Goal: Book appointment/travel/reservation

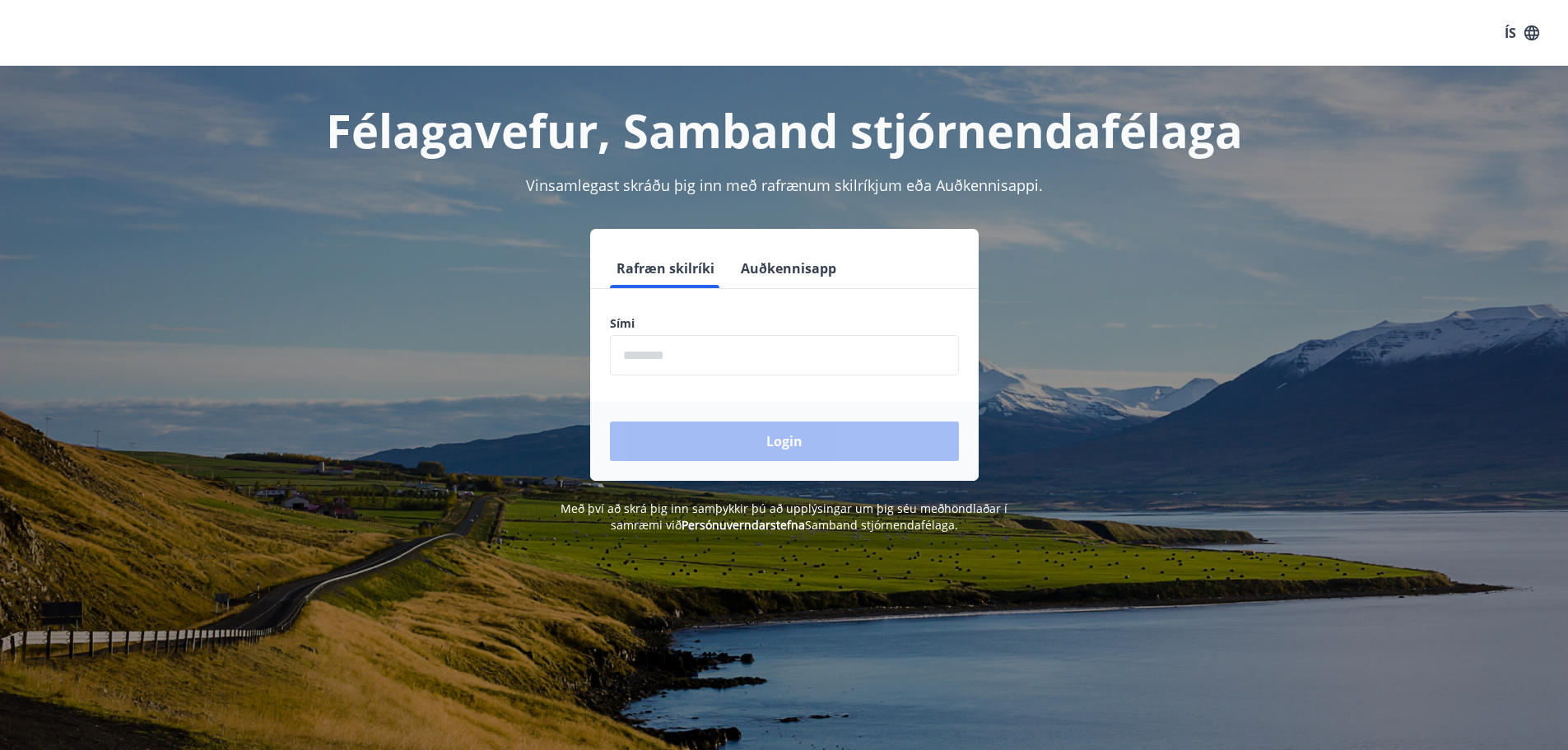
click at [654, 365] on input "phone" at bounding box center [784, 354] width 349 height 40
type input "********"
click at [765, 441] on button "Login" at bounding box center [784, 441] width 349 height 40
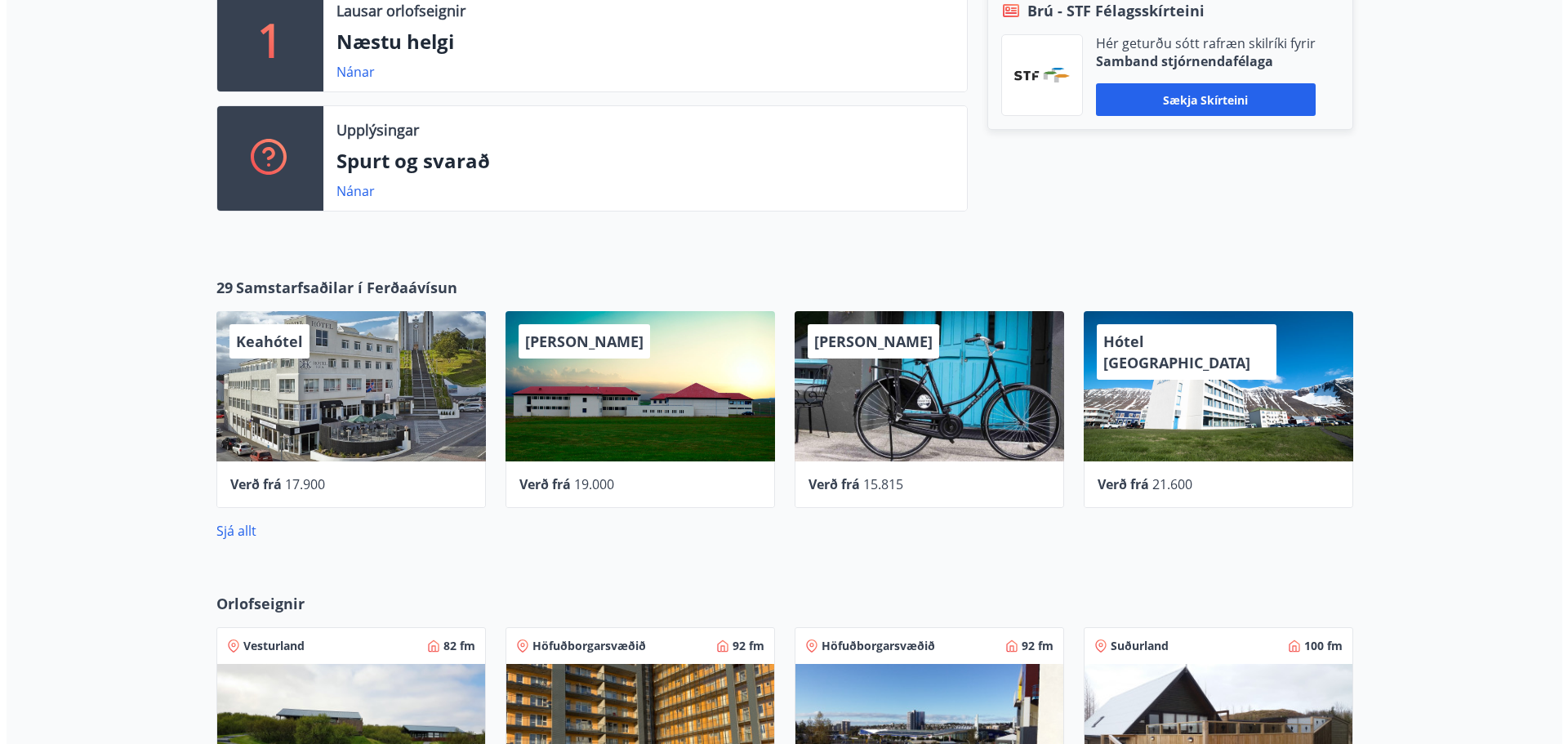
scroll to position [653, 0]
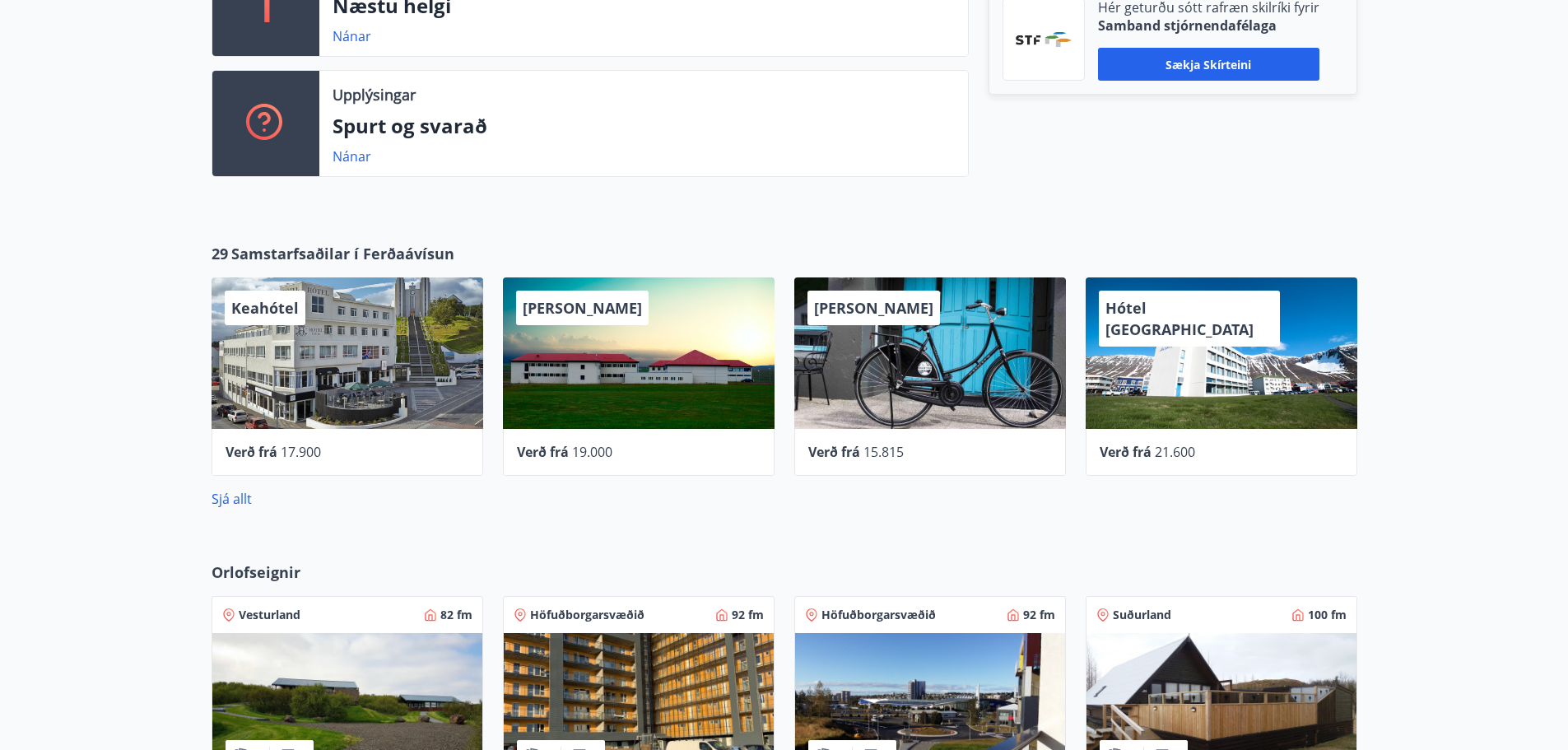
click at [328, 352] on div "Keahótel" at bounding box center [347, 352] width 272 height 152
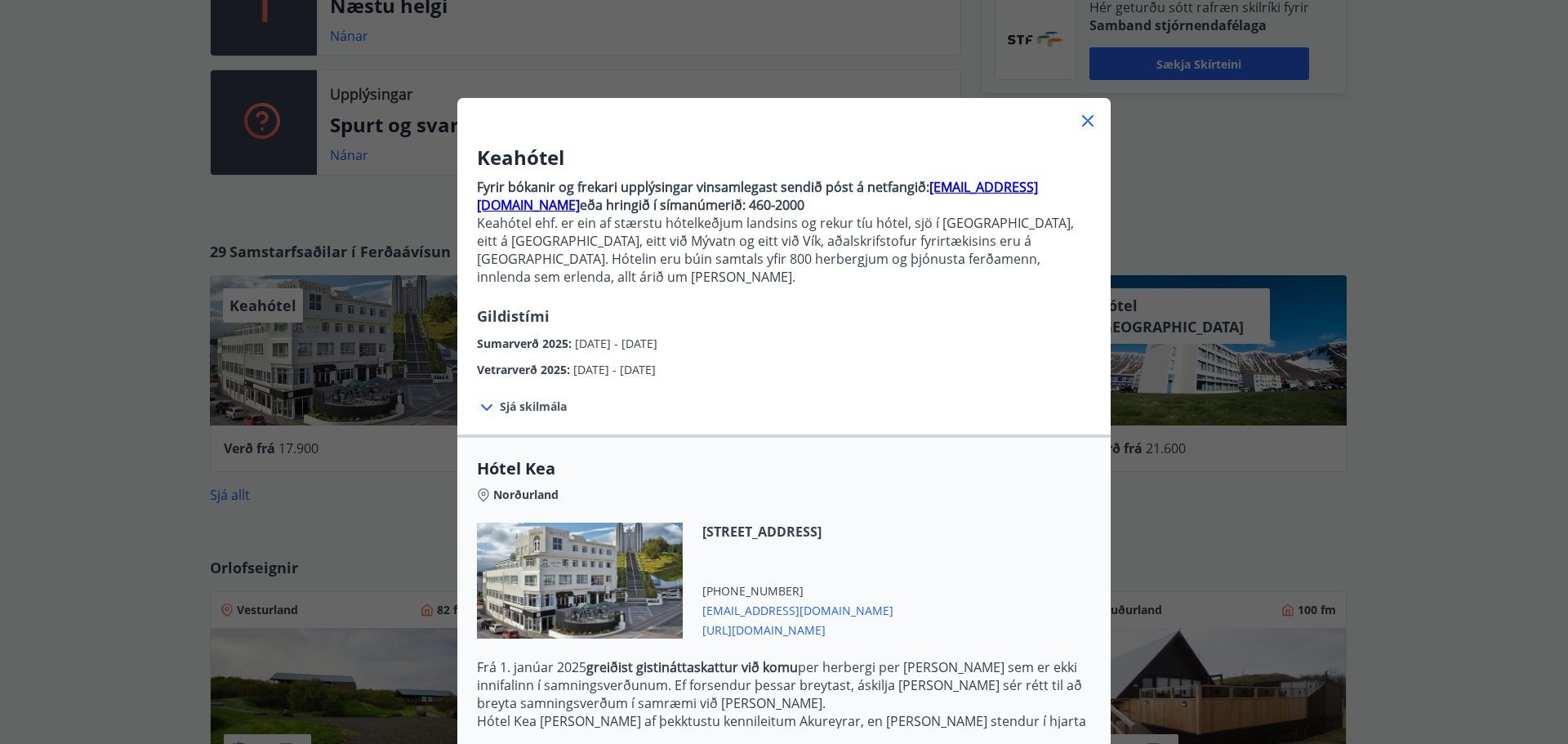
click at [492, 396] on div at bounding box center [488, 407] width 23 height 21
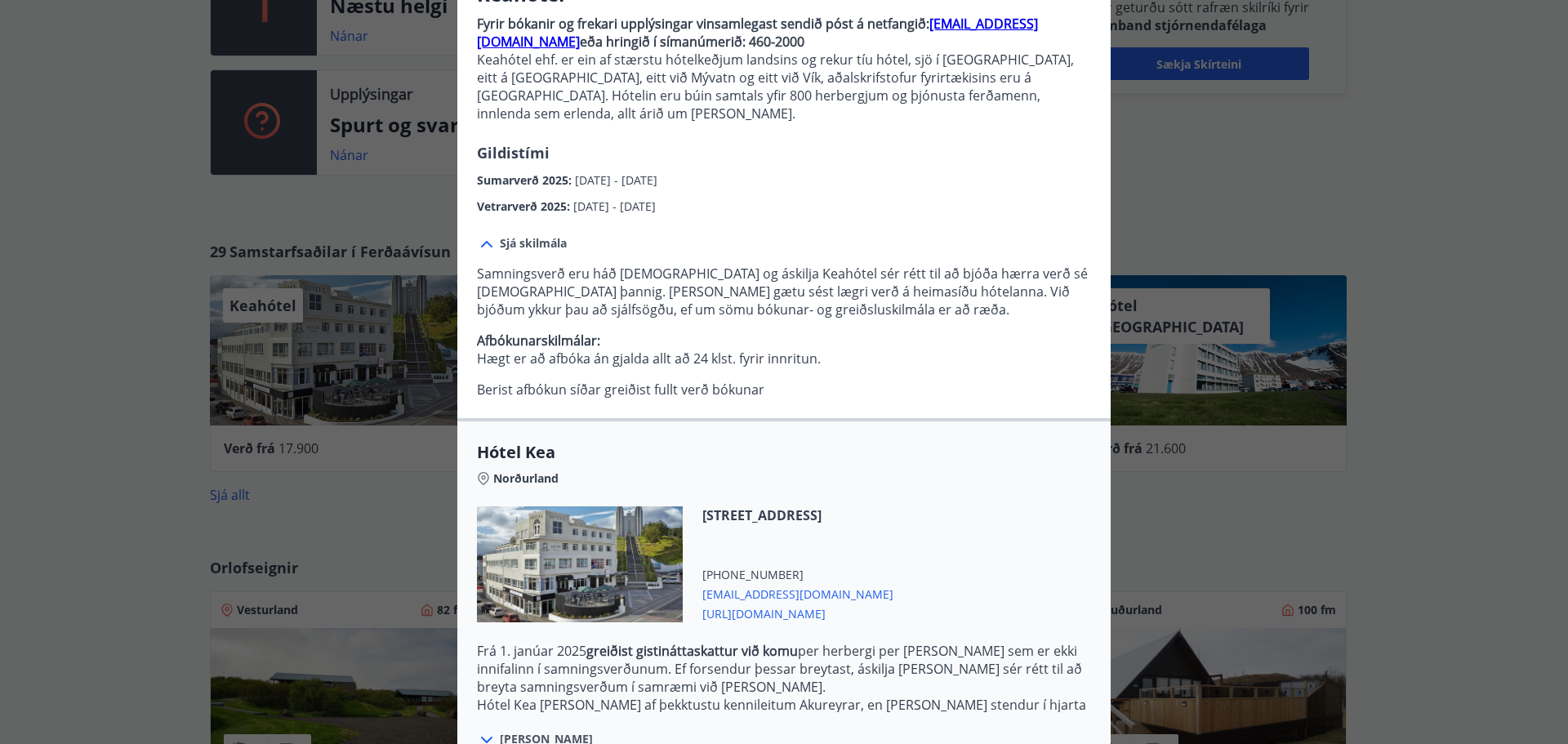
scroll to position [317, 0]
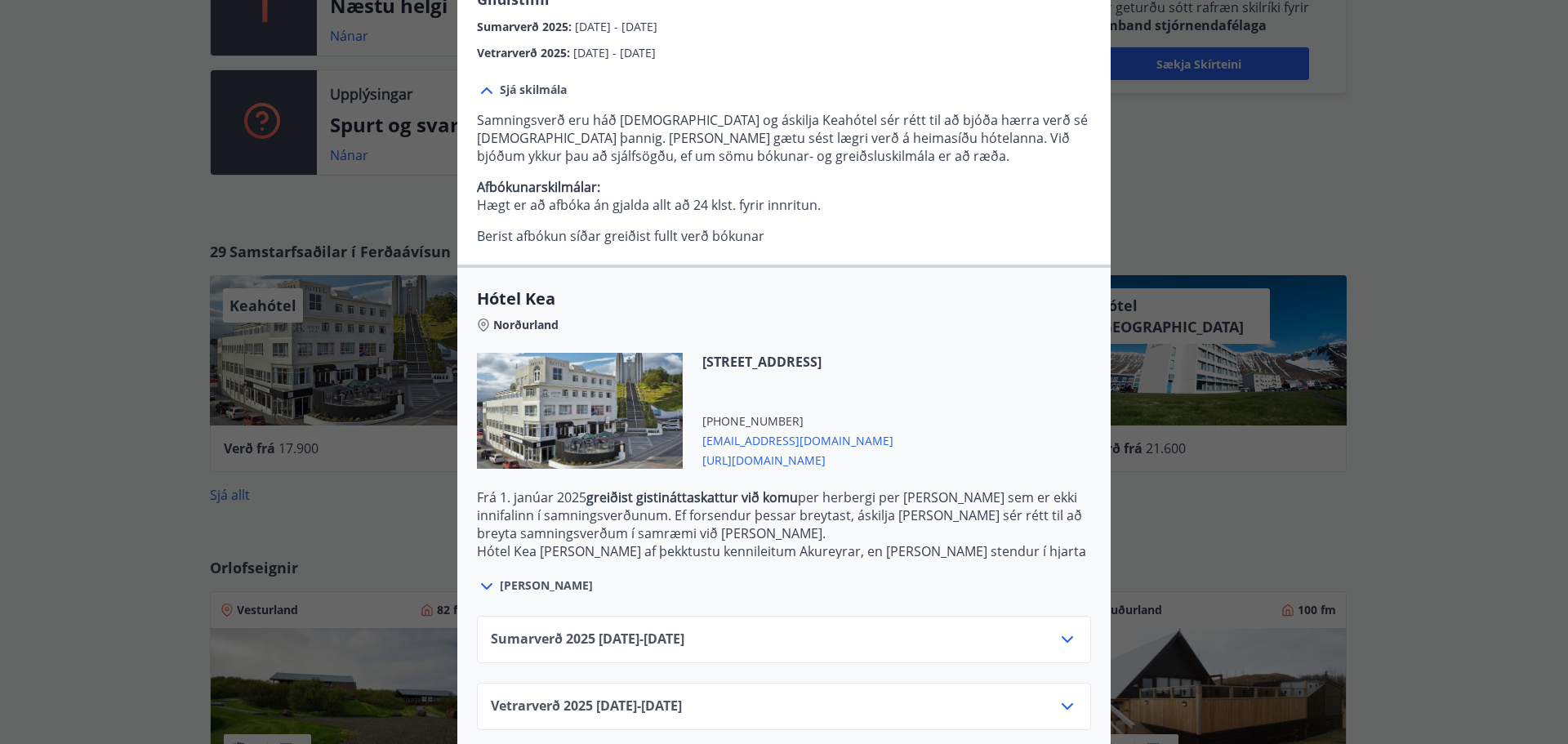
click at [1065, 703] on icon at bounding box center [1067, 705] width 11 height 6
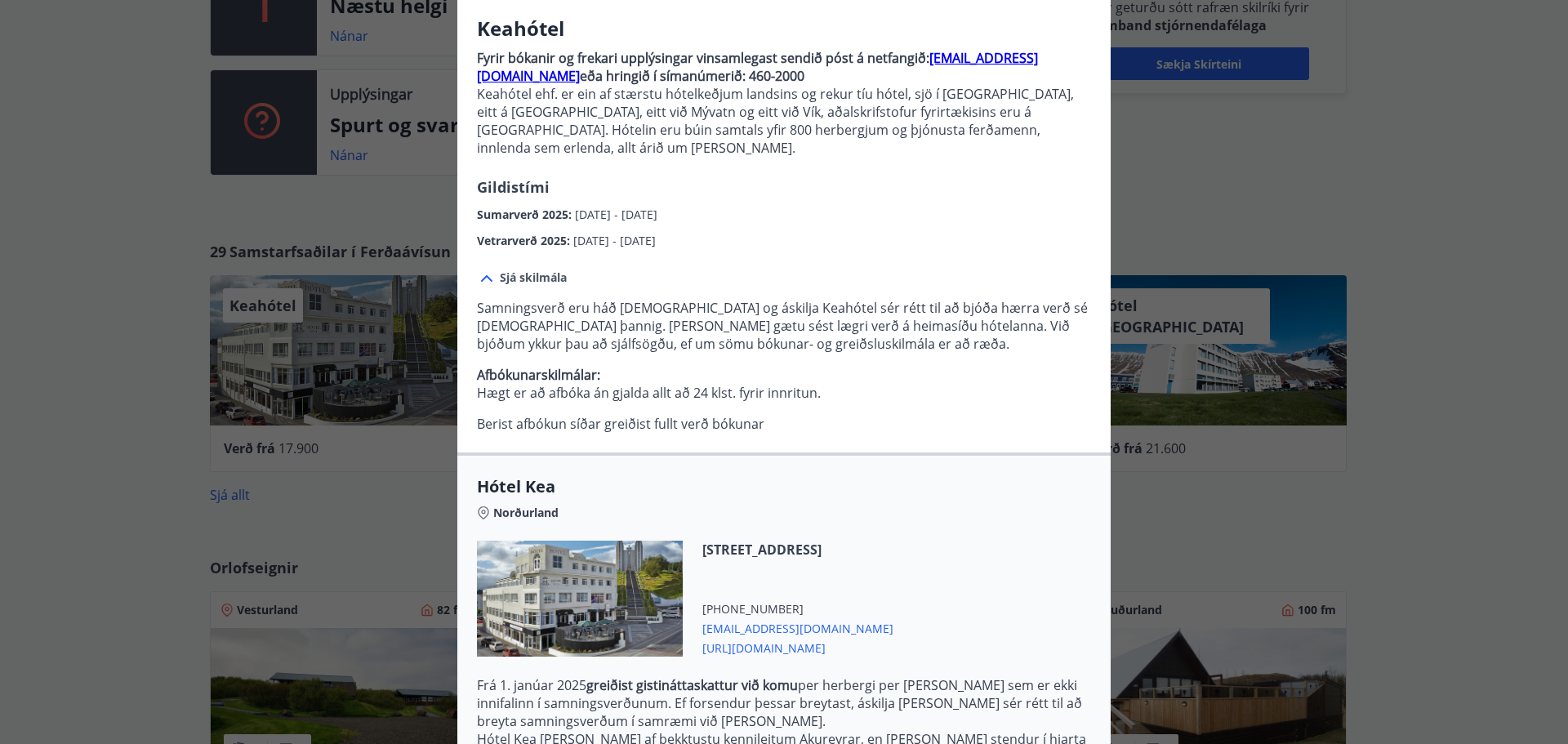
scroll to position [41, 0]
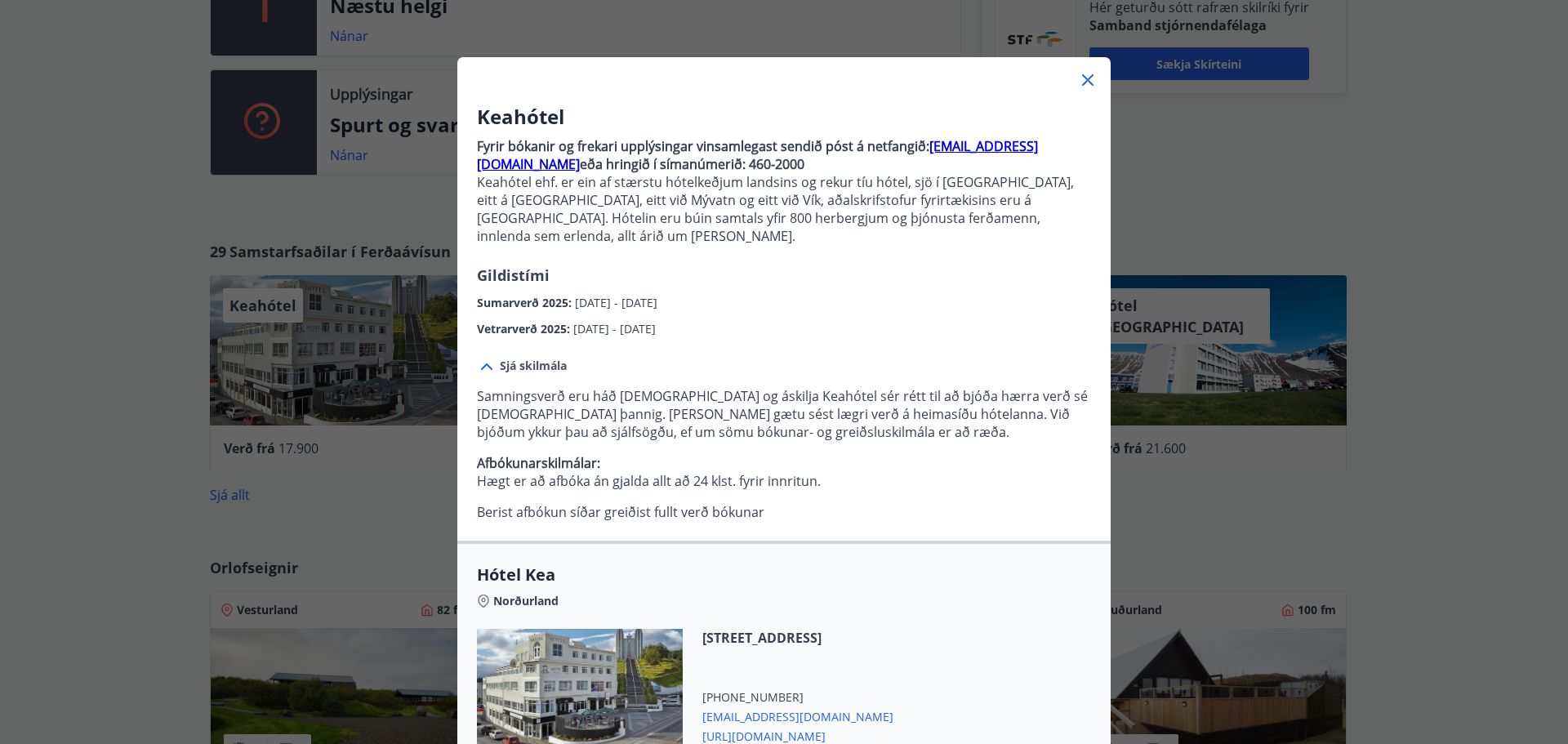
click at [1084, 77] on icon at bounding box center [1087, 79] width 11 height 11
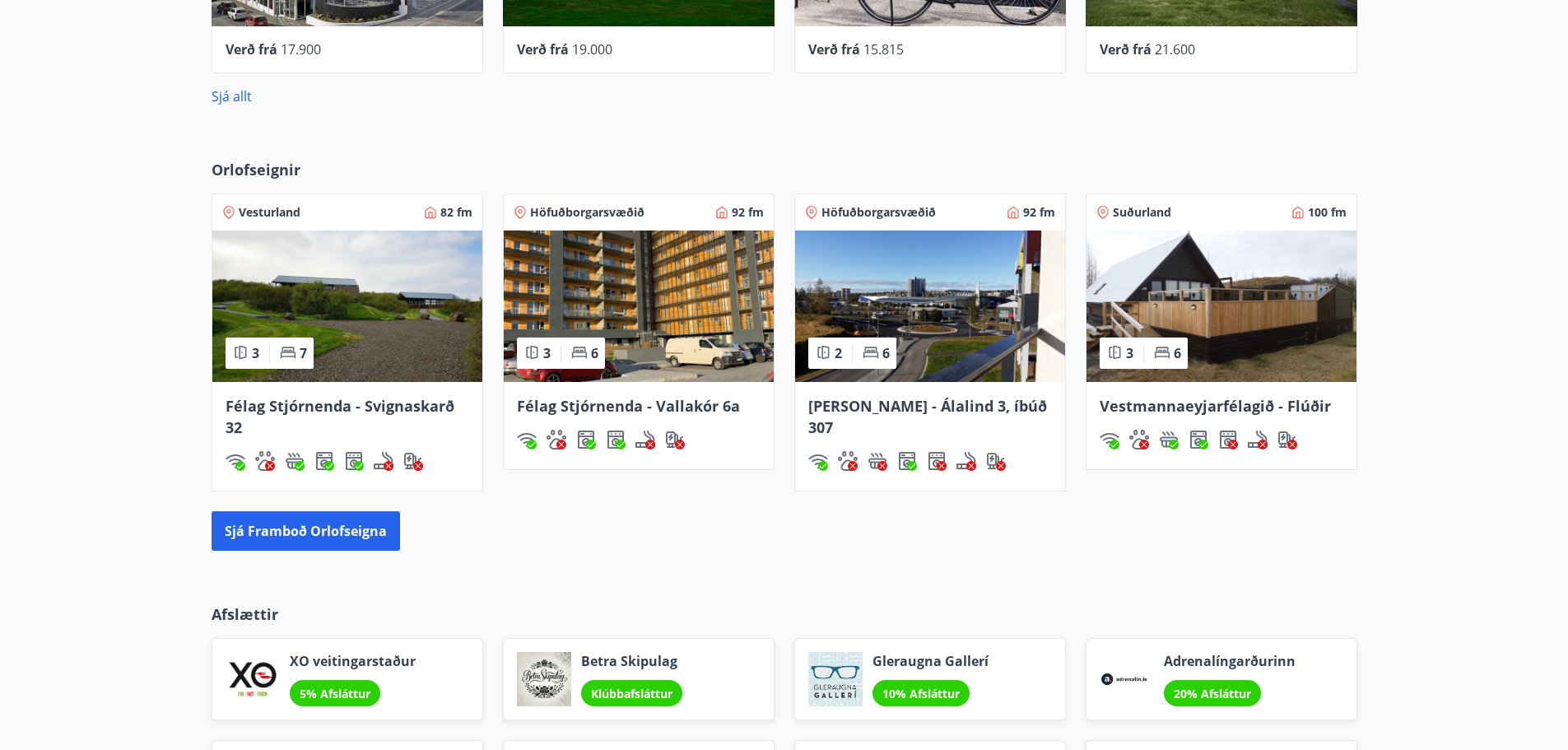
scroll to position [1070, 0]
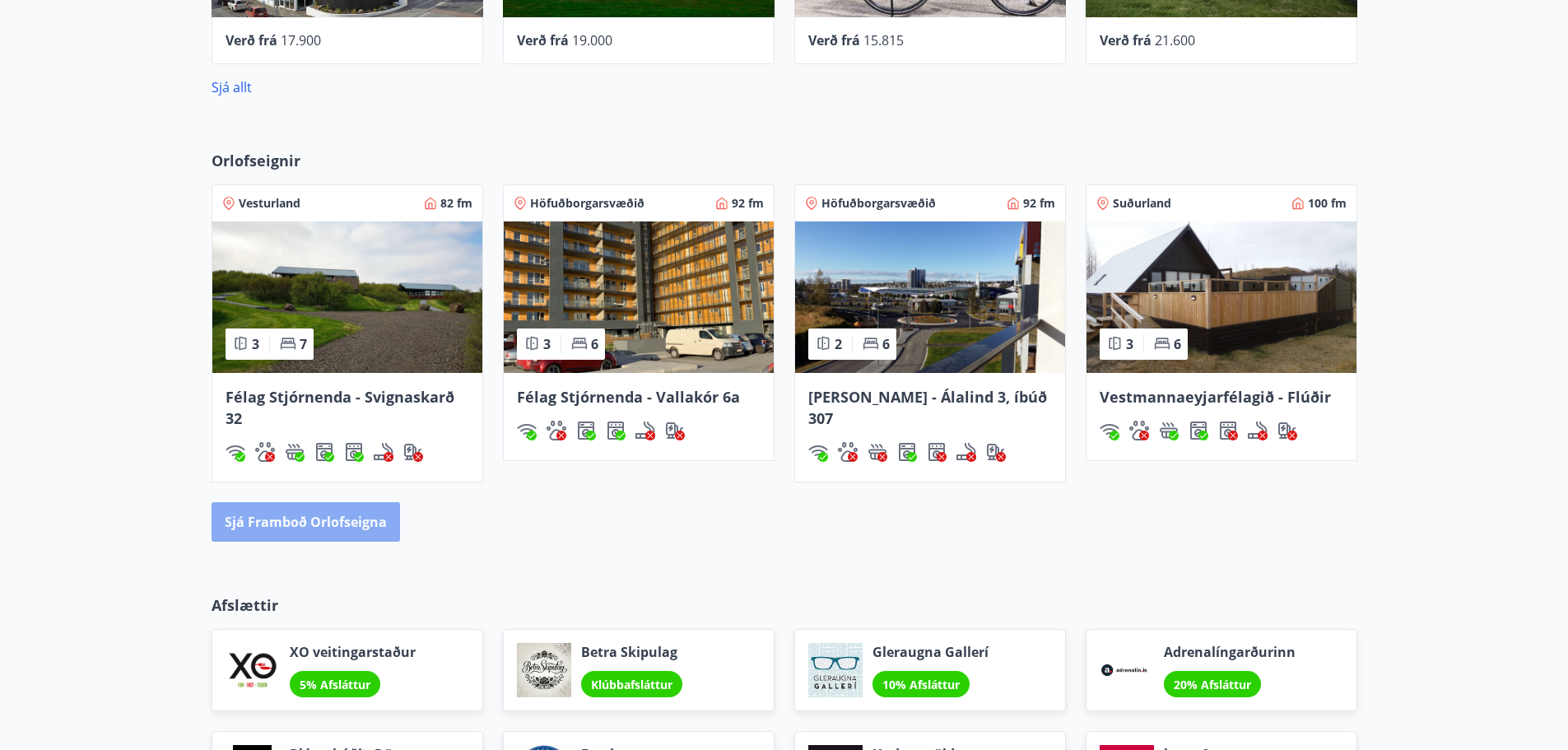
click at [348, 520] on button "Sjá framboð orlofseigna" at bounding box center [305, 522] width 188 height 40
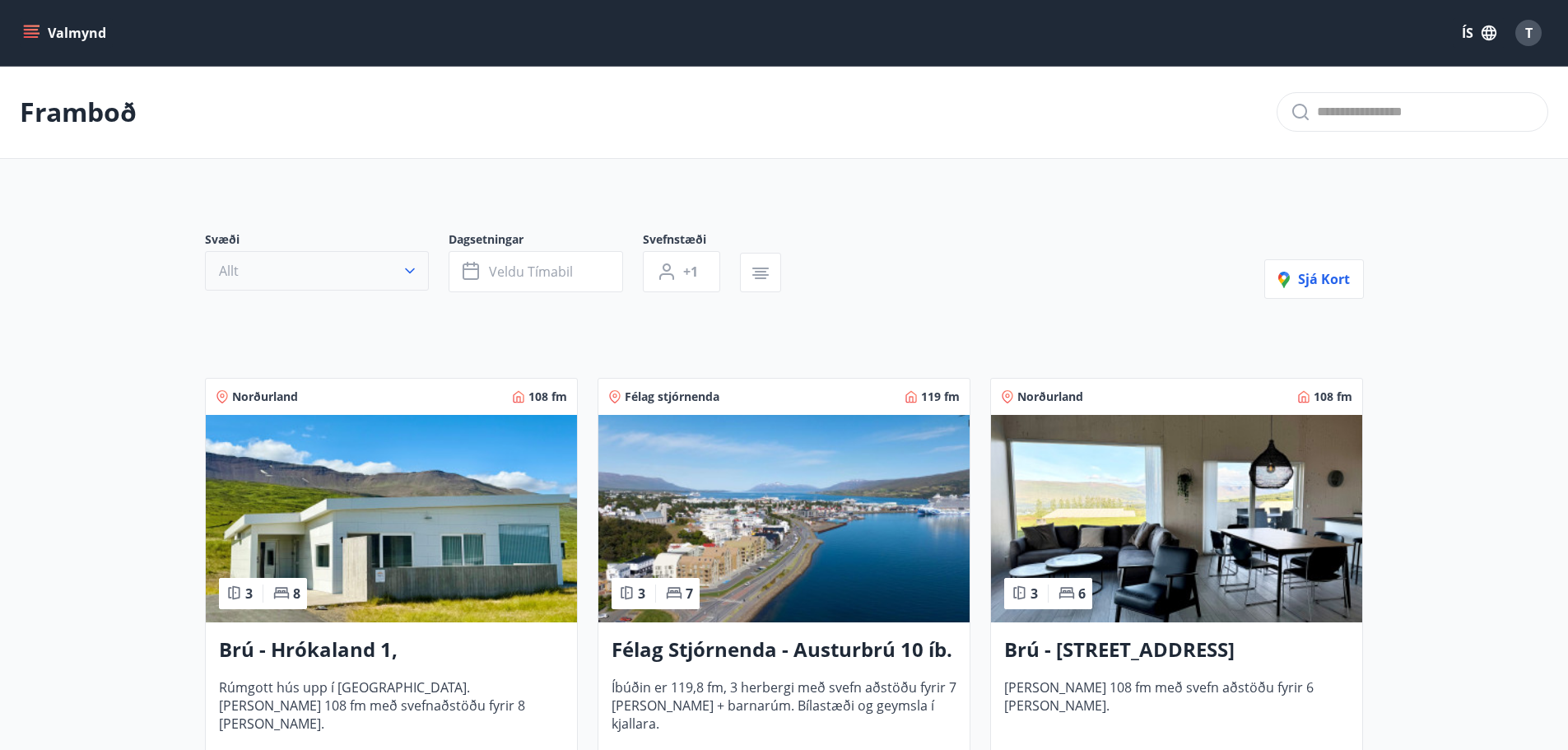
click at [368, 272] on button "Allt" at bounding box center [317, 271] width 224 height 40
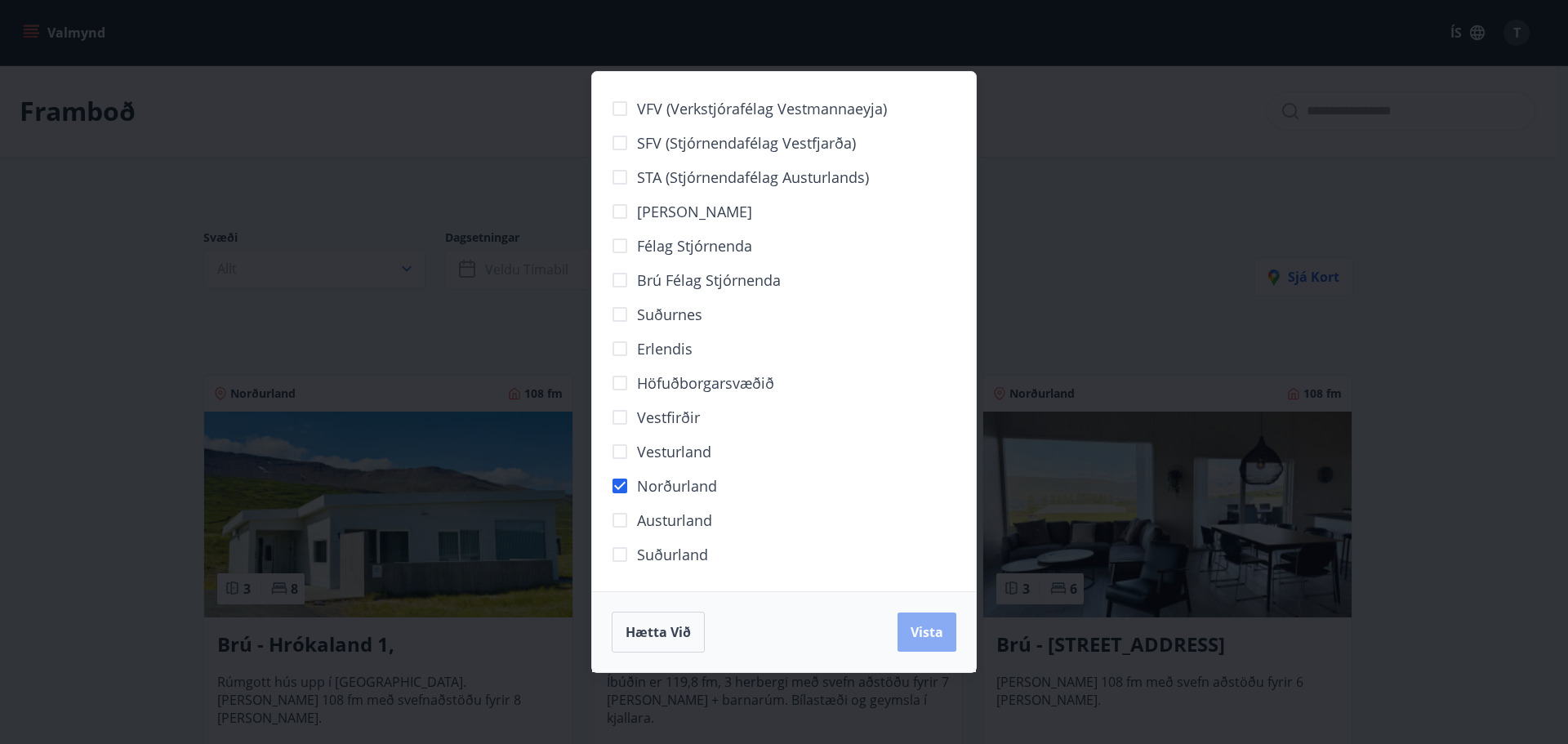
click at [923, 625] on span "Vista" at bounding box center [927, 631] width 33 height 18
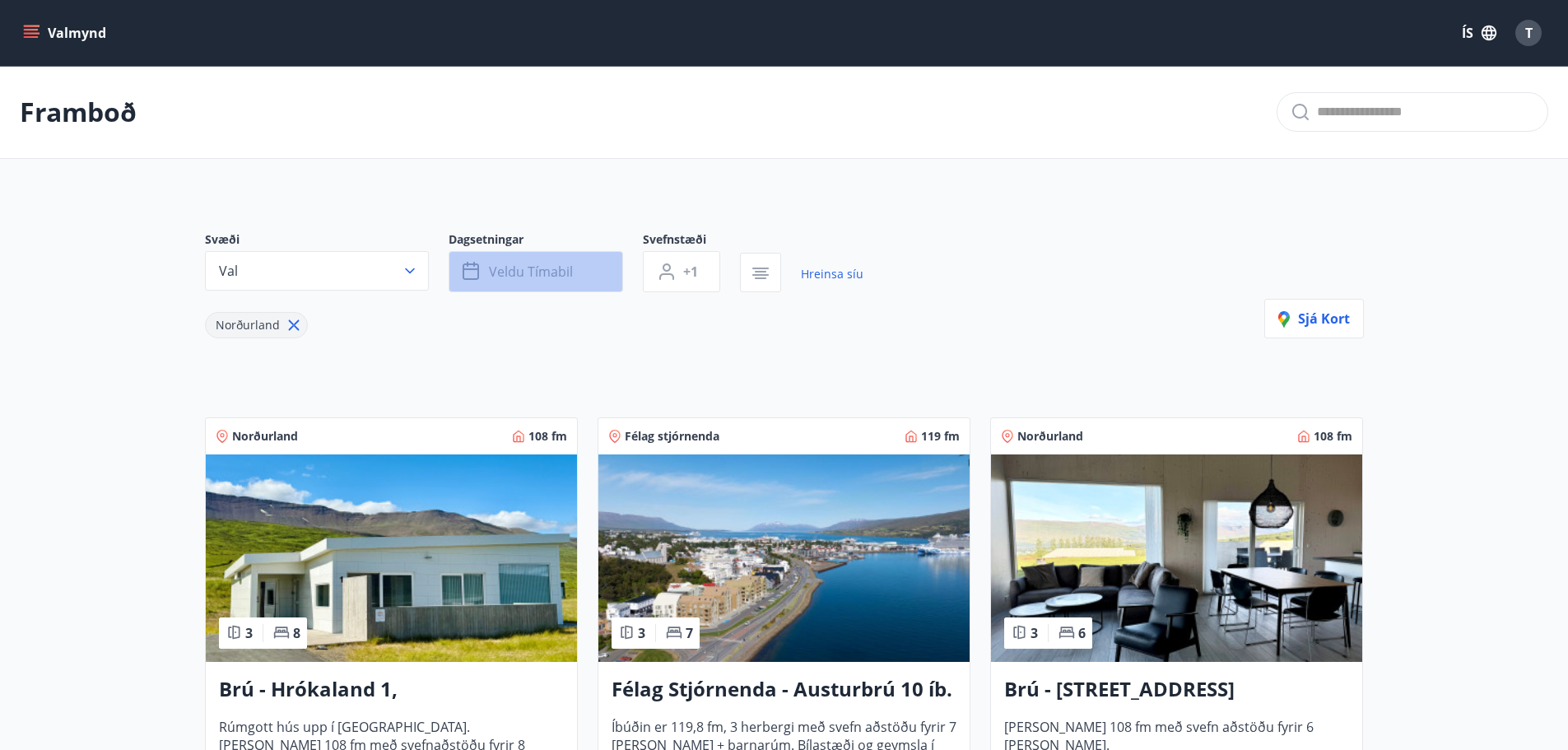
click at [561, 275] on span "Veldu tímabil" at bounding box center [531, 272] width 84 height 18
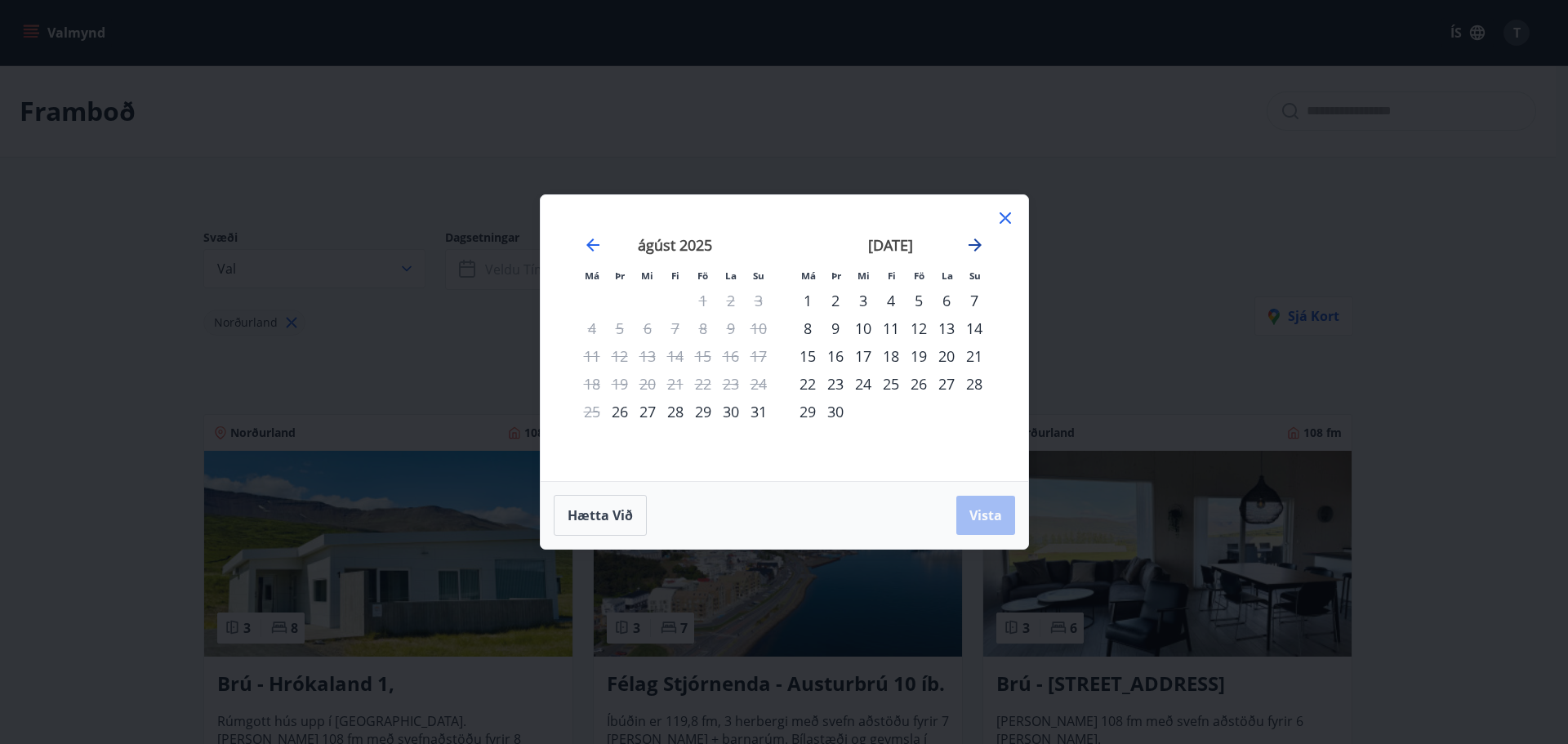
click at [981, 246] on icon "Move forward to switch to the next month." at bounding box center [975, 245] width 19 height 19
click at [921, 329] on div "7" at bounding box center [919, 328] width 28 height 28
click at [968, 330] on div "9" at bounding box center [974, 328] width 28 height 28
click at [994, 519] on span "Vista" at bounding box center [985, 515] width 33 height 18
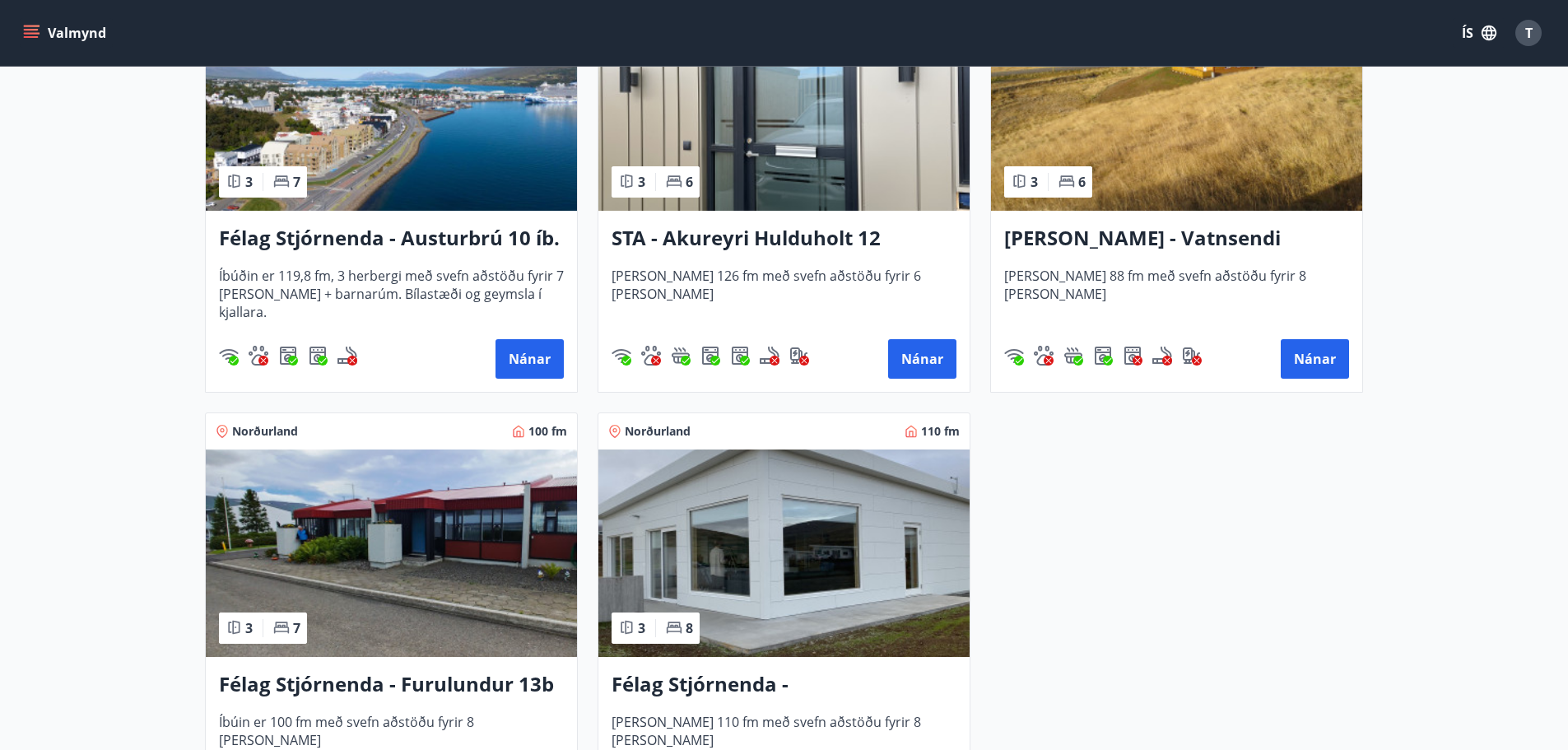
scroll to position [412, 0]
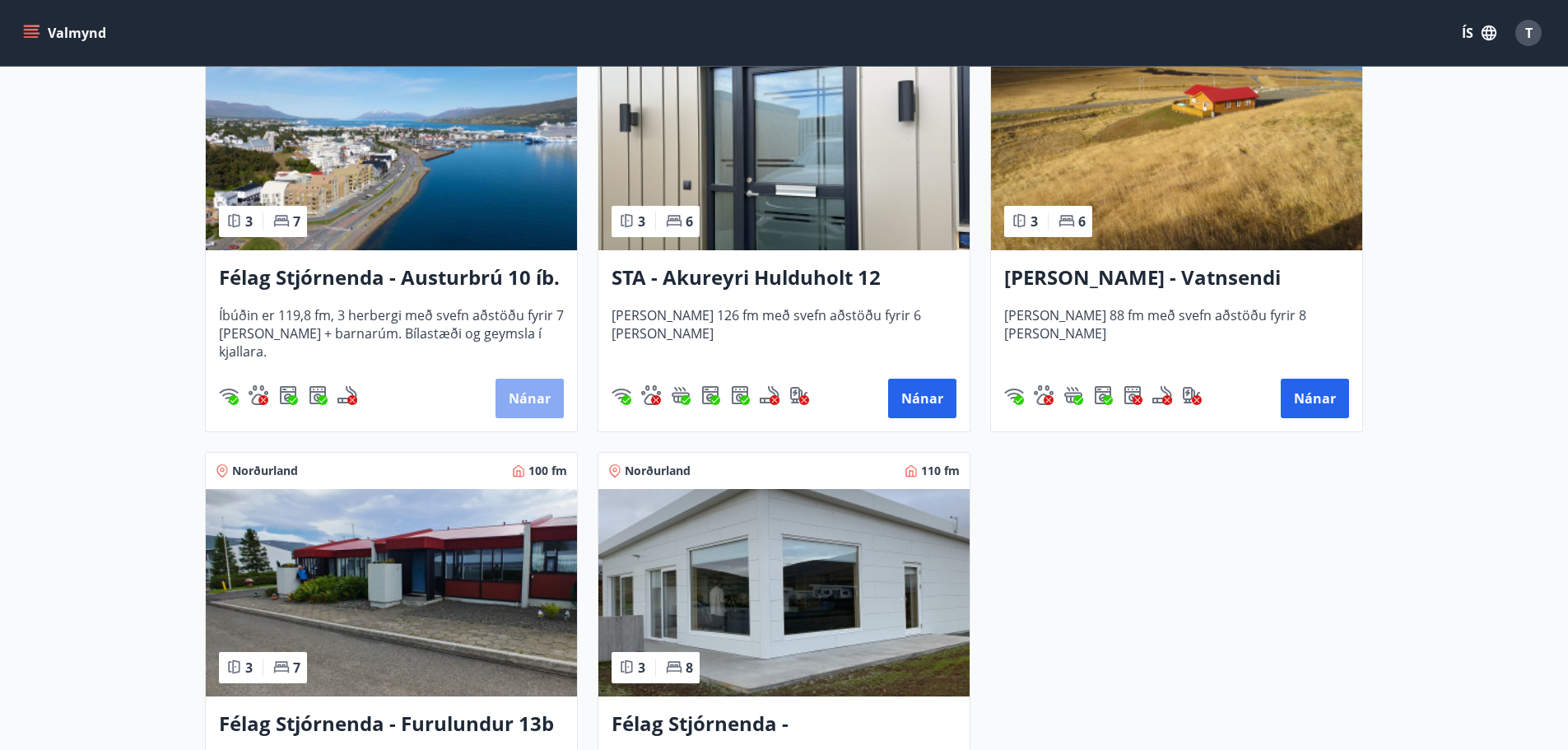
click at [519, 401] on button "Nánar" at bounding box center [529, 398] width 68 height 40
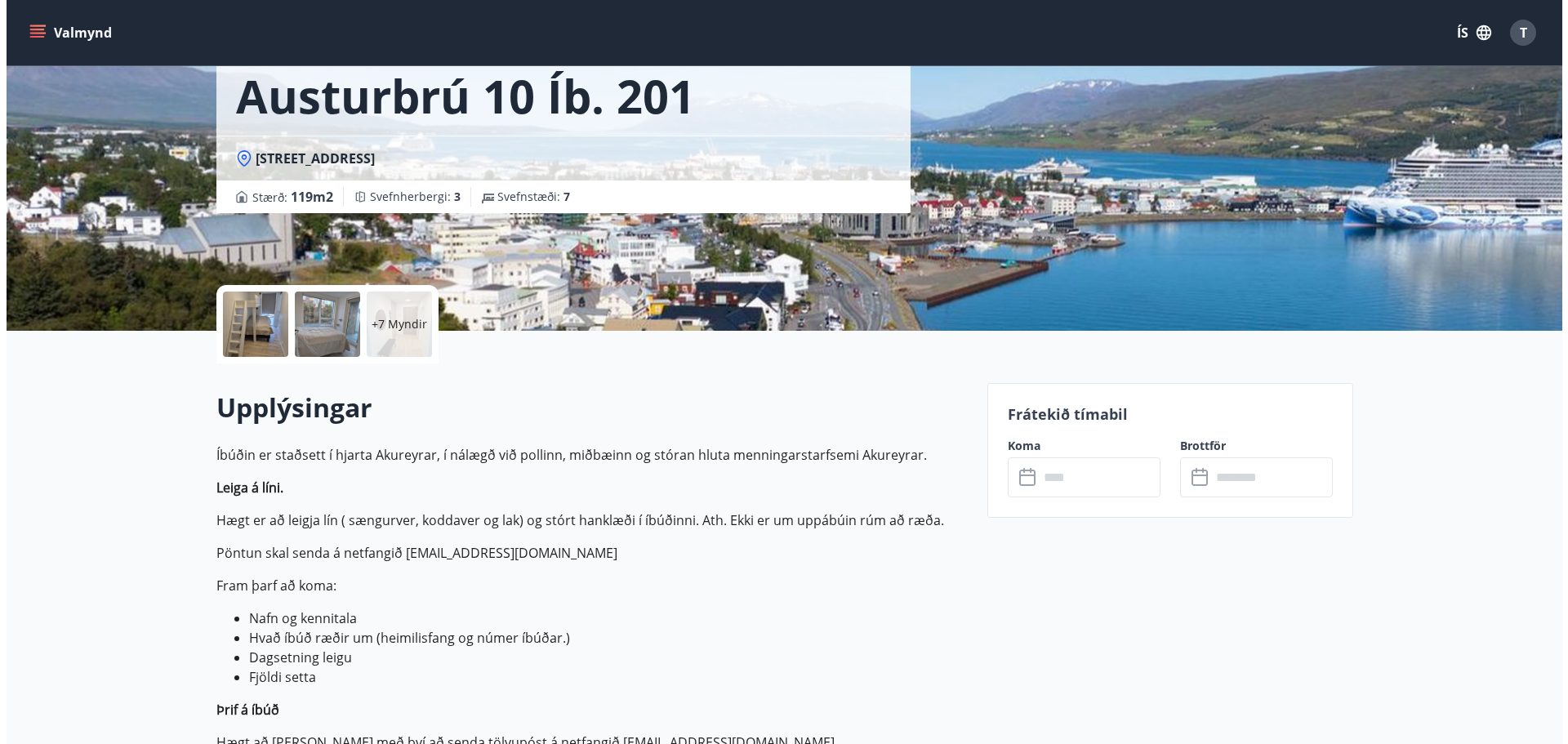
scroll to position [151, 0]
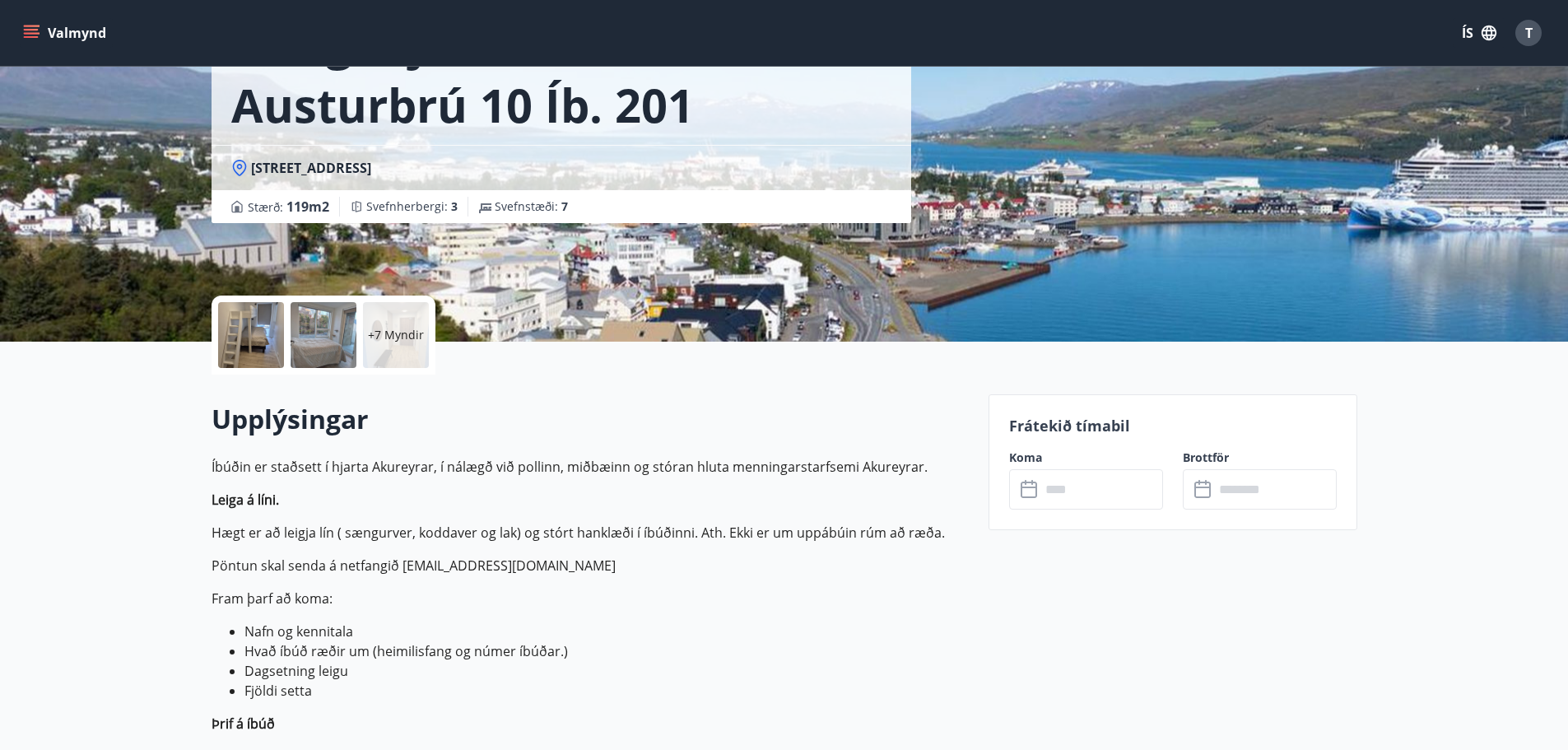
click at [248, 328] on div at bounding box center [251, 335] width 66 height 66
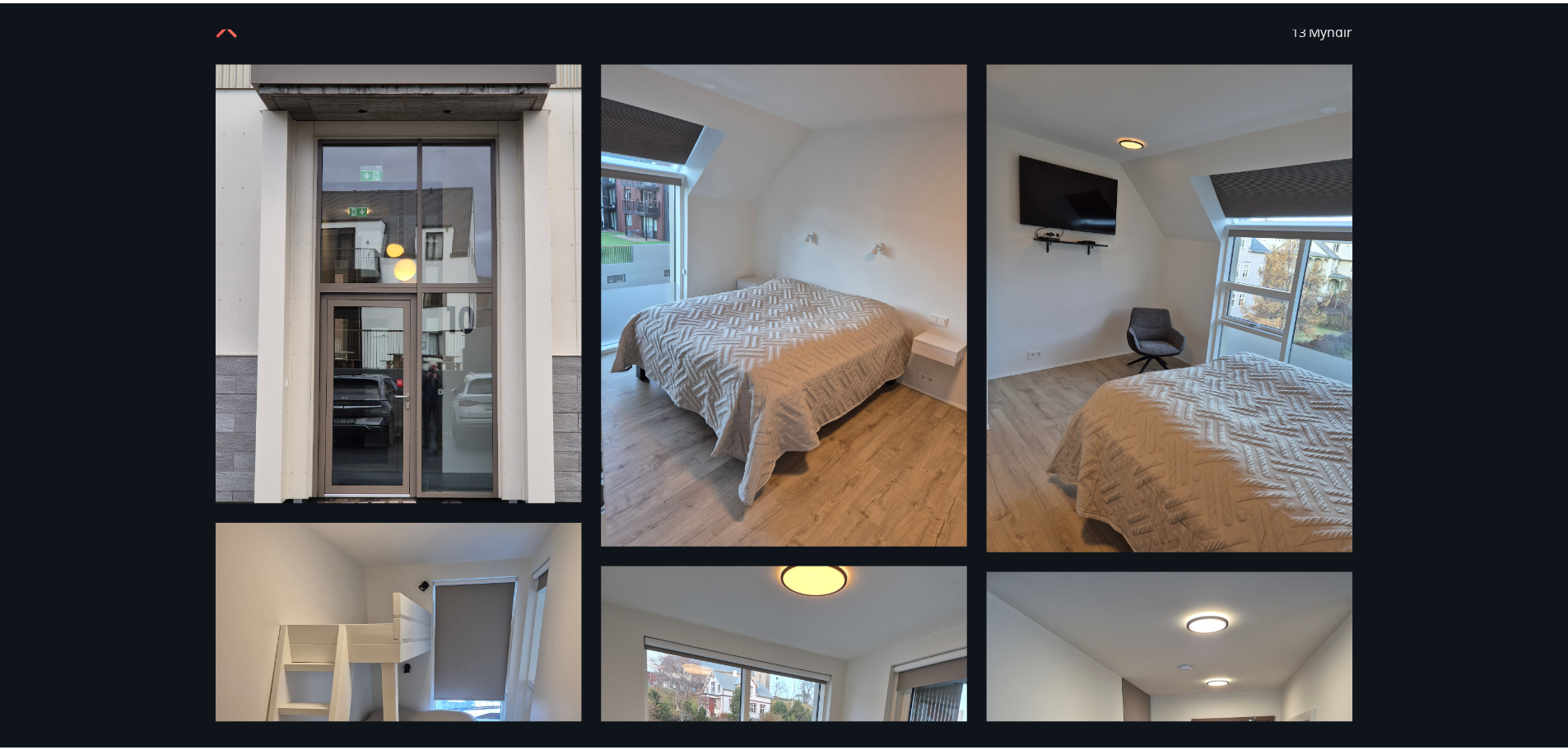
scroll to position [0, 0]
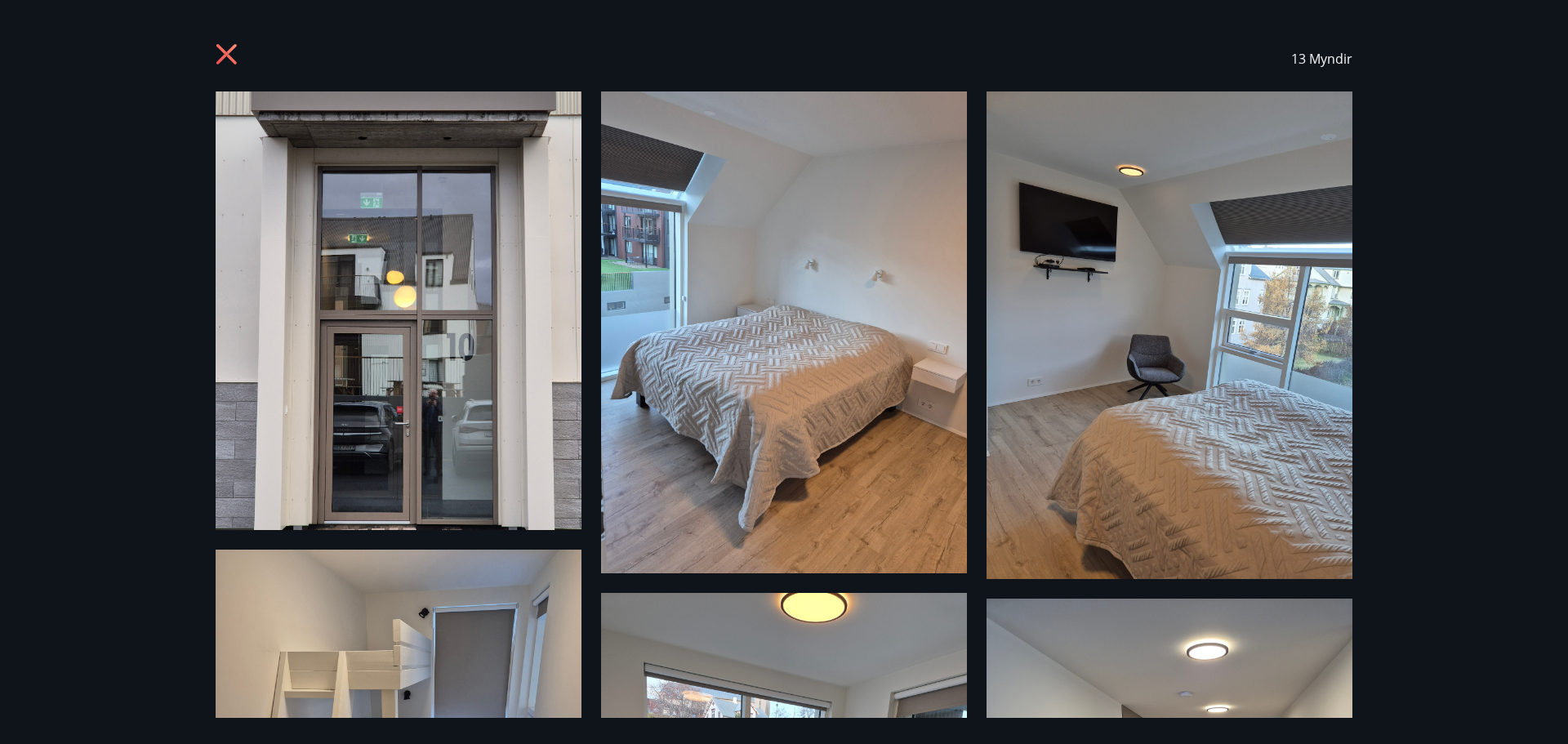
click at [225, 48] on icon at bounding box center [229, 56] width 26 height 26
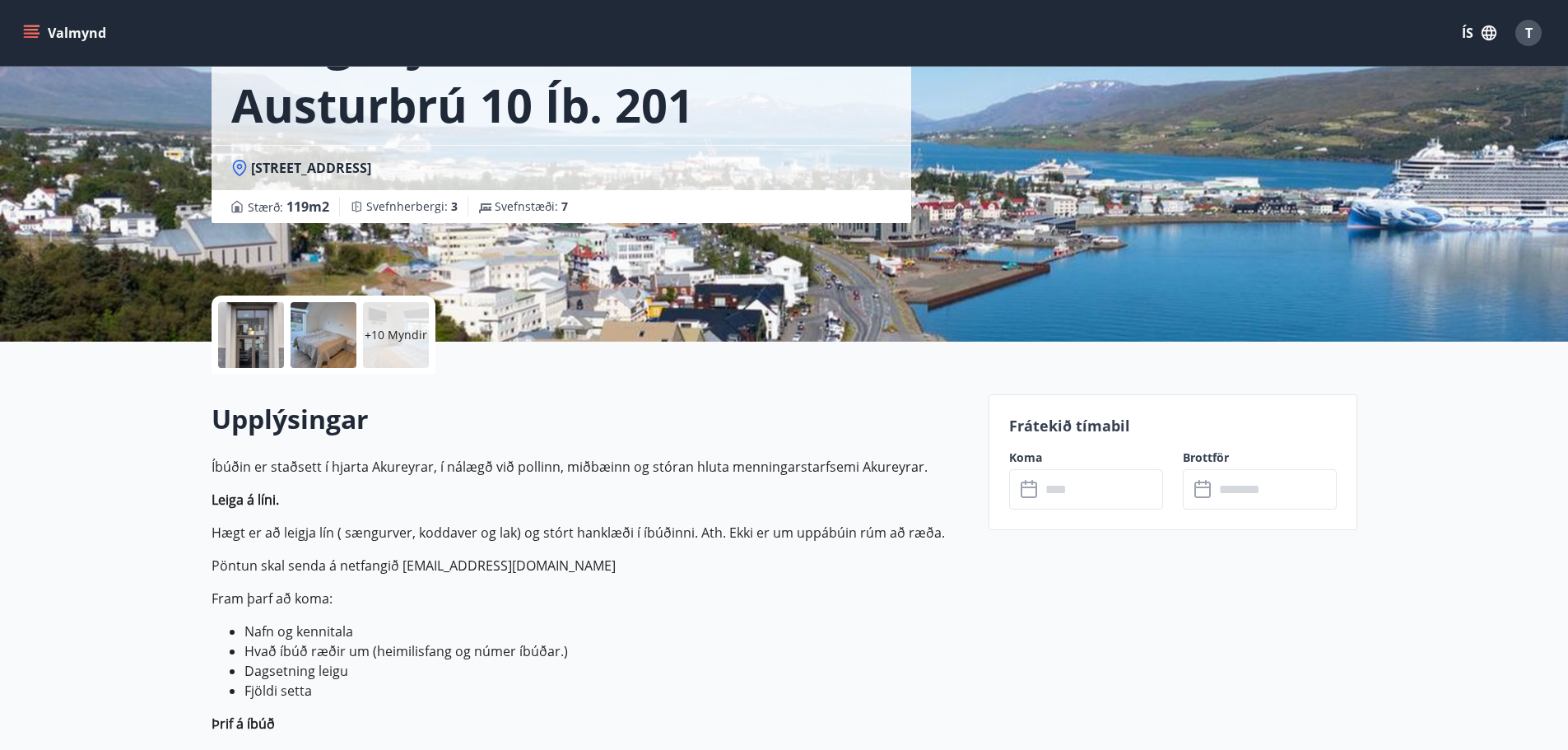
click at [1044, 485] on input "text" at bounding box center [1102, 488] width 123 height 40
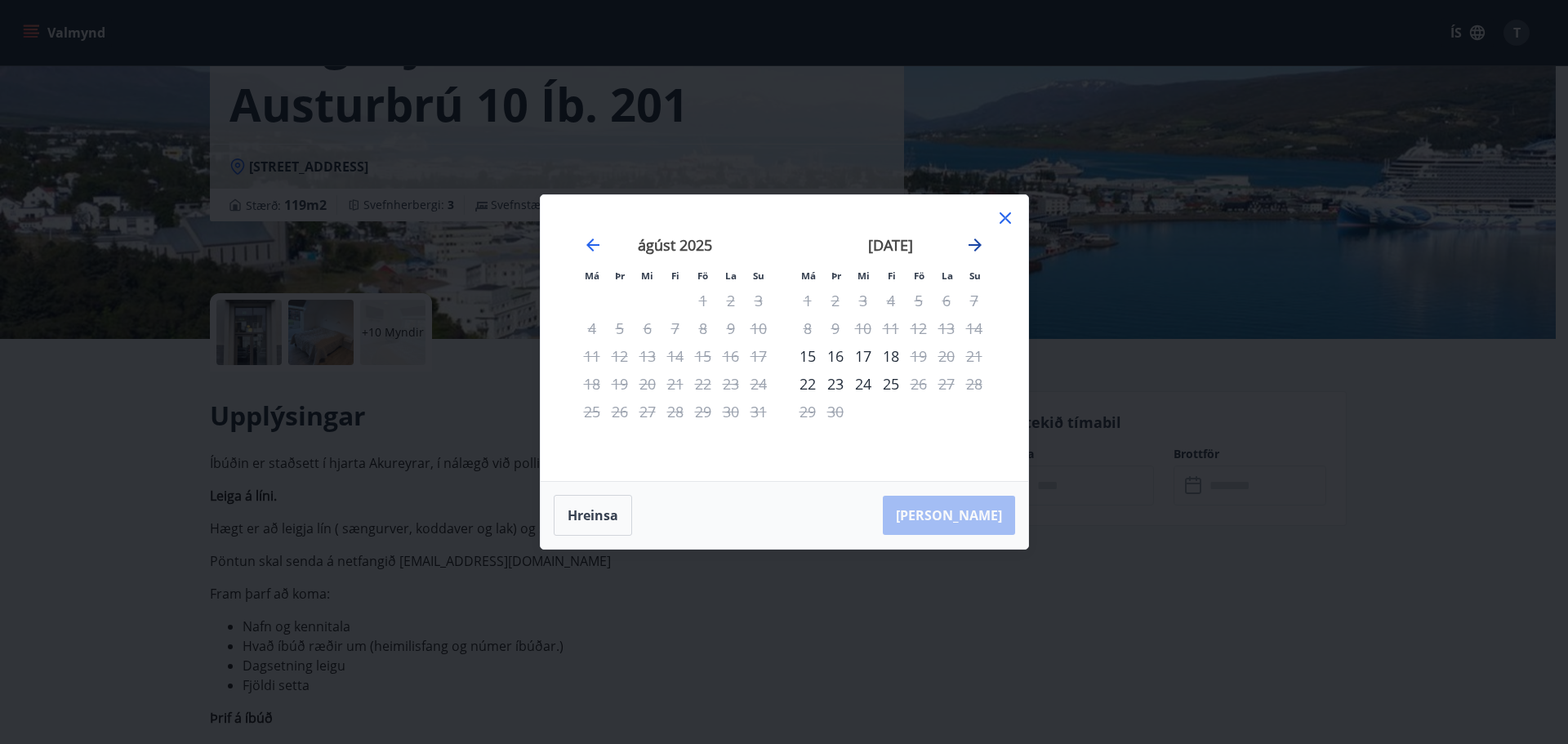
click at [968, 239] on icon "Move forward to switch to the next month." at bounding box center [975, 245] width 19 height 19
click at [915, 328] on div "7" at bounding box center [919, 328] width 28 height 28
drag, startPoint x: 973, startPoint y: 328, endPoint x: 983, endPoint y: 360, distance: 33.5
click at [973, 328] on div "9" at bounding box center [974, 328] width 28 height 28
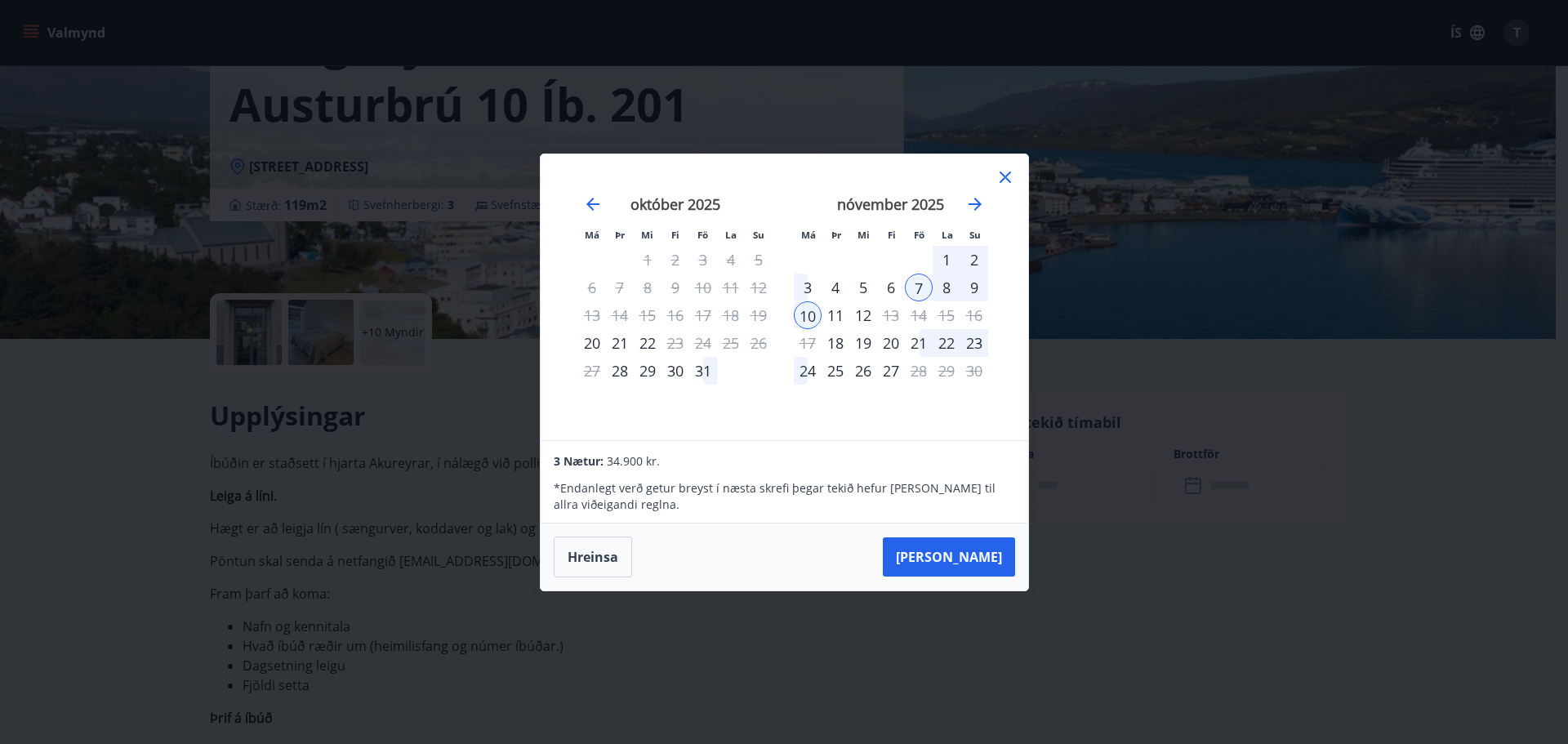
drag, startPoint x: 971, startPoint y: 281, endPoint x: 982, endPoint y: 328, distance: 48.3
click at [971, 280] on div "9" at bounding box center [974, 288] width 28 height 28
click at [920, 285] on div "7" at bounding box center [919, 288] width 28 height 28
click at [965, 291] on div "9" at bounding box center [974, 288] width 28 height 28
click at [975, 286] on div "9" at bounding box center [974, 288] width 28 height 28
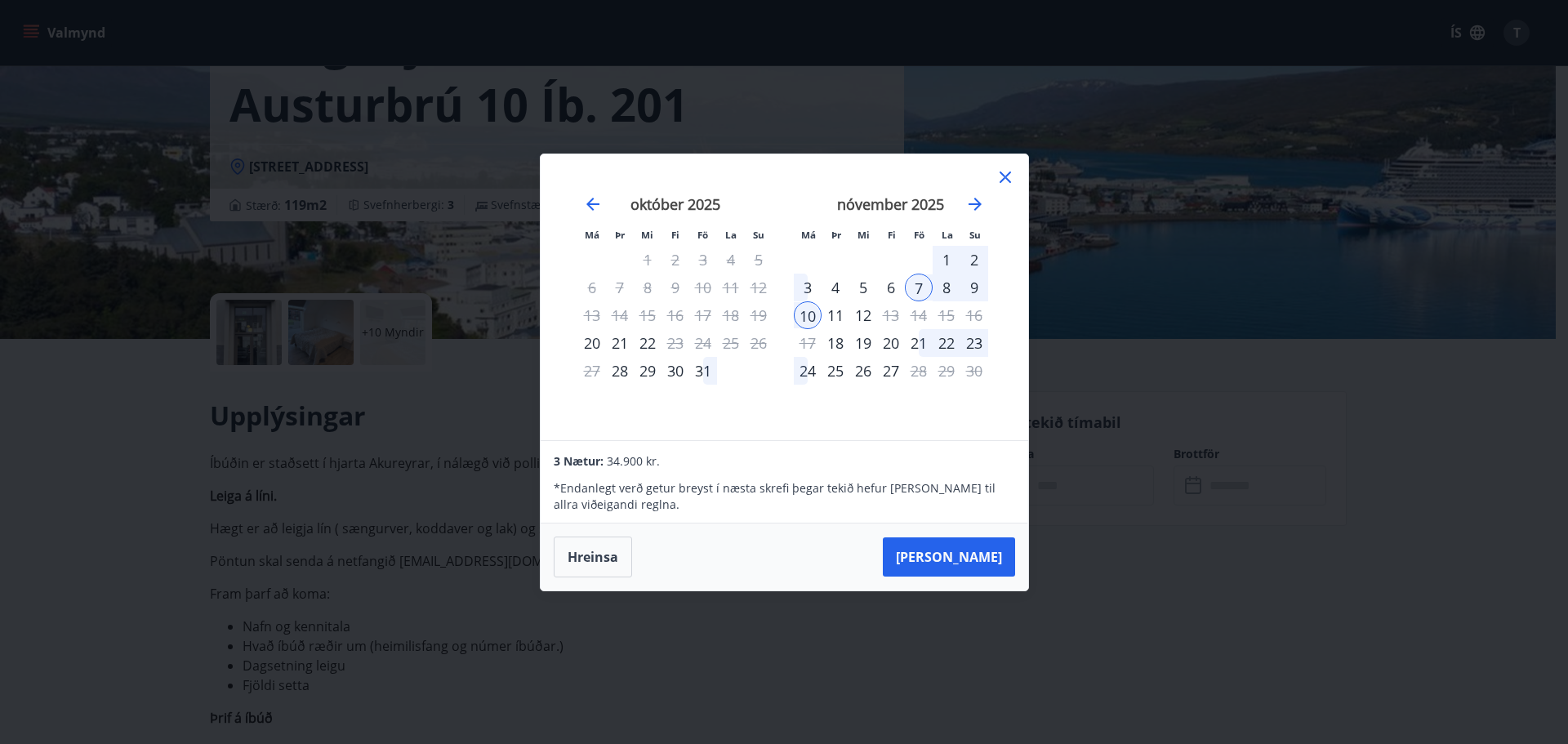
click at [1102, 547] on div "Má Þr Mi Fi Fö La Su Má Þr Mi Fi Fö La Su september 2025 1 2 3 4 5 6 7 8 9 10 1…" at bounding box center [784, 372] width 1568 height 744
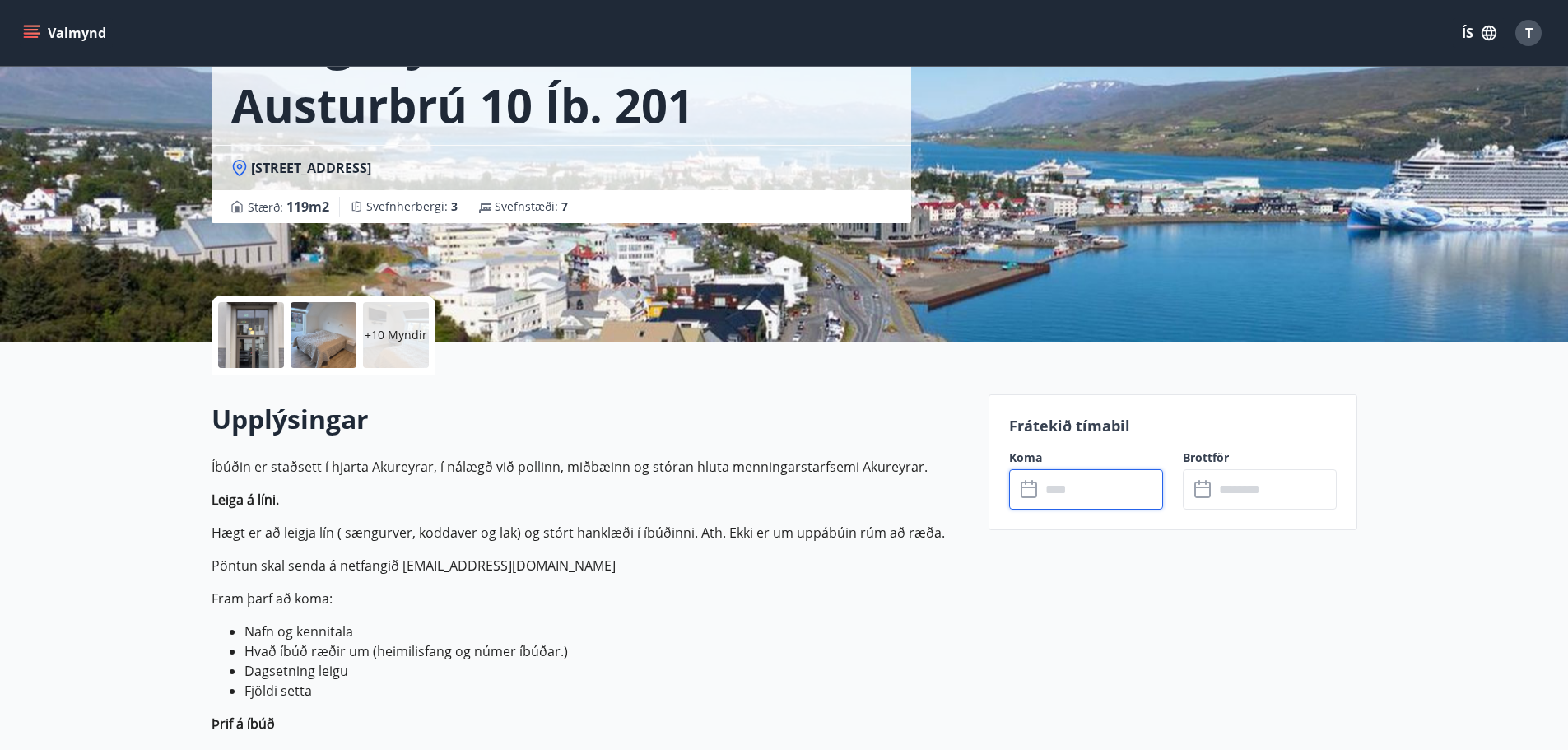
click at [1057, 482] on input "text" at bounding box center [1102, 488] width 123 height 40
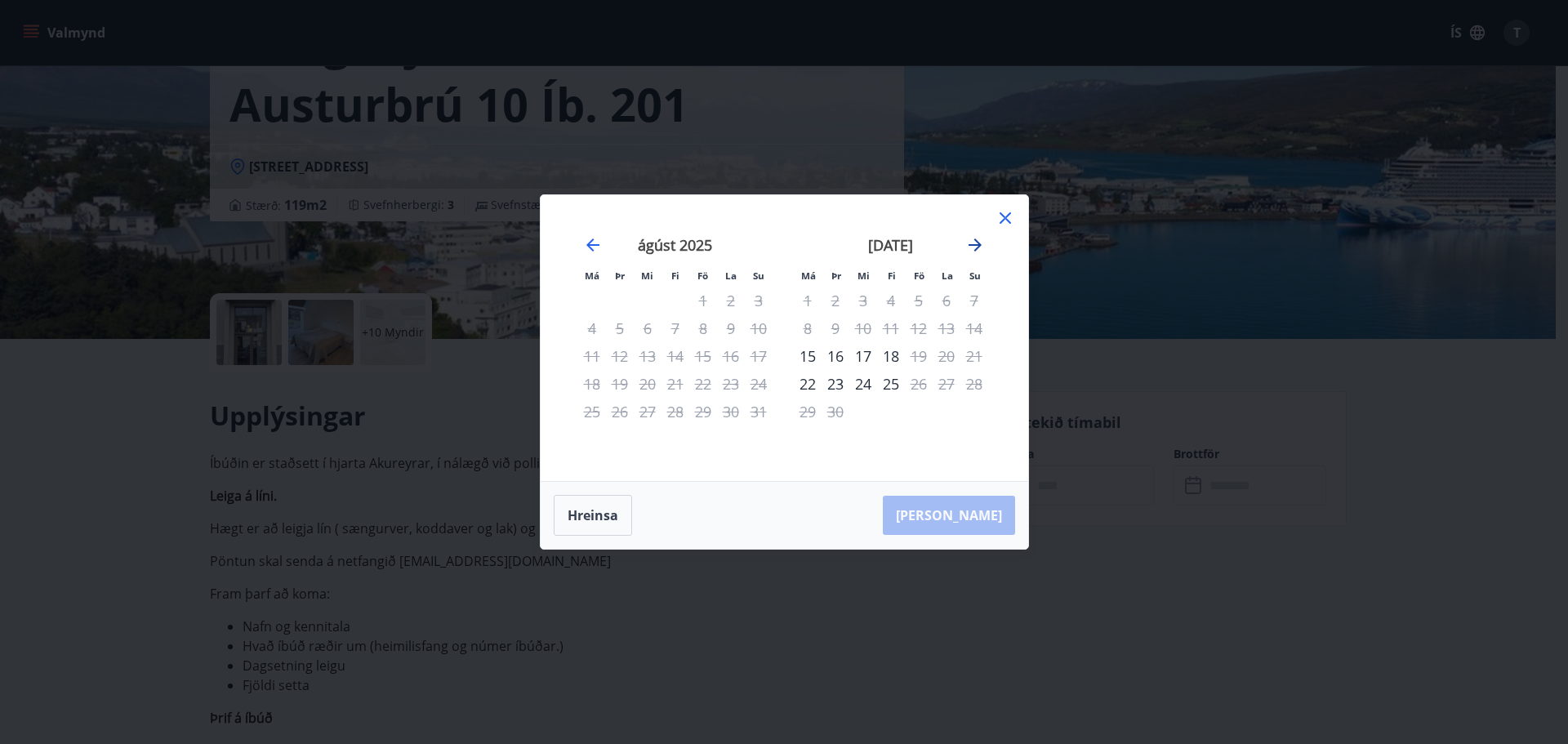
click at [982, 244] on icon "Move forward to switch to the next month." at bounding box center [975, 245] width 19 height 19
click at [918, 326] on div "7" at bounding box center [919, 328] width 28 height 28
click at [971, 325] on div "9" at bounding box center [974, 328] width 28 height 28
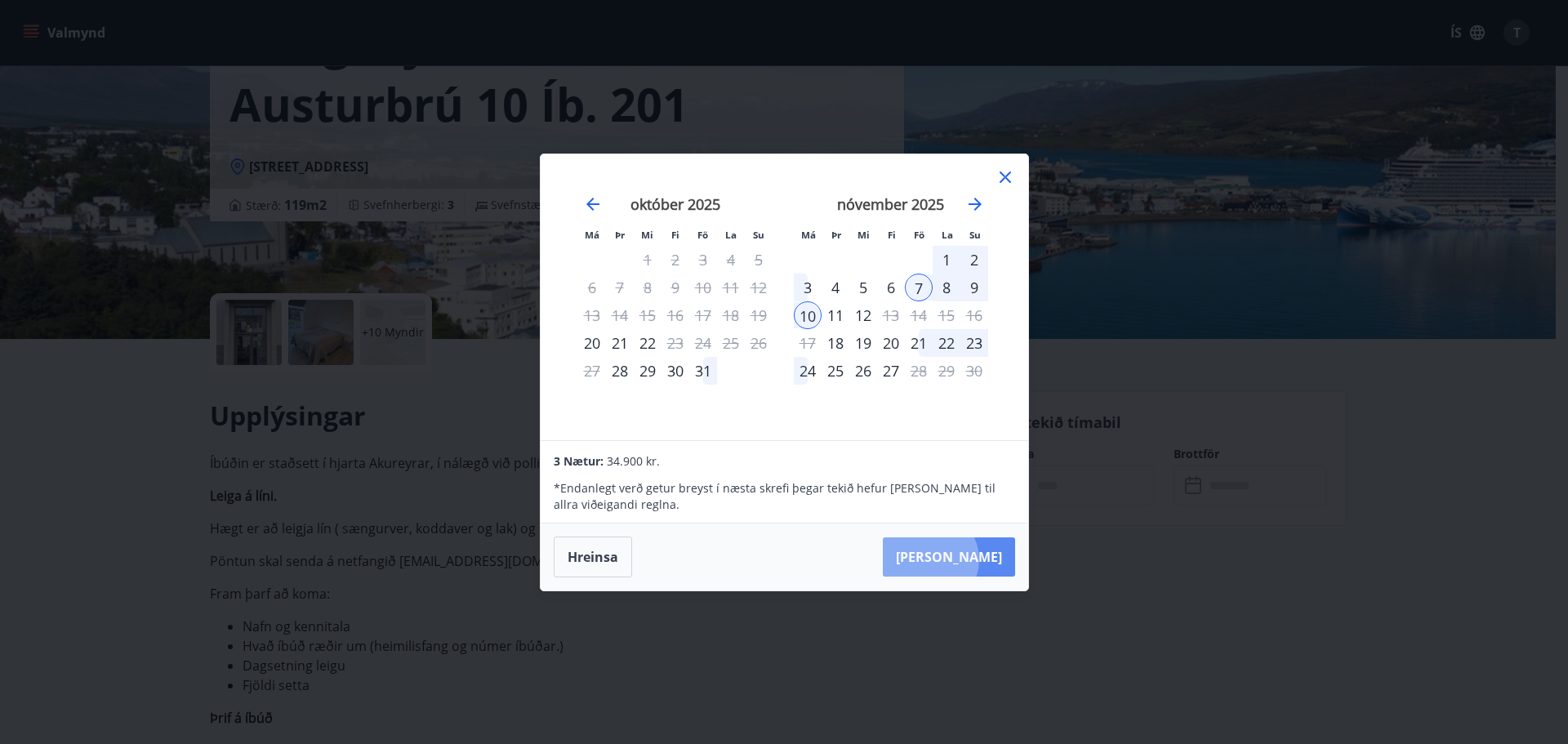
click at [980, 559] on button "Taka Frá" at bounding box center [949, 556] width 132 height 40
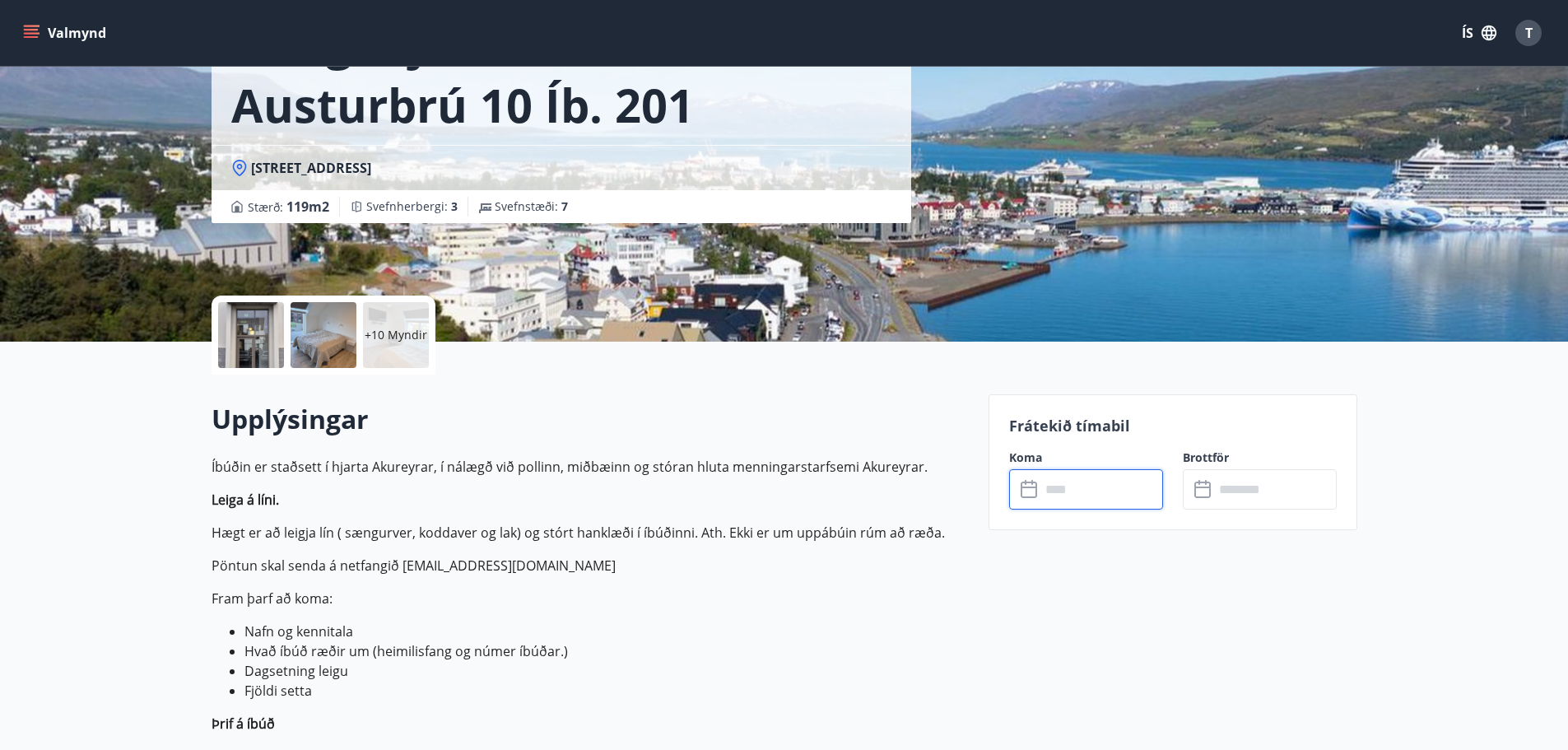
type input "******"
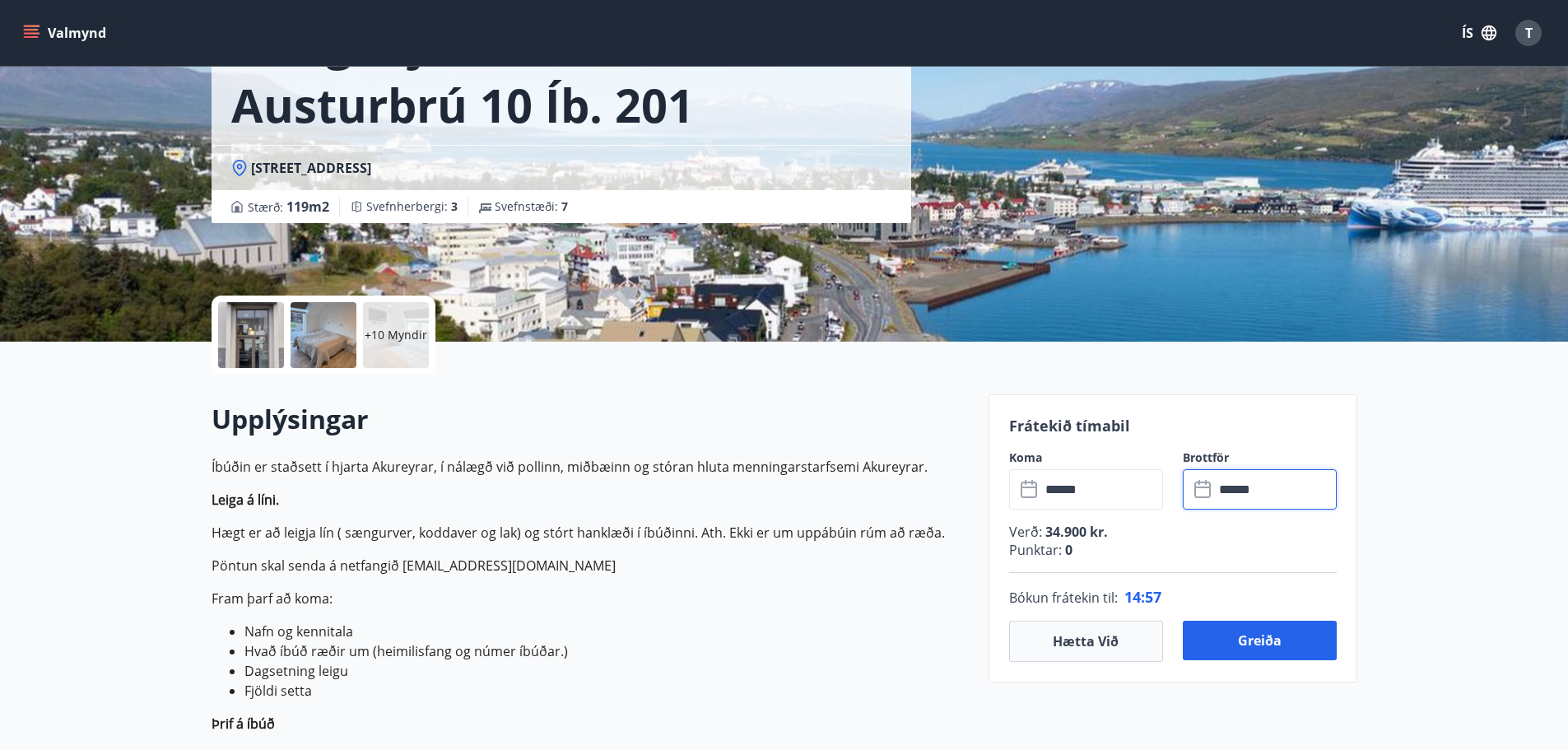
click at [1271, 493] on input "******" at bounding box center [1275, 488] width 123 height 40
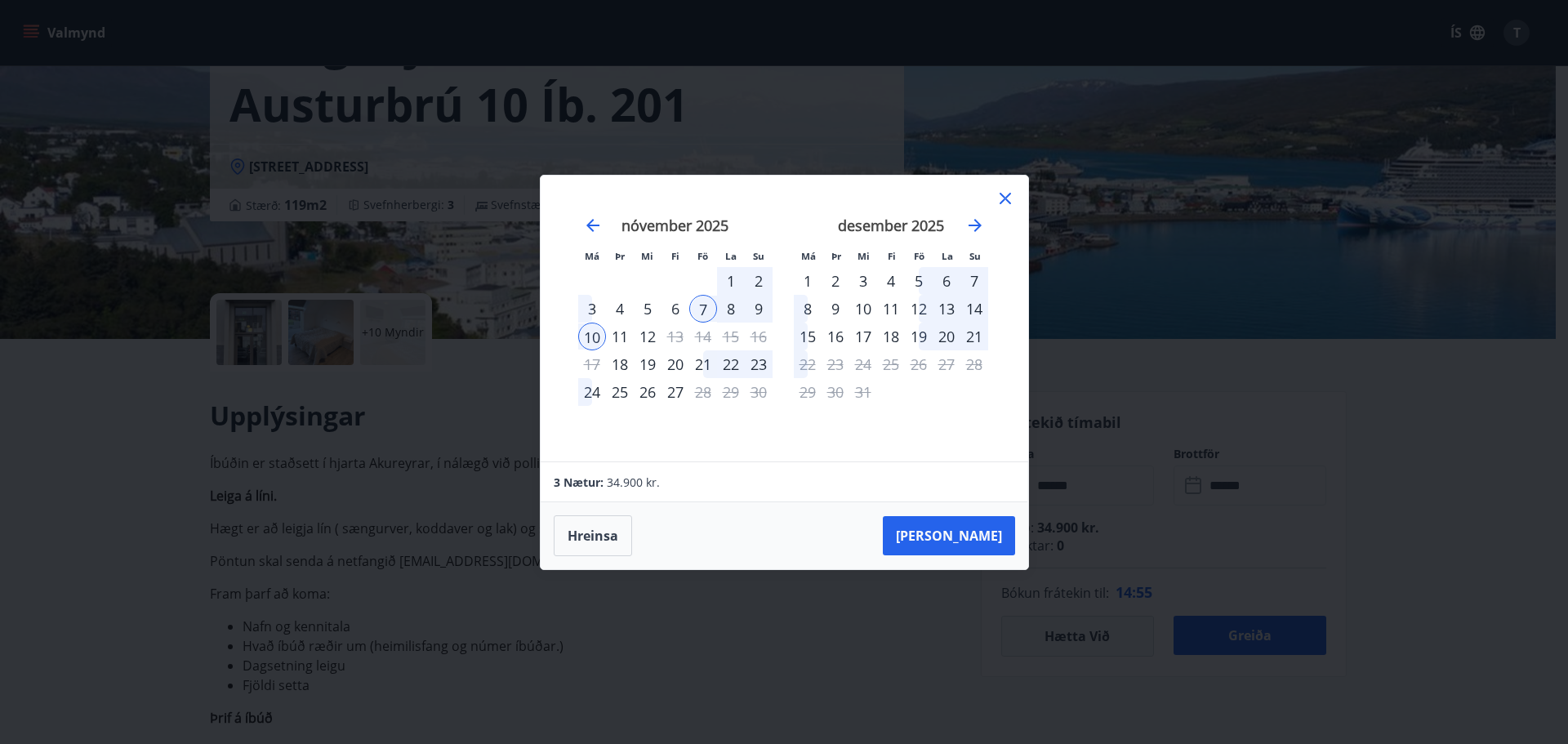
click at [756, 306] on div "9" at bounding box center [759, 309] width 28 height 28
click at [966, 531] on button "Taka Frá" at bounding box center [949, 535] width 132 height 40
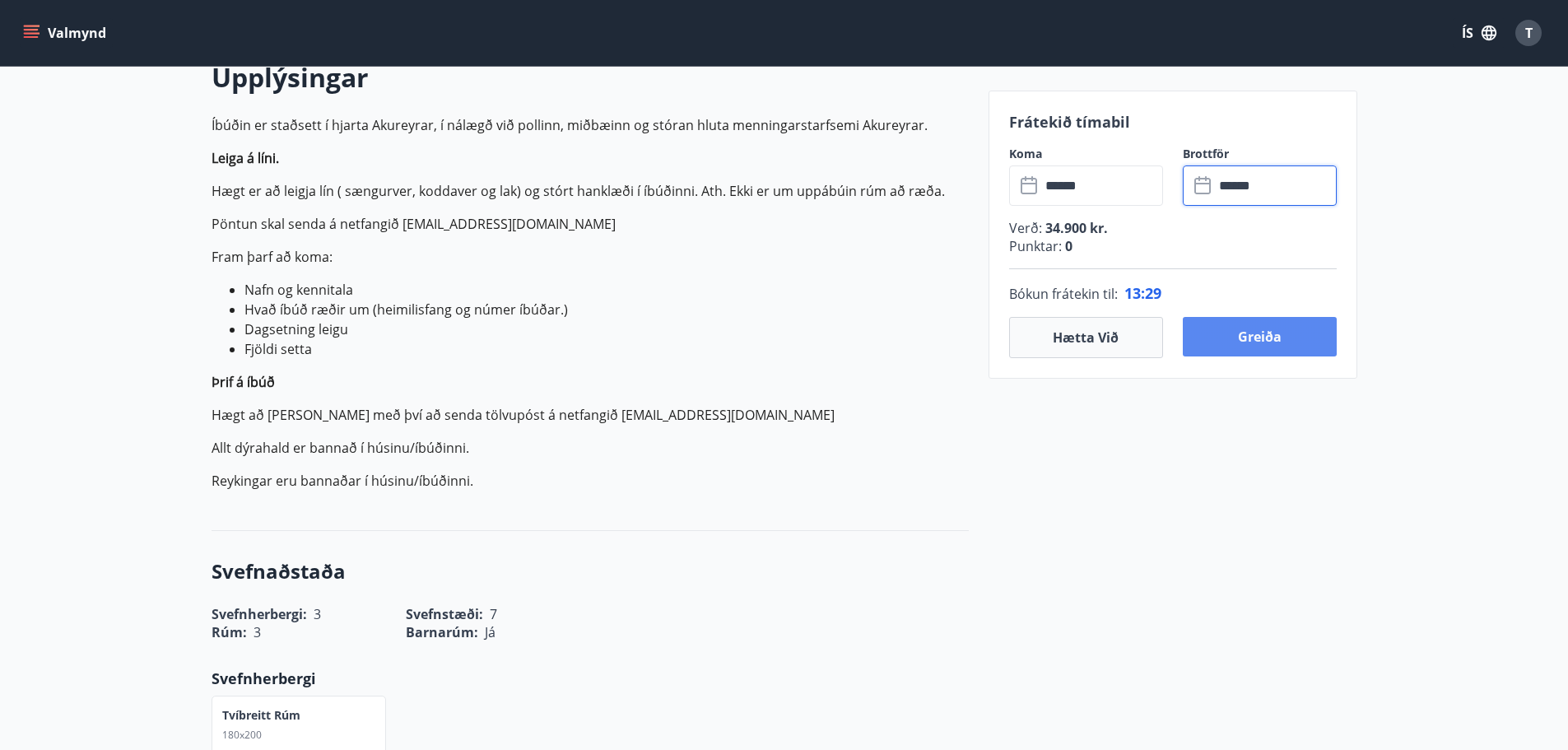
click at [1277, 340] on button "Greiða" at bounding box center [1259, 336] width 154 height 40
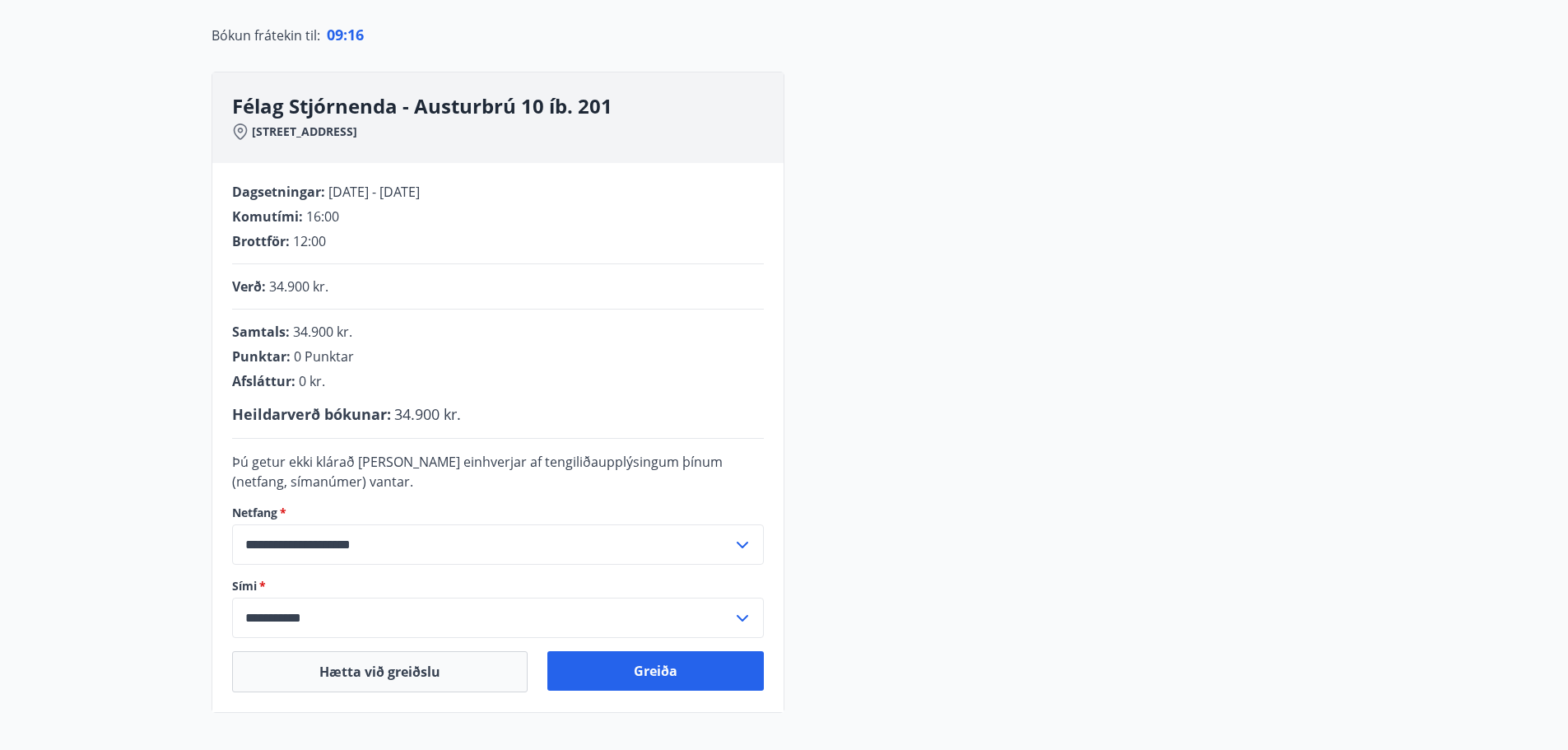
scroll to position [175, 0]
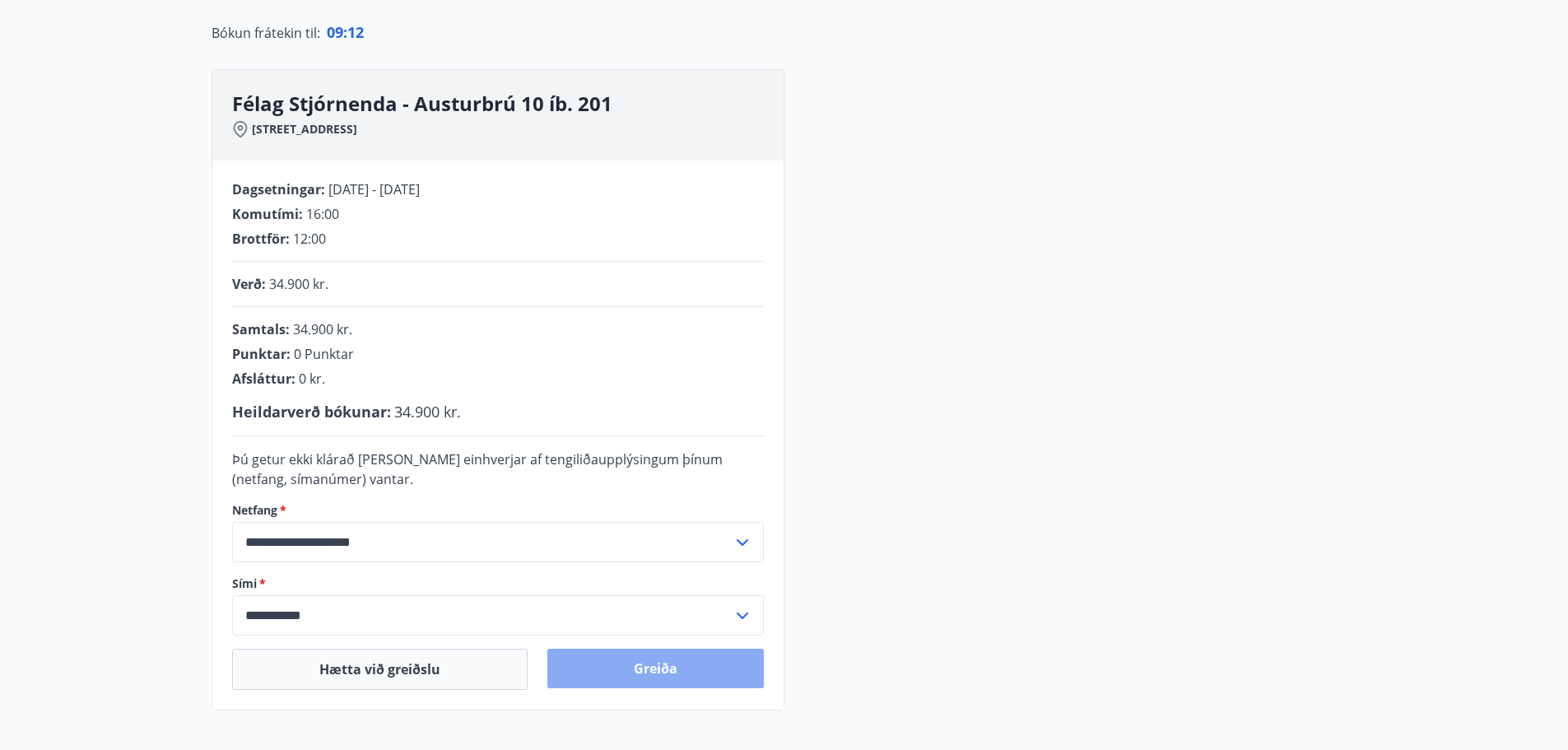
click at [685, 676] on button "Greiða" at bounding box center [656, 668] width 217 height 40
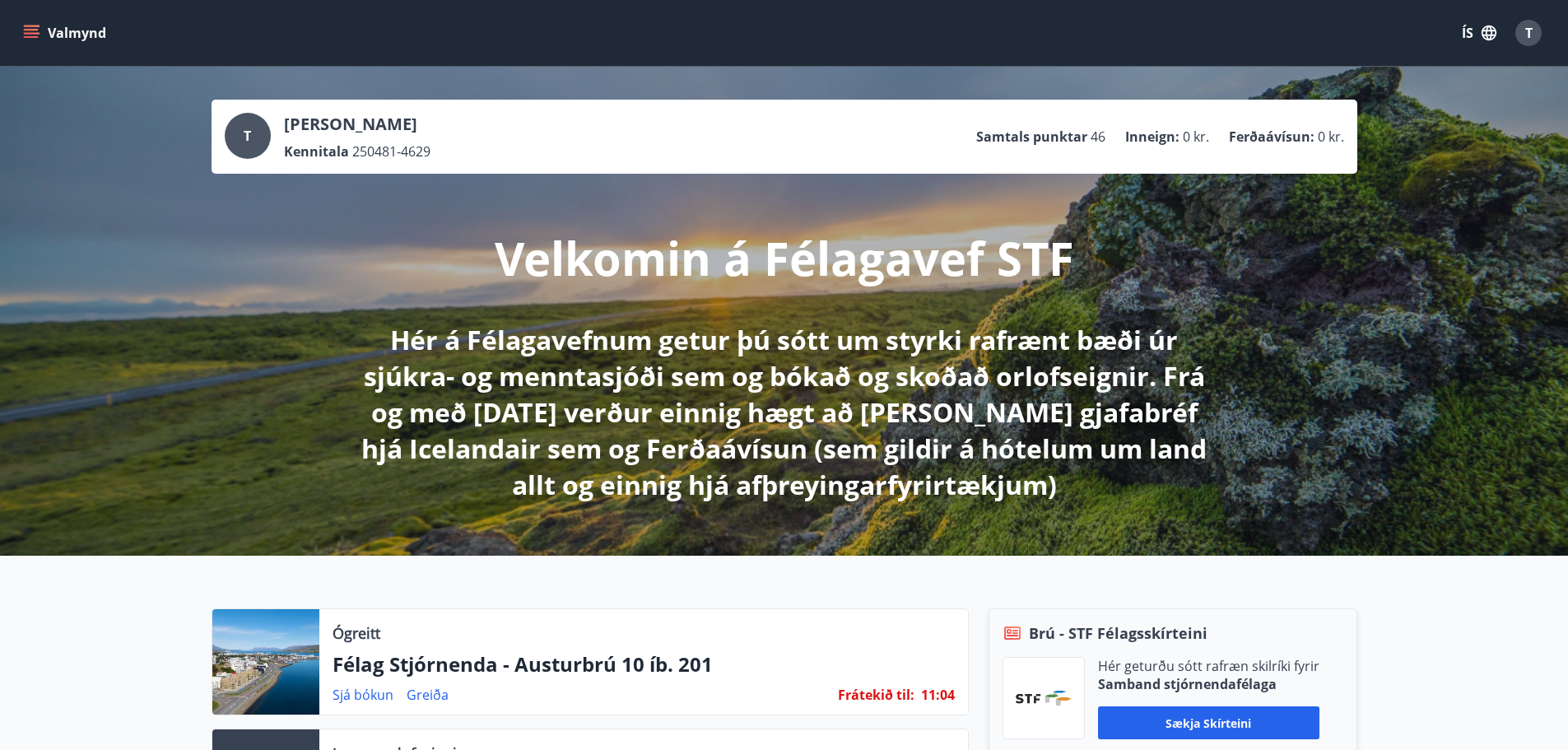
click at [40, 35] on button "Valmynd" at bounding box center [66, 32] width 93 height 29
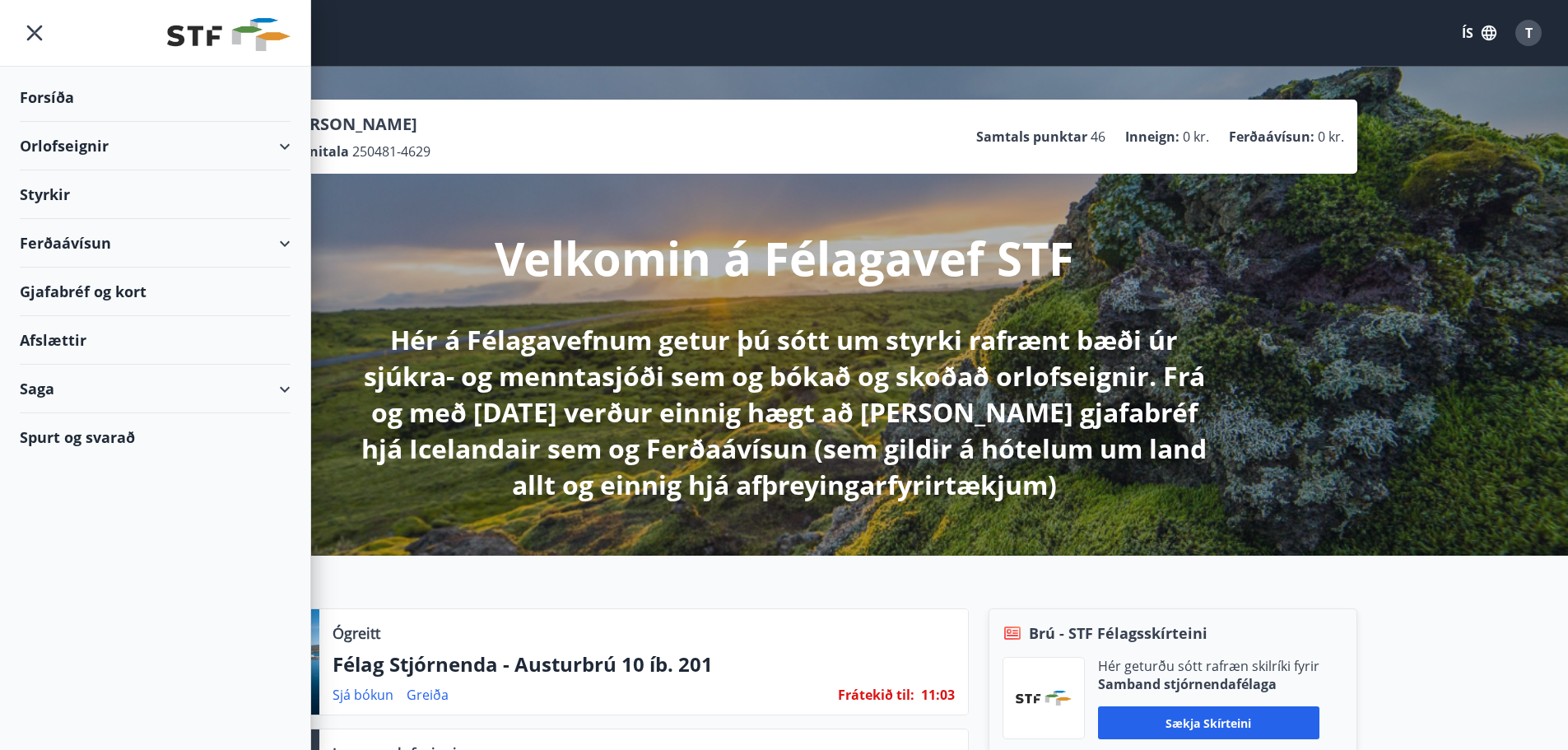
click at [266, 153] on div "Orlofseignir" at bounding box center [154, 146] width 271 height 49
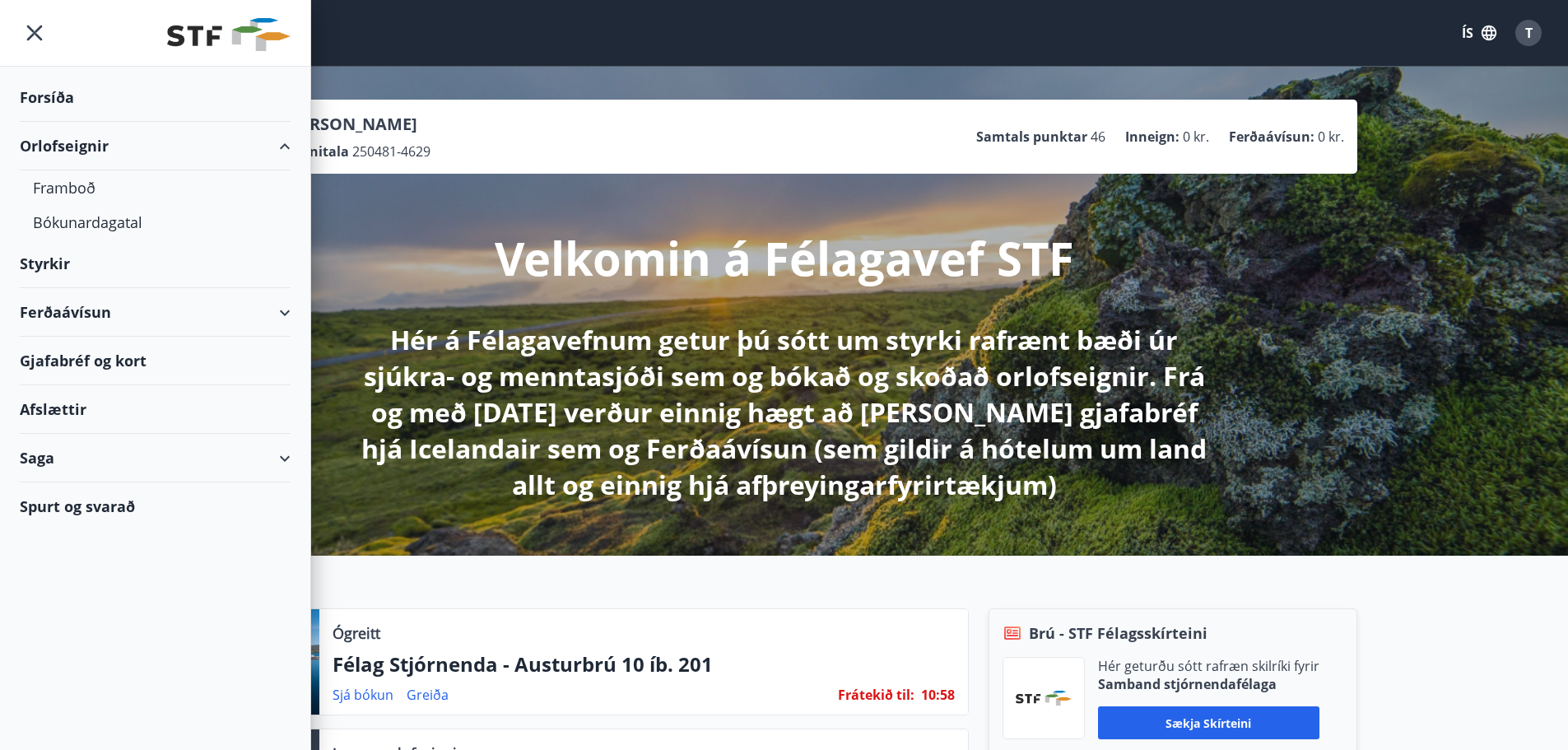
click at [69, 502] on div "Spurt og svarað" at bounding box center [154, 506] width 271 height 48
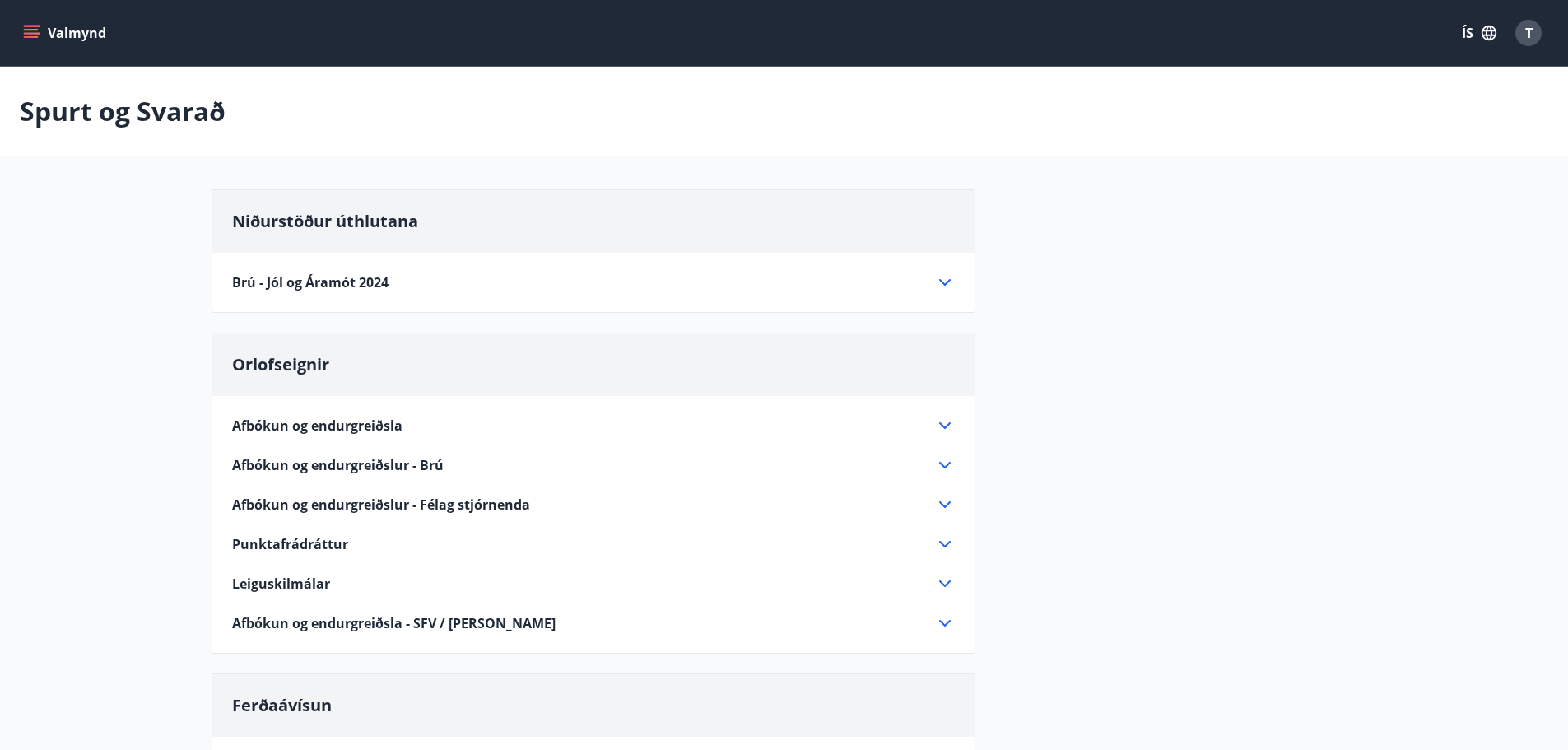
click at [942, 427] on icon at bounding box center [945, 425] width 20 height 20
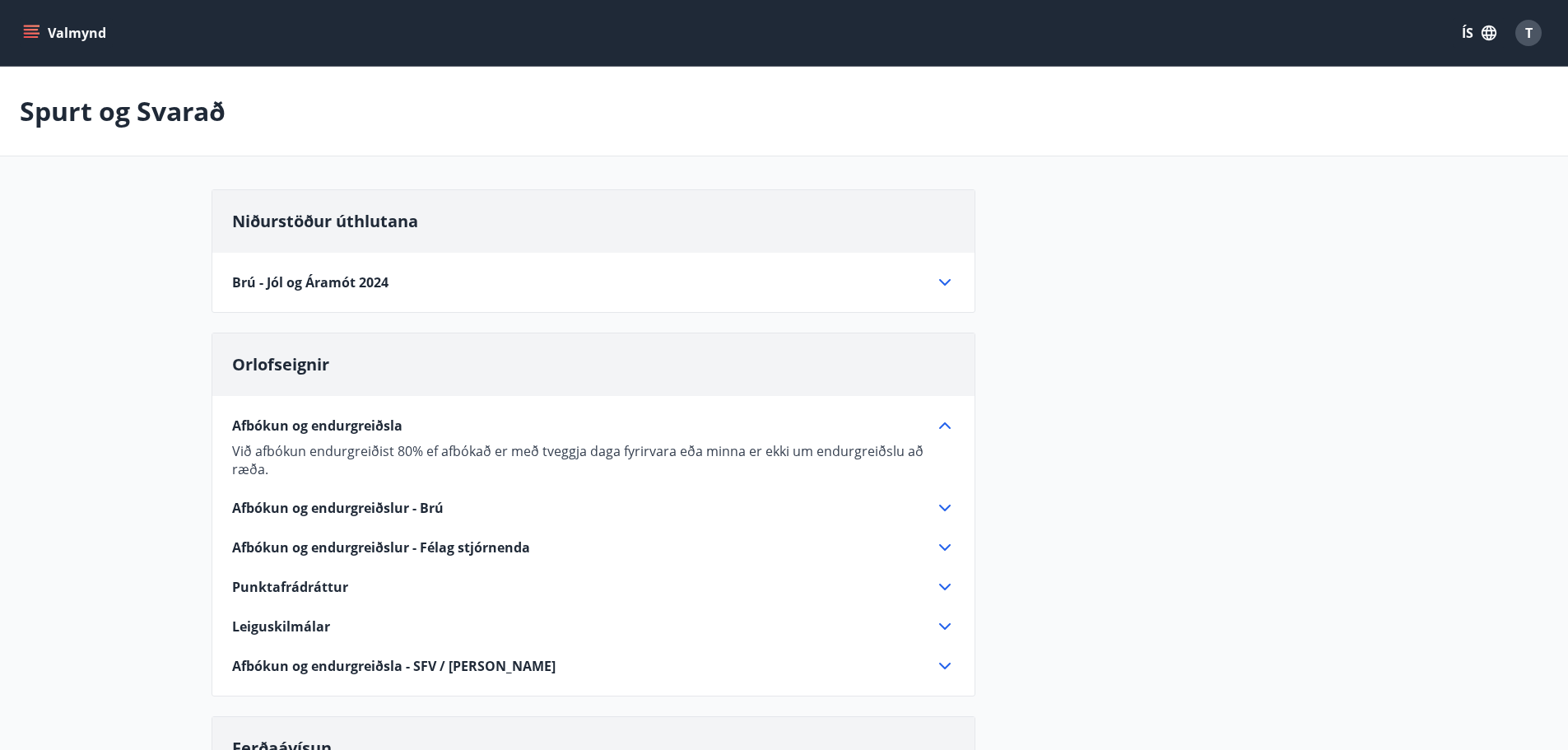
click at [941, 498] on icon at bounding box center [945, 508] width 20 height 20
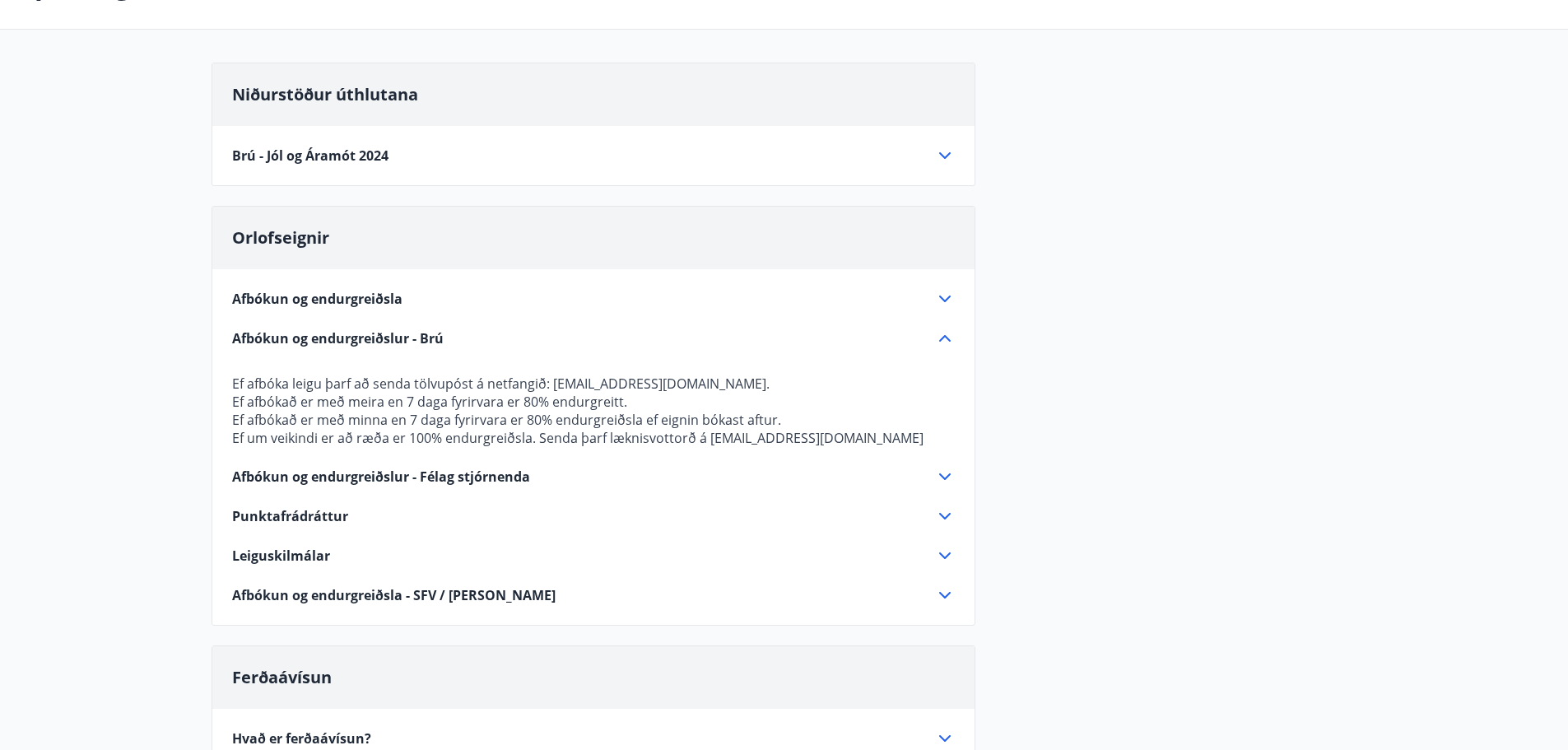
scroll to position [164, 0]
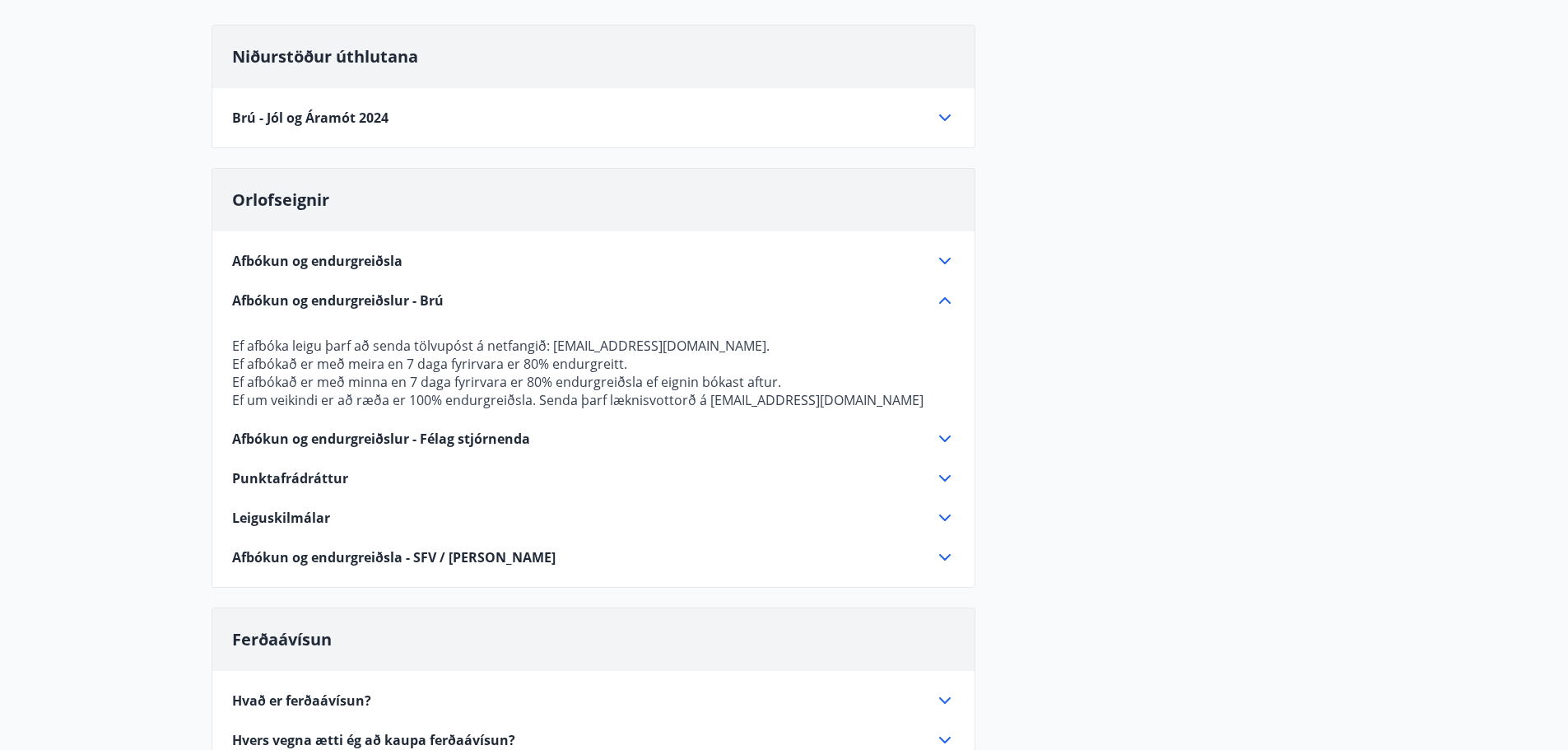
click at [946, 434] on icon at bounding box center [945, 438] width 20 height 20
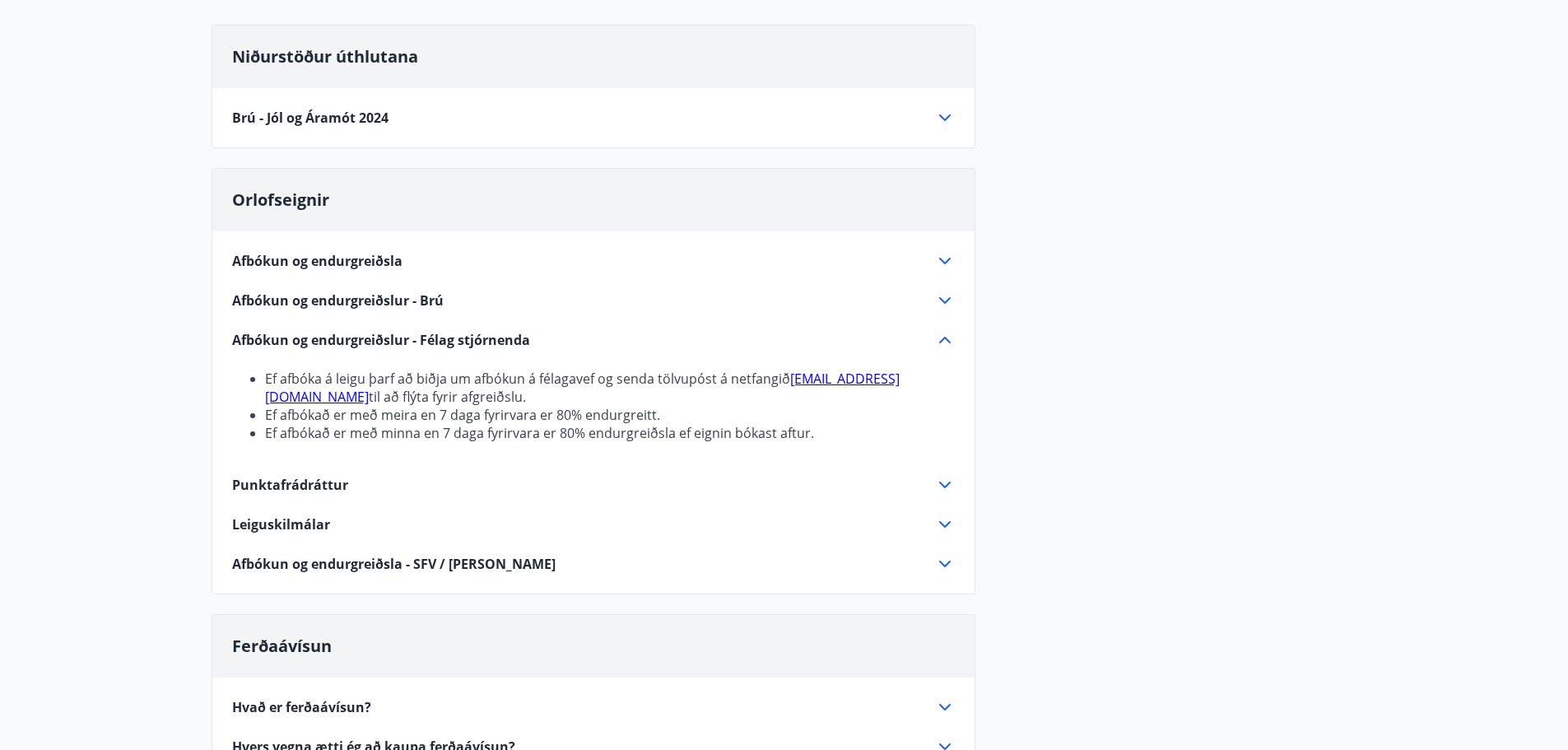
click at [943, 516] on icon at bounding box center [945, 524] width 20 height 20
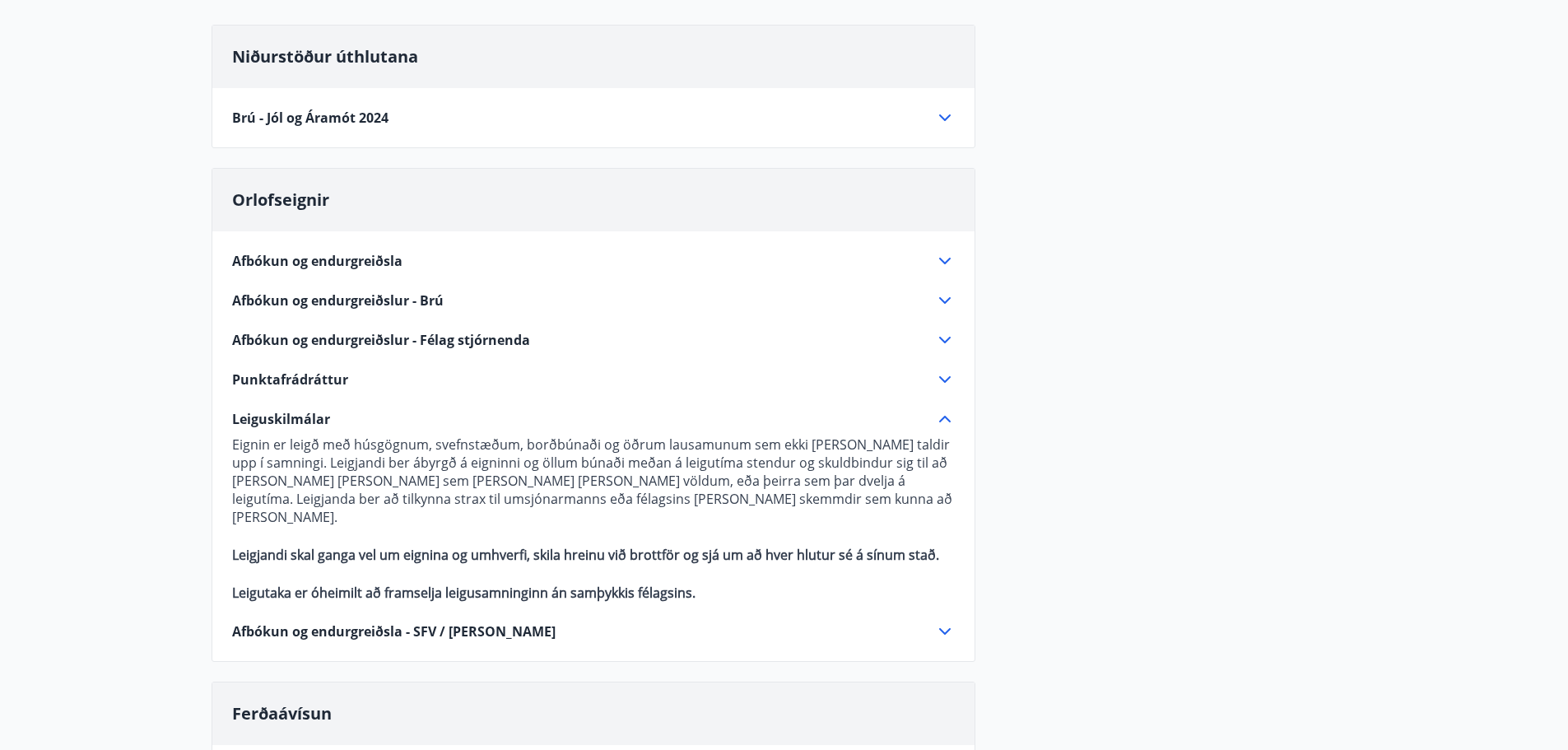
click at [940, 377] on icon at bounding box center [945, 379] width 12 height 6
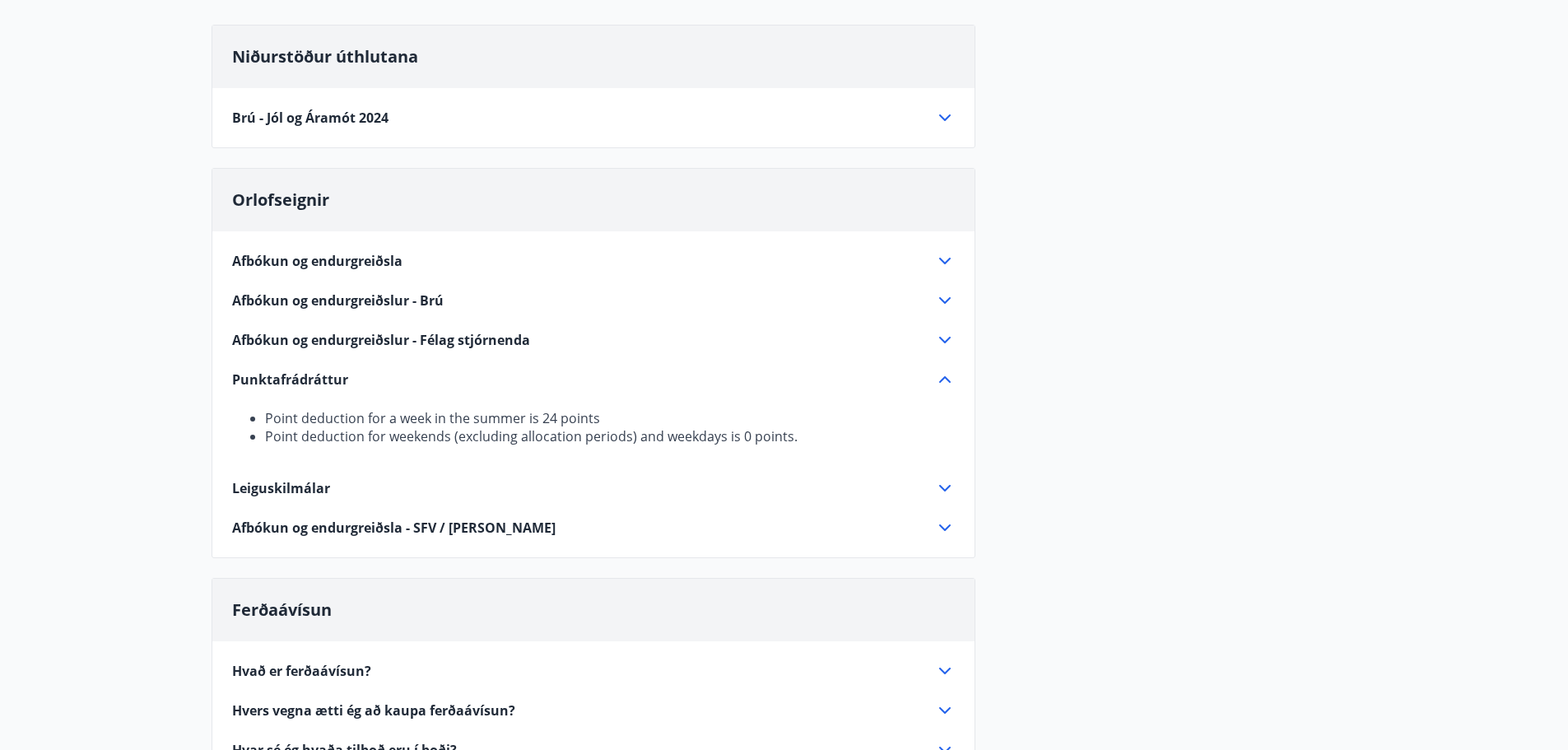
click at [944, 525] on icon at bounding box center [945, 527] width 20 height 20
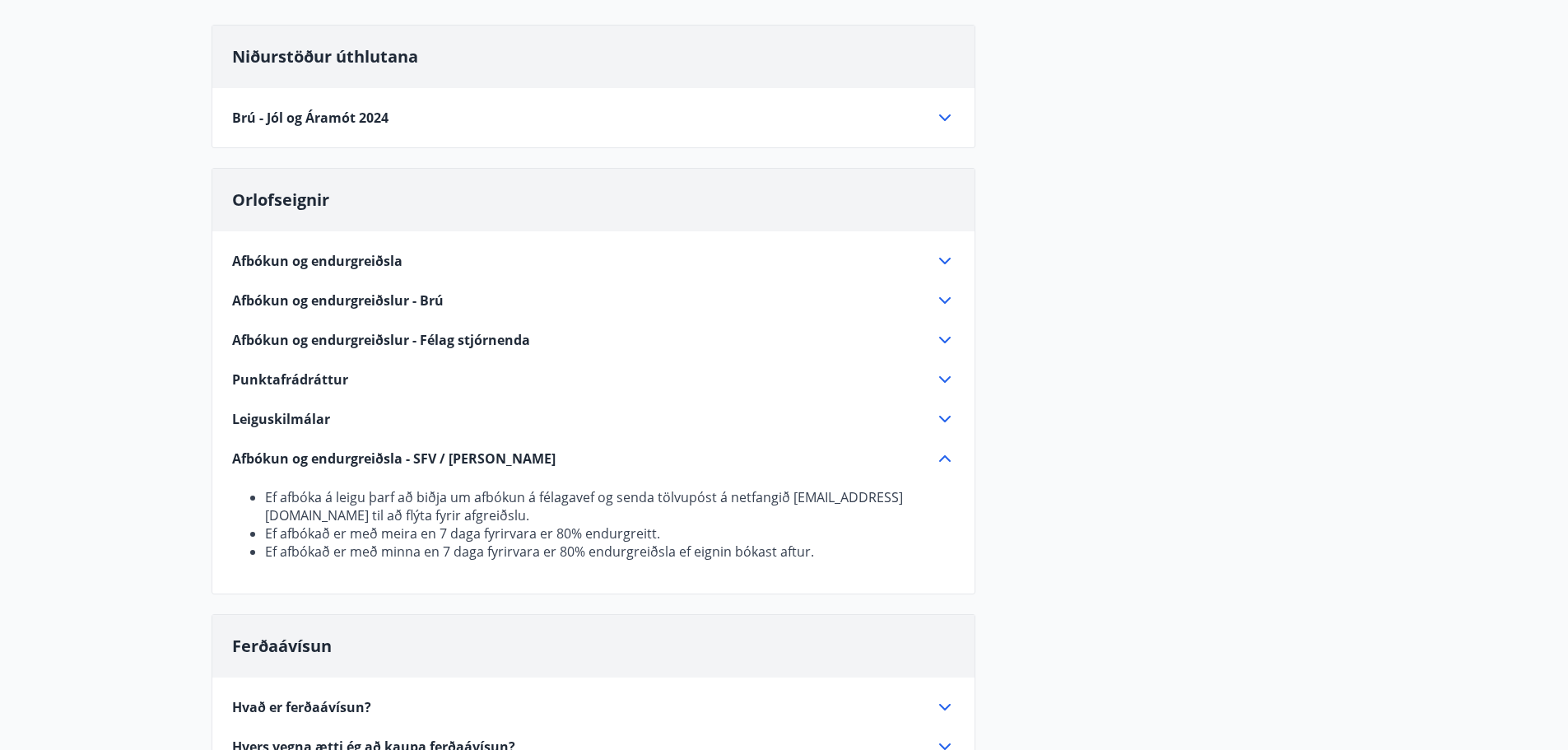
click at [945, 453] on icon at bounding box center [945, 458] width 20 height 20
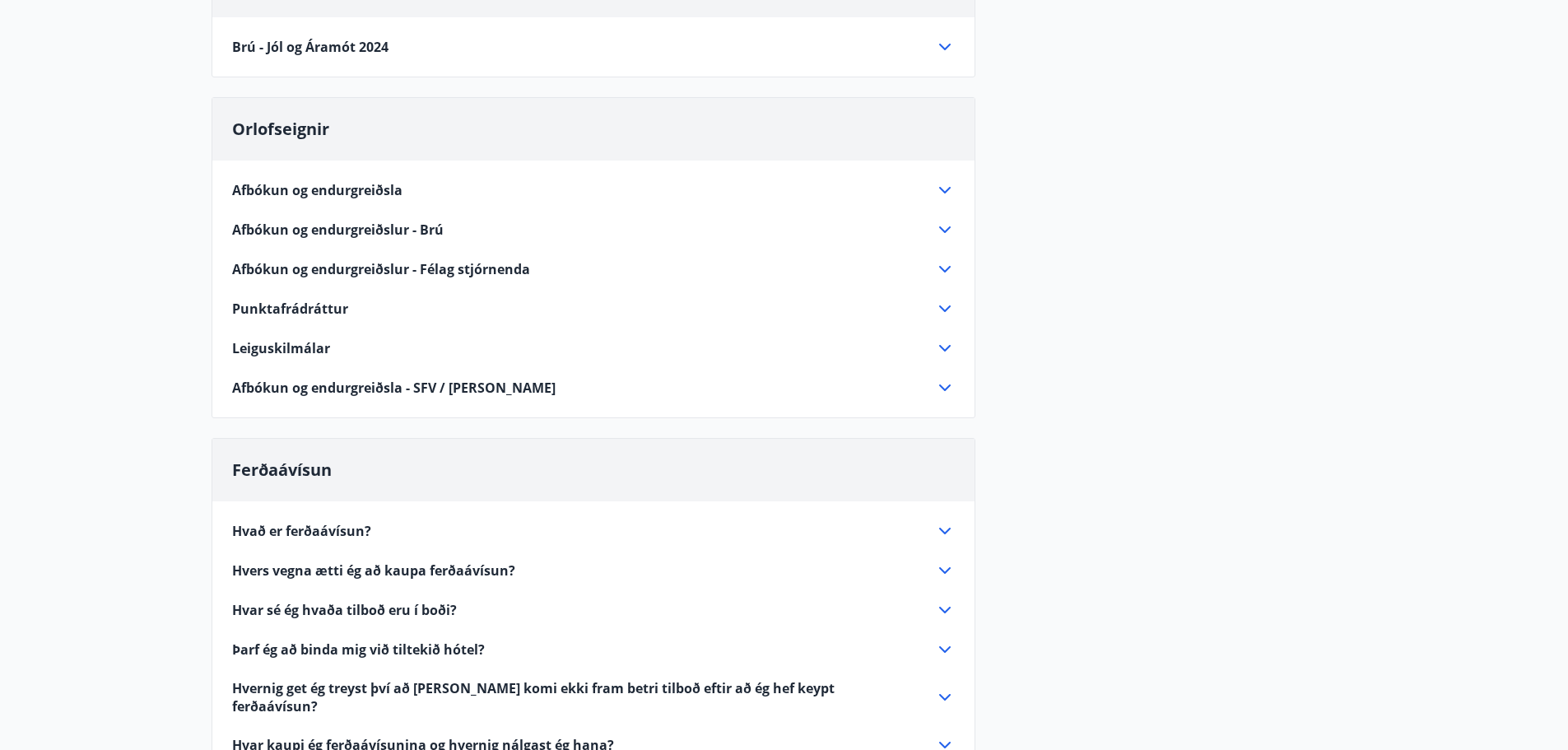
scroll to position [329, 0]
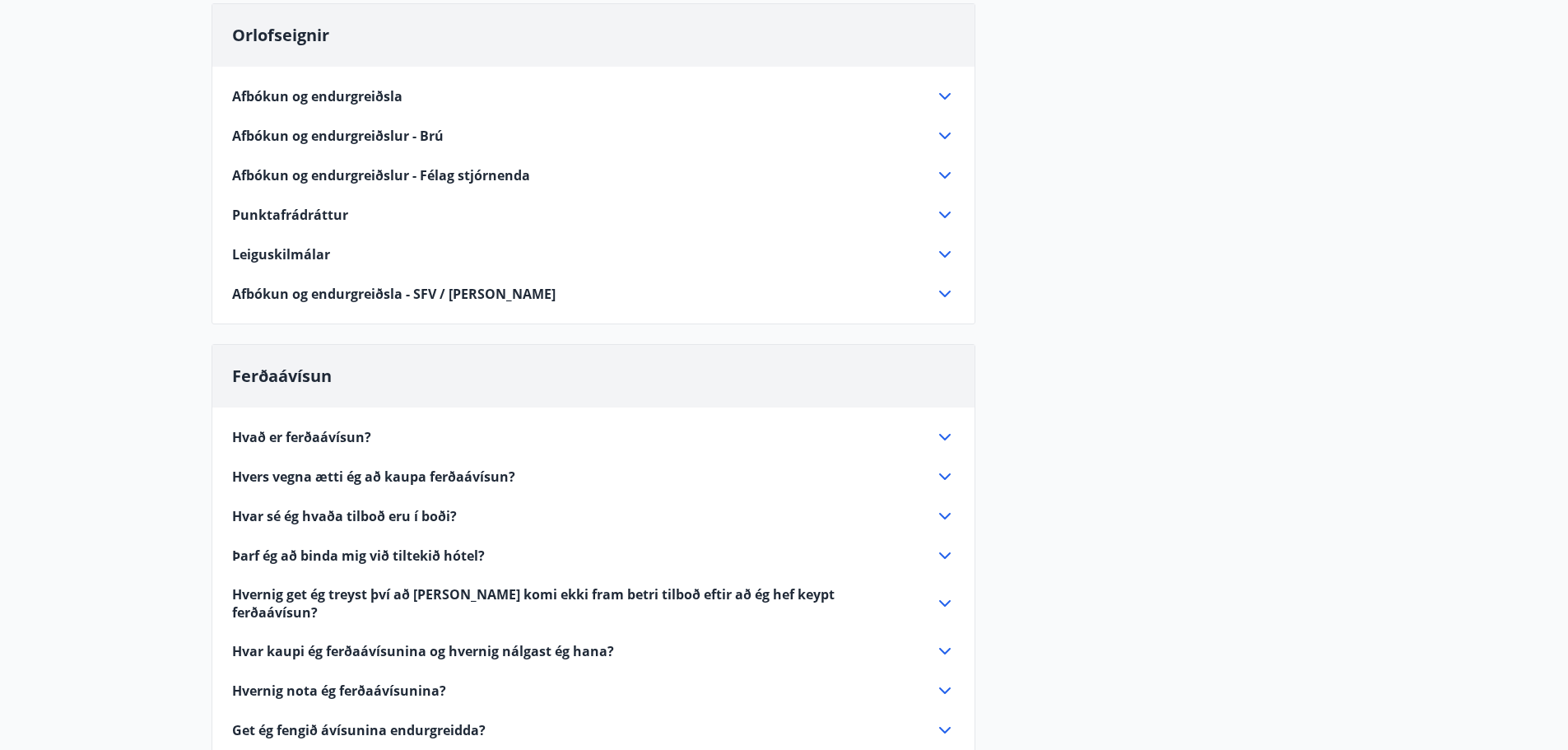
click at [953, 435] on icon at bounding box center [945, 437] width 20 height 20
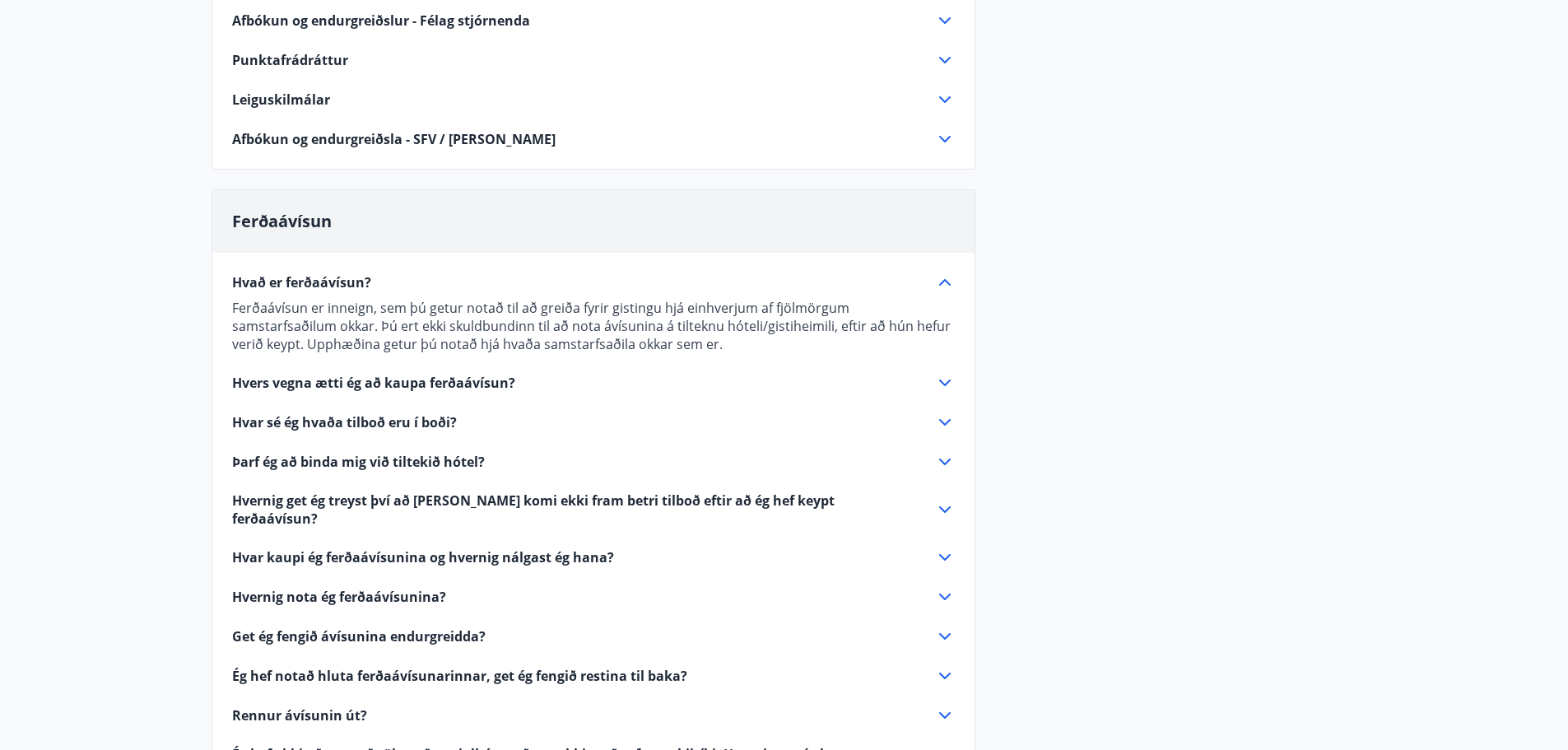
scroll to position [493, 0]
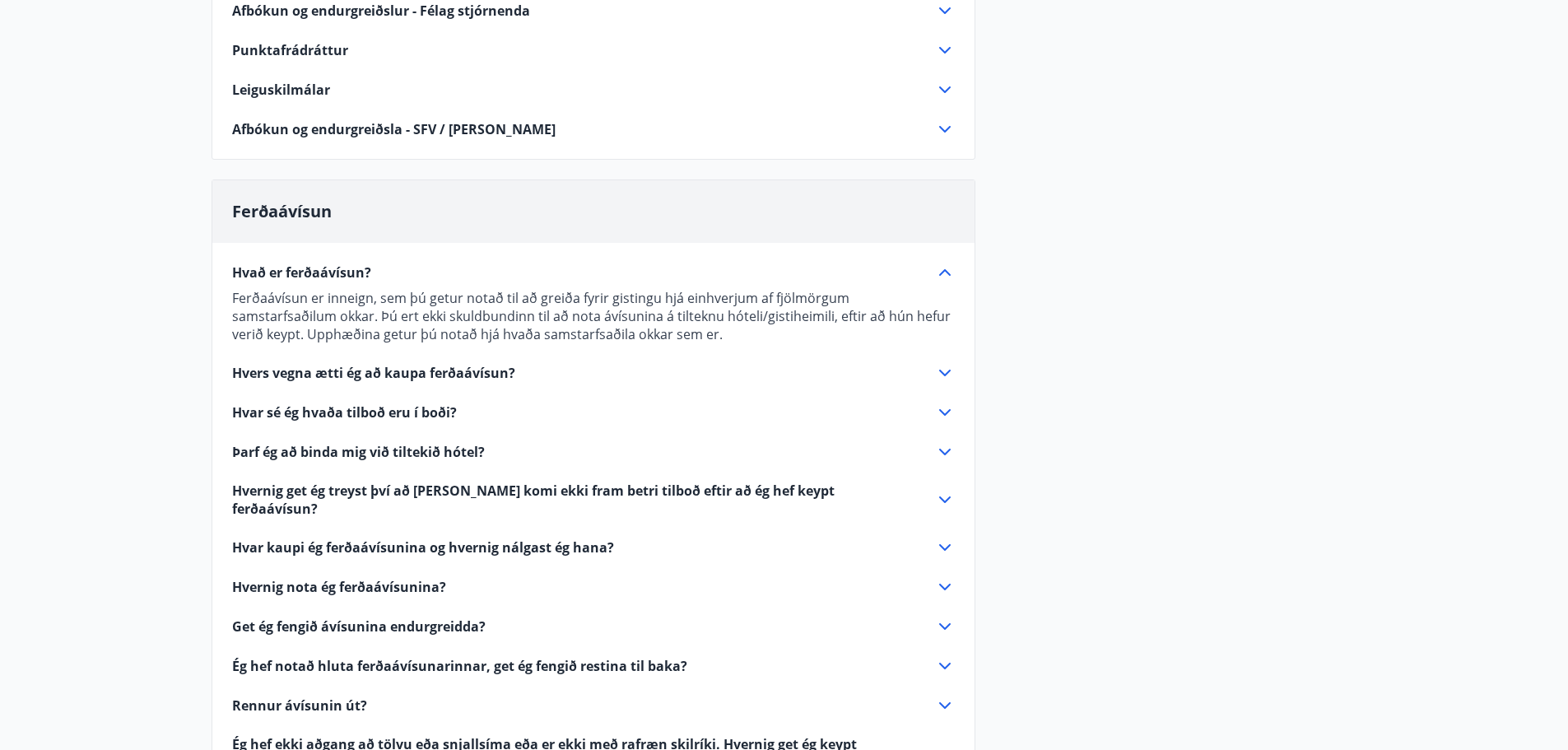
click at [938, 375] on icon at bounding box center [945, 373] width 20 height 20
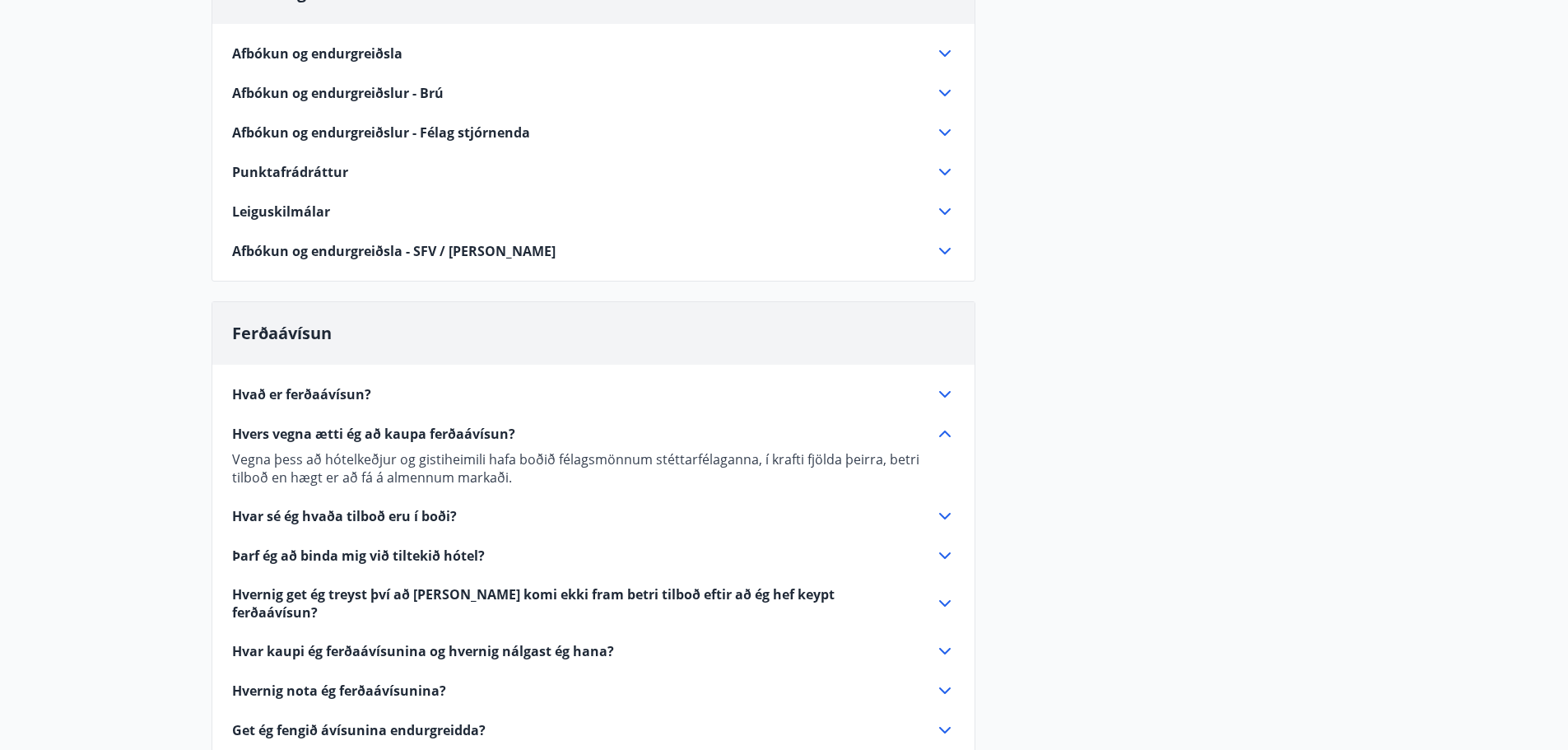
scroll to position [0, 0]
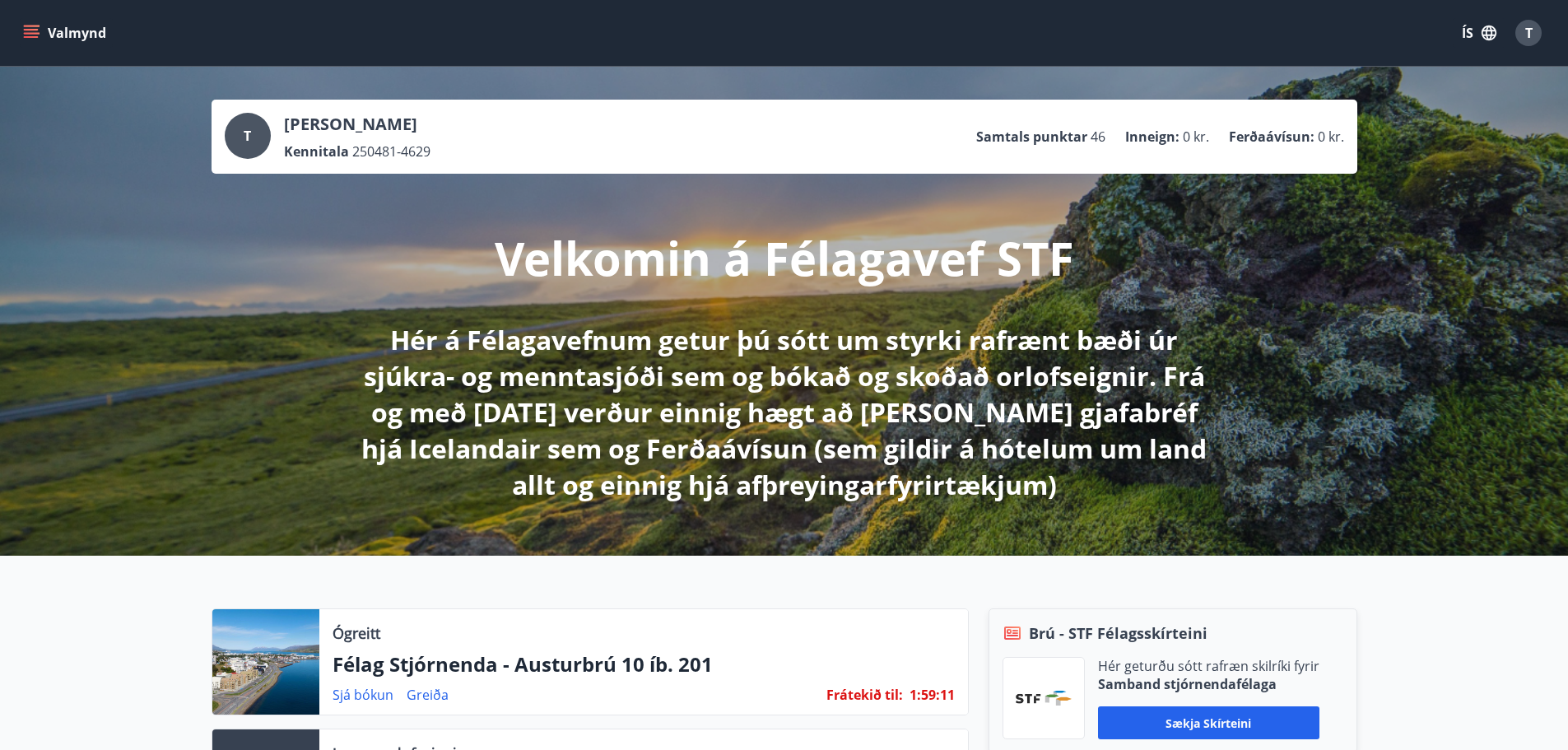
click at [28, 34] on icon "menu" at bounding box center [33, 33] width 18 height 2
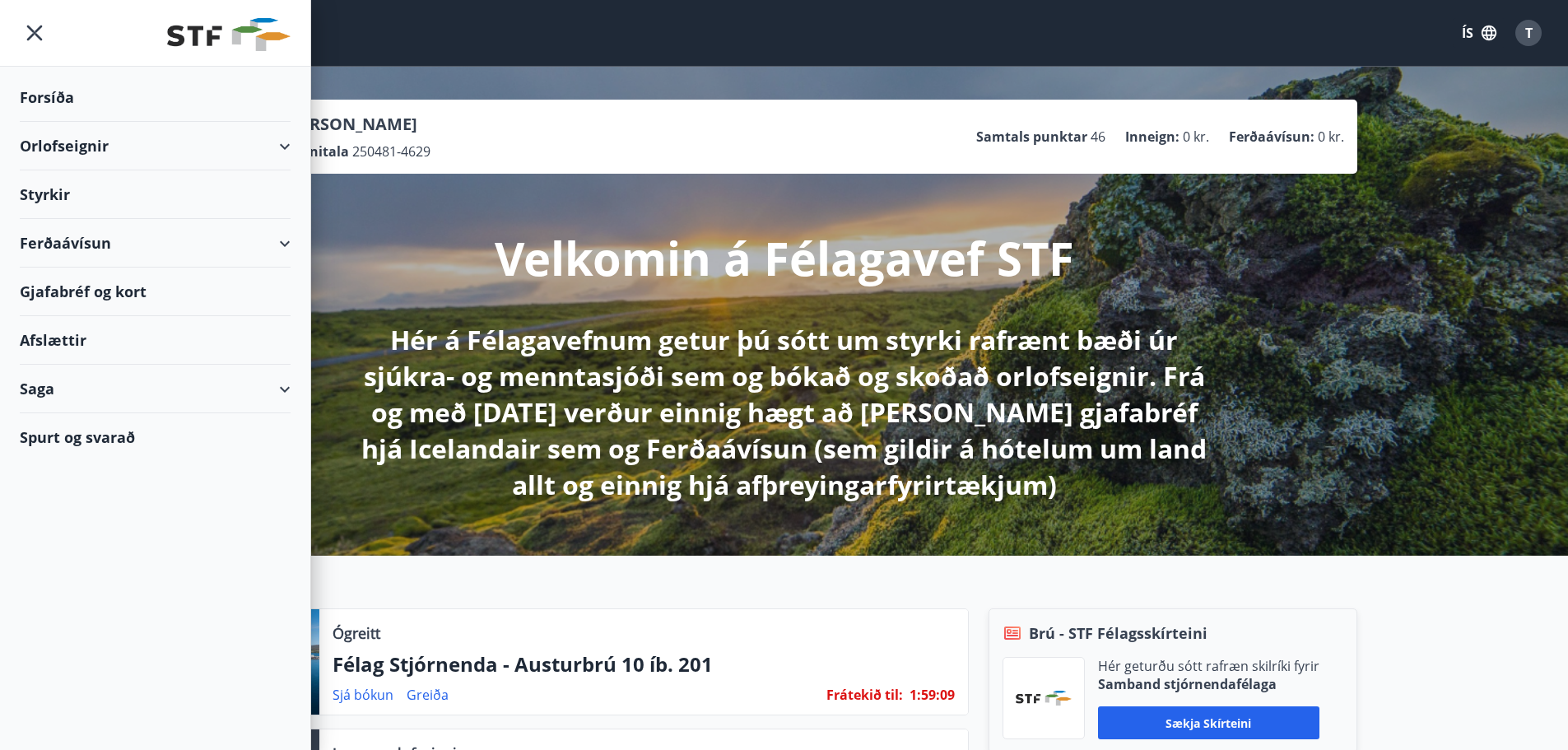
click at [257, 142] on div "Orlofseignir" at bounding box center [154, 146] width 271 height 49
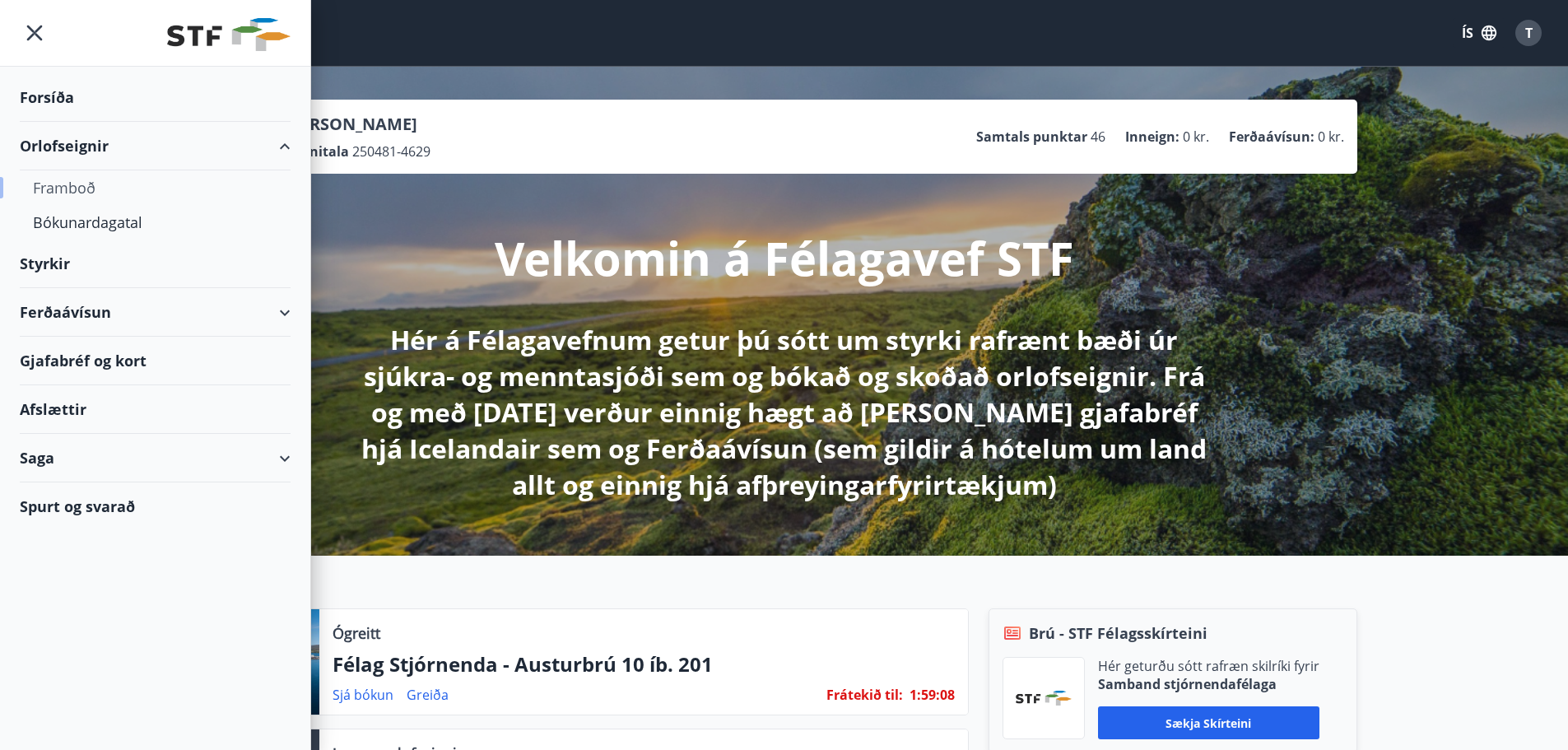
click at [91, 183] on div "Framboð" at bounding box center [154, 187] width 244 height 35
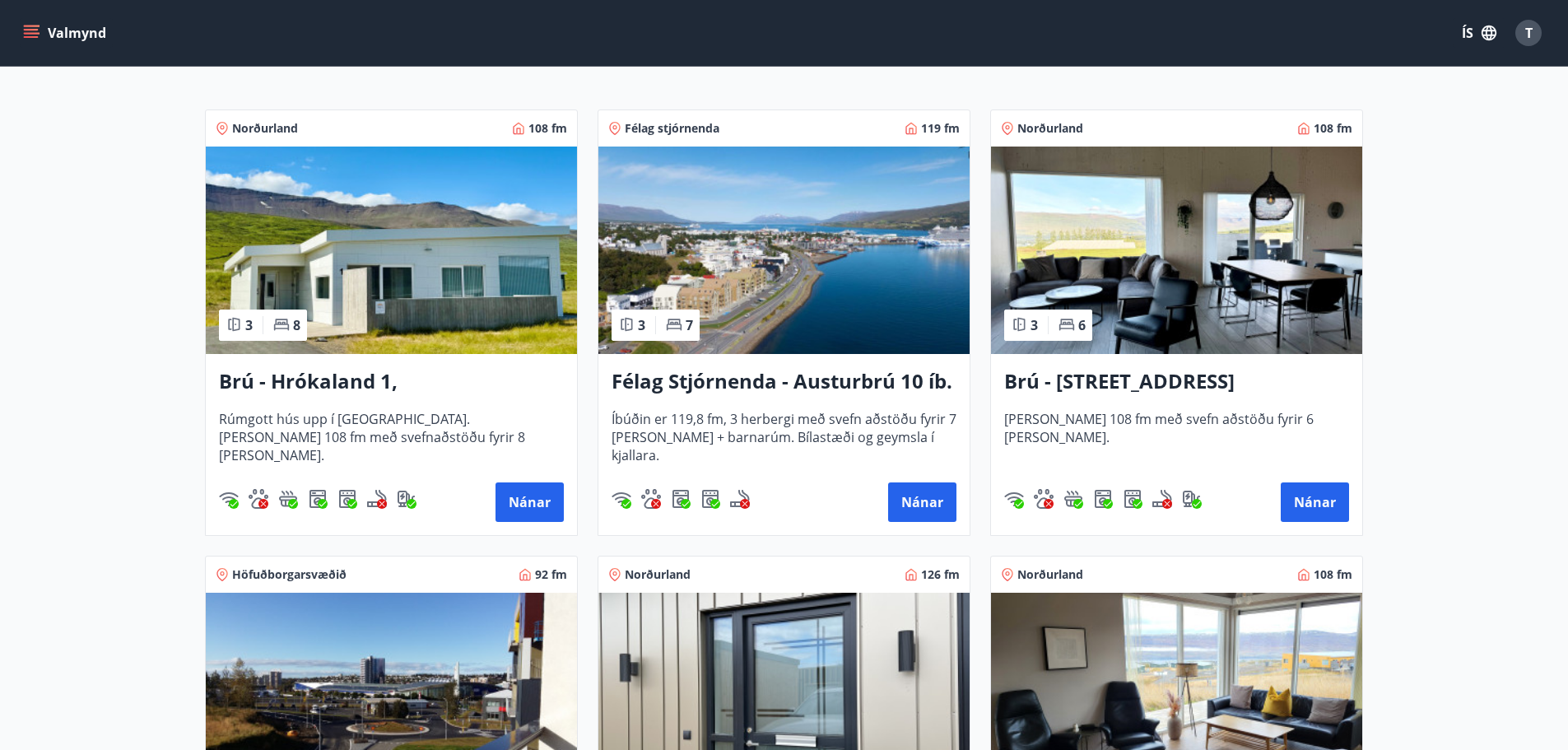
scroll to position [412, 0]
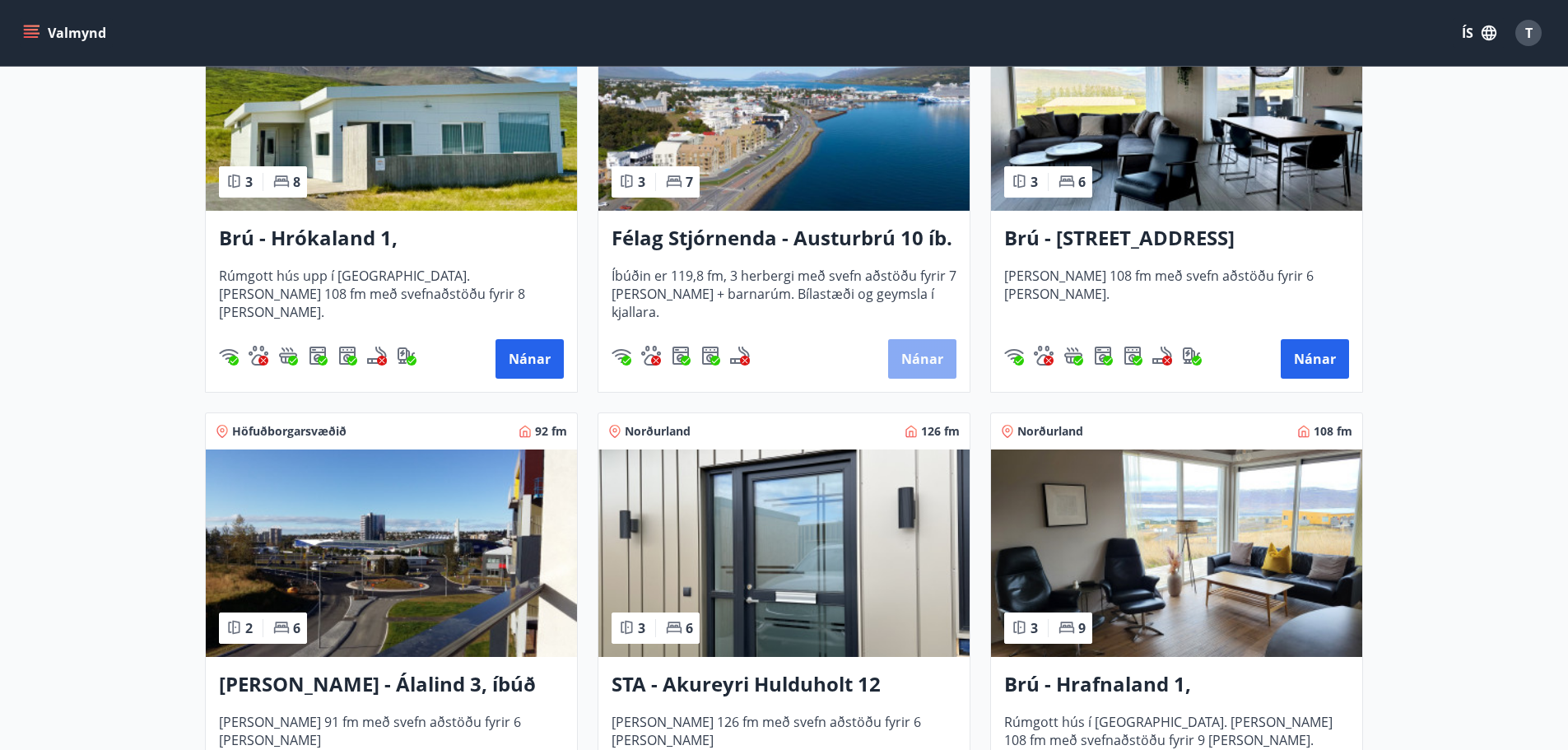
click at [919, 351] on button "Nánar" at bounding box center [922, 359] width 68 height 40
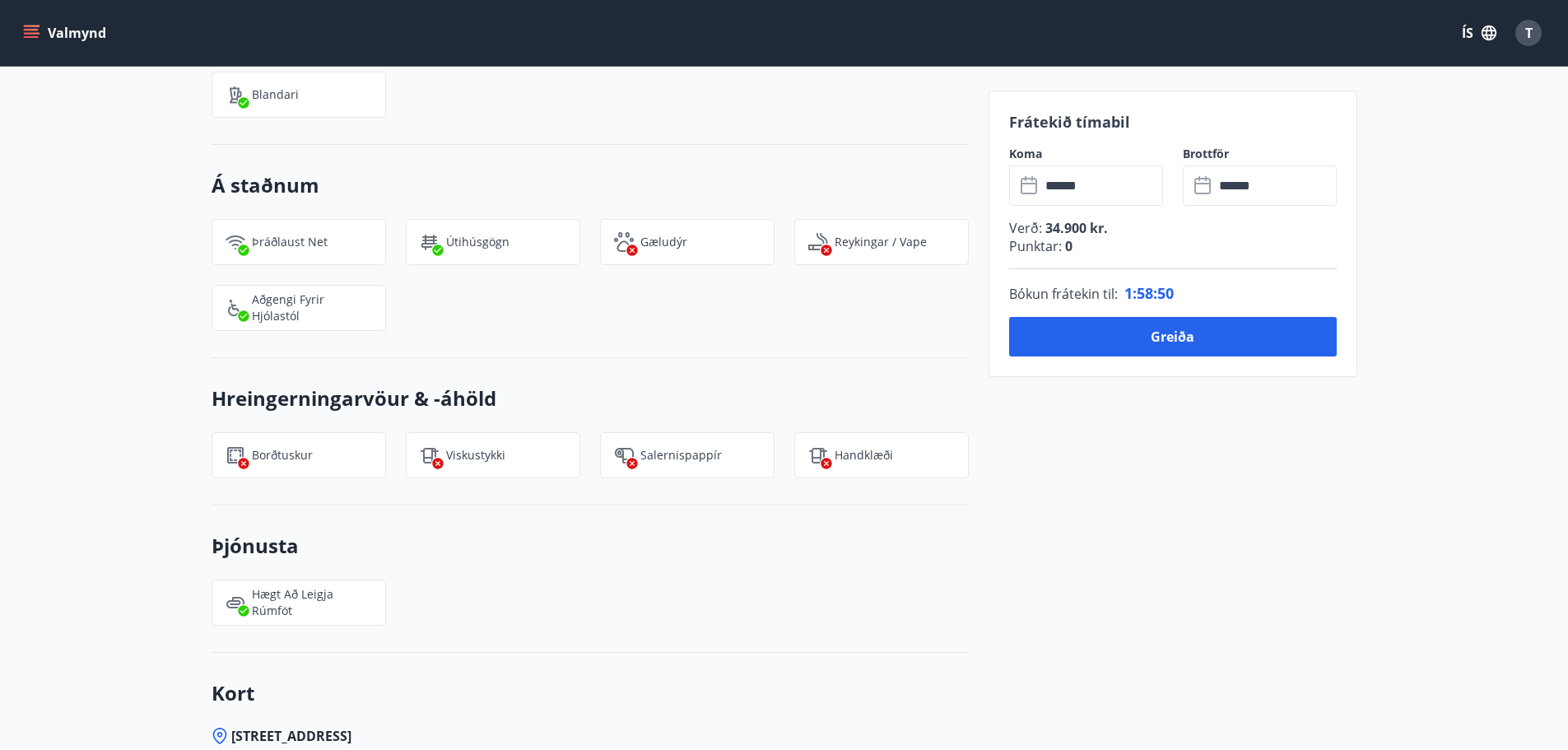
scroll to position [2045, 0]
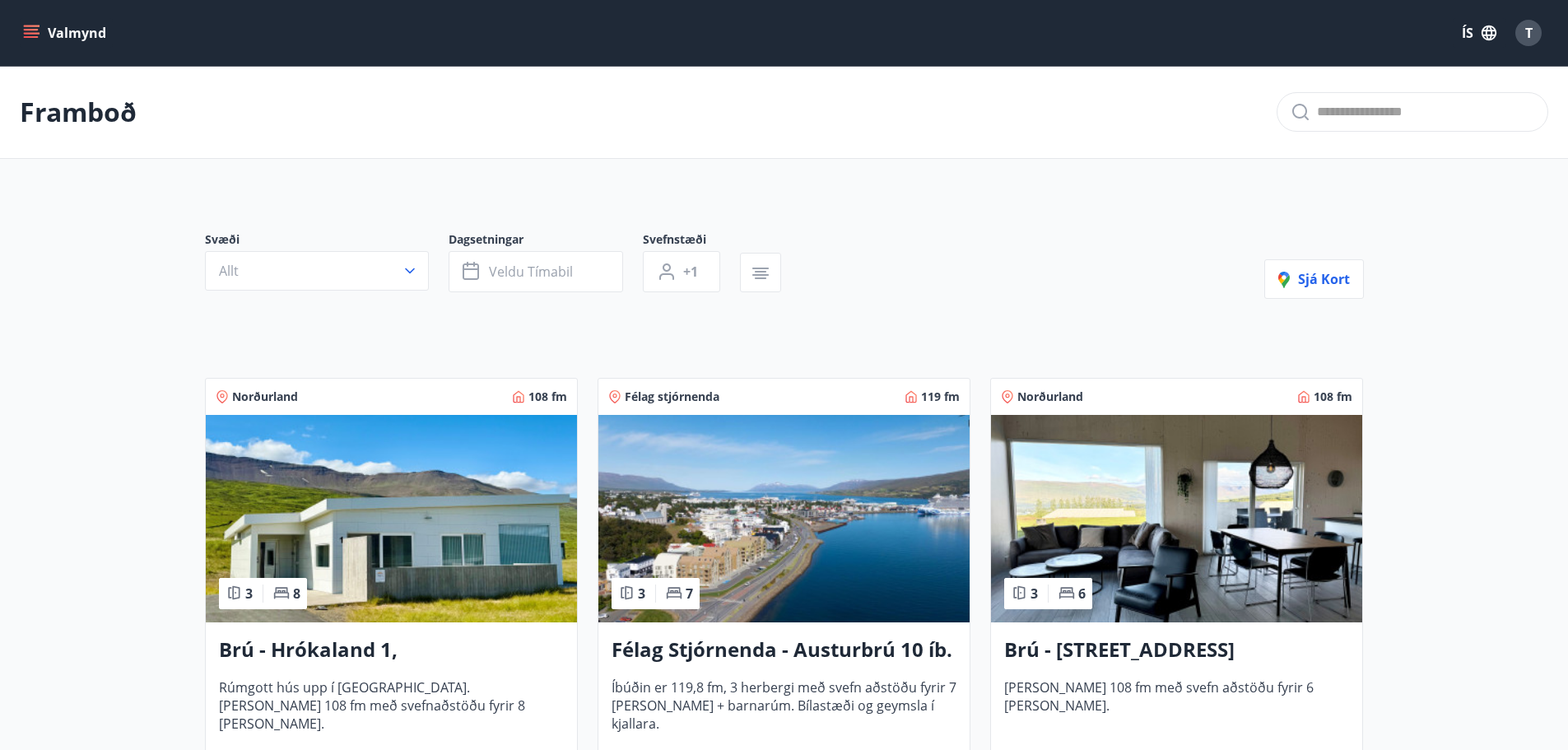
click at [756, 265] on icon "button" at bounding box center [761, 273] width 20 height 20
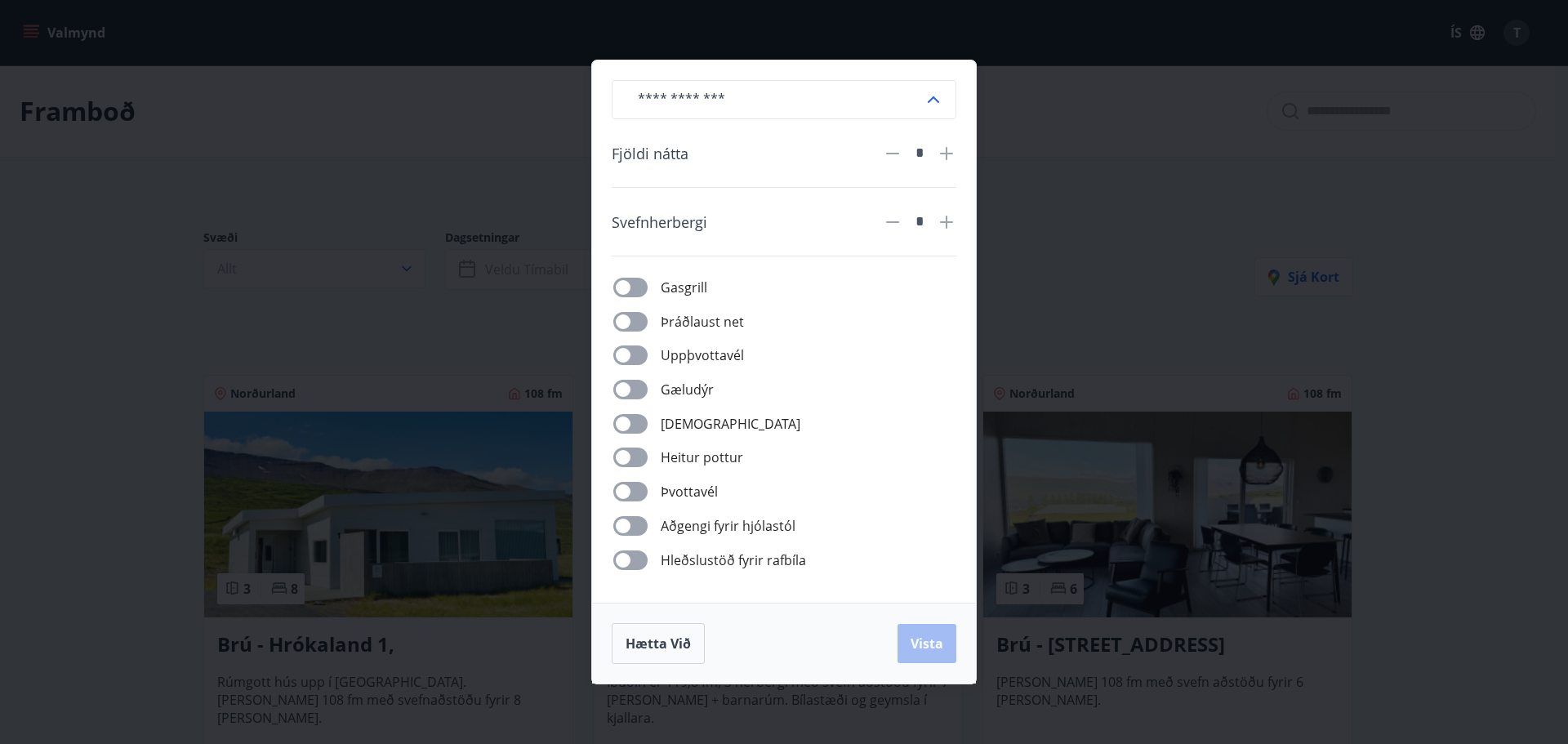
click at [1072, 197] on div "​ Fjöldi nátta * Svefnherbergi * Gasgrill Þráðlaust net Uppþvottavél Gæludýr Þu…" at bounding box center [784, 372] width 1568 height 744
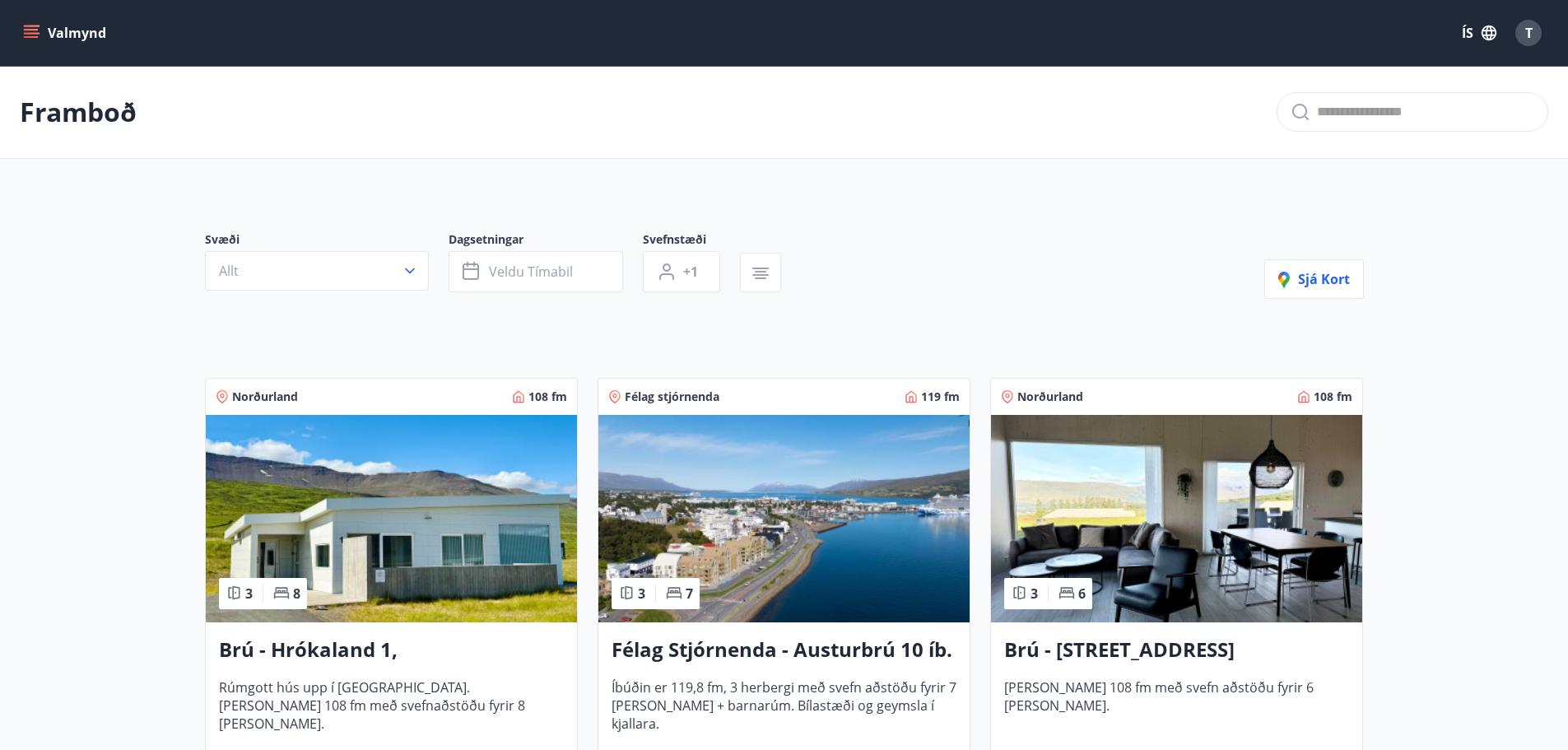
click at [34, 36] on icon "menu" at bounding box center [31, 33] width 17 height 17
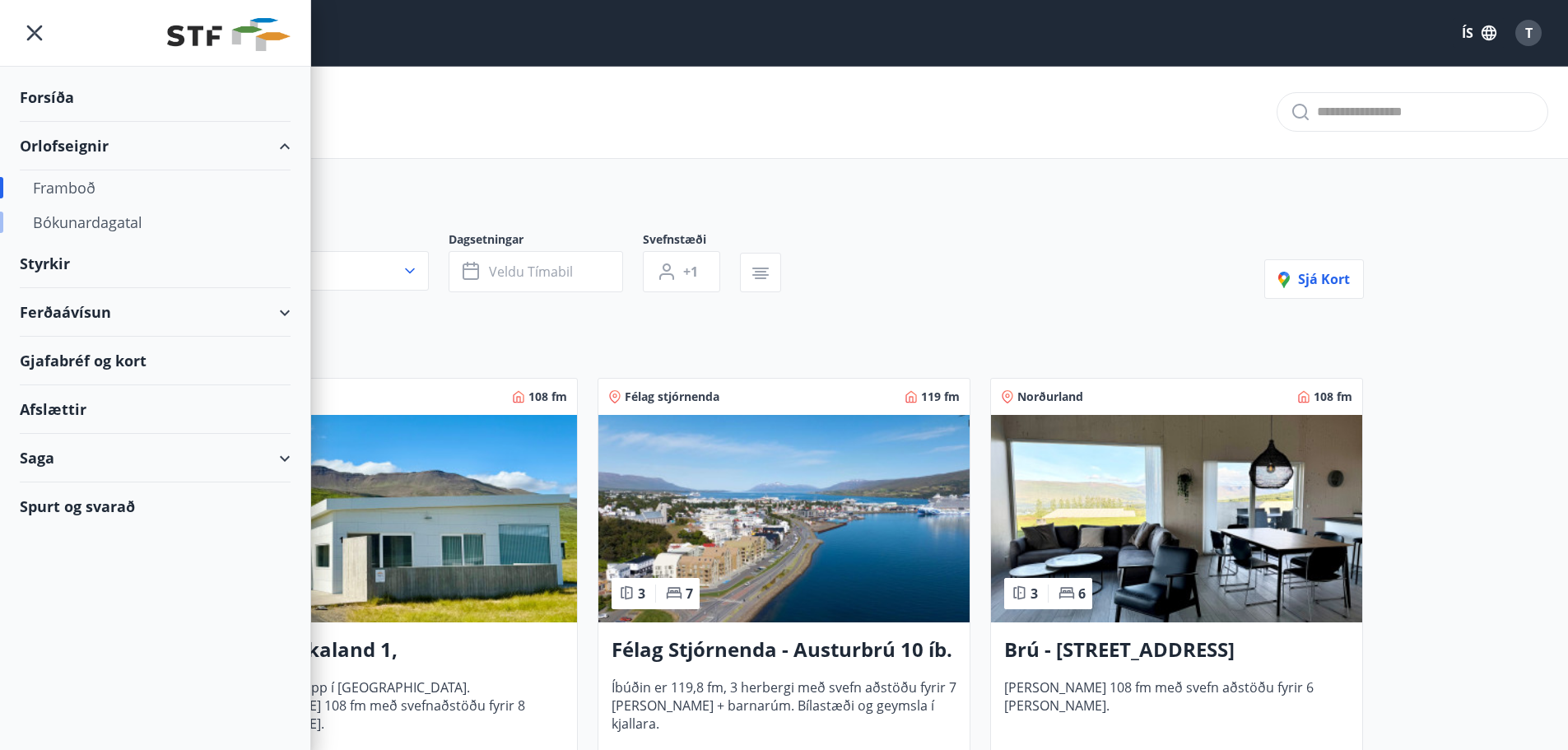
click at [82, 225] on div "Bókunardagatal" at bounding box center [154, 222] width 244 height 35
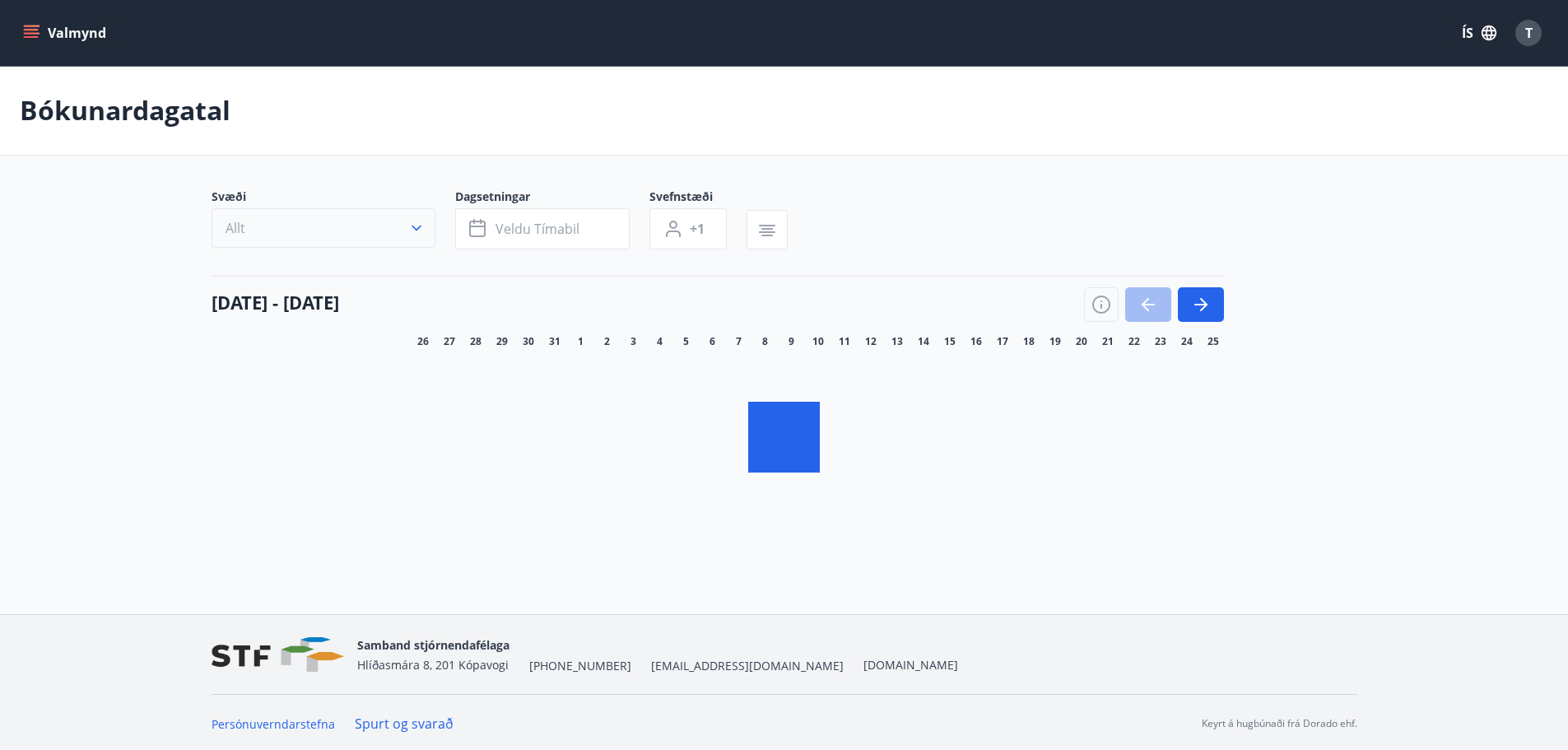
click at [414, 224] on icon "button" at bounding box center [416, 228] width 17 height 17
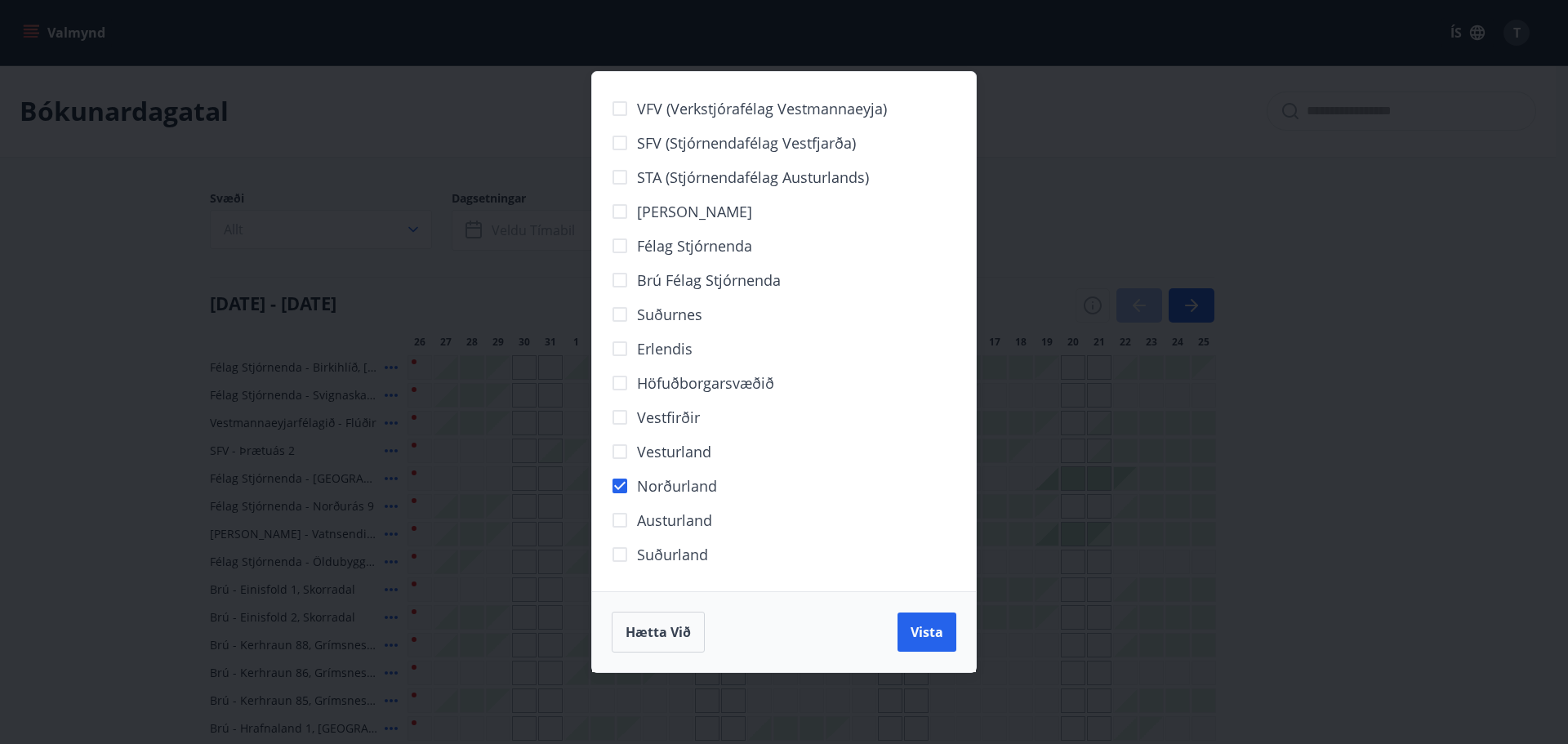
click at [509, 247] on div "VFV (Verkstjórafélag Vestmannaeyja) SFV (Stjórnendafélag Vestfjarða) STA (Stjór…" at bounding box center [784, 372] width 1568 height 744
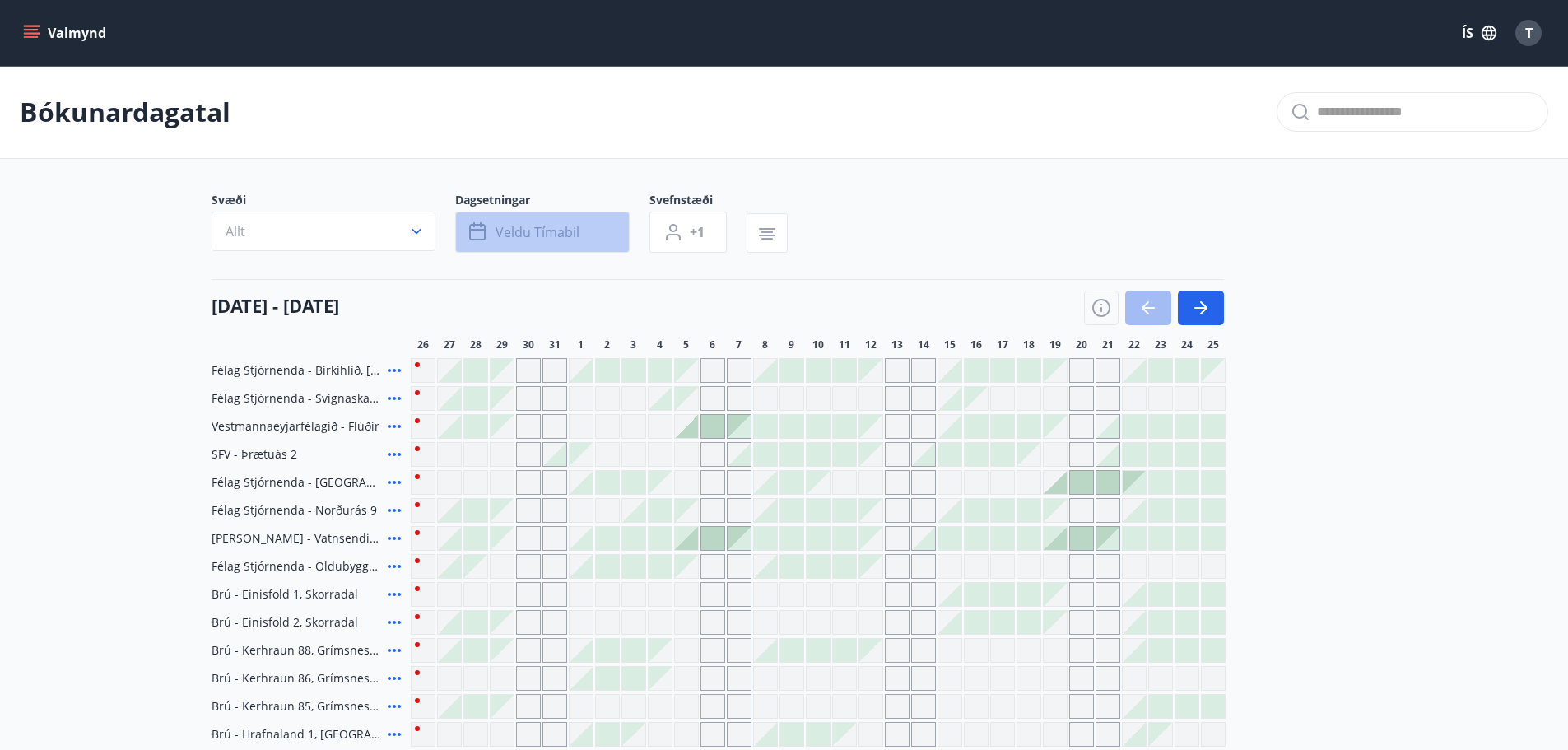
click at [525, 234] on span "Veldu tímabil" at bounding box center [537, 232] width 84 height 18
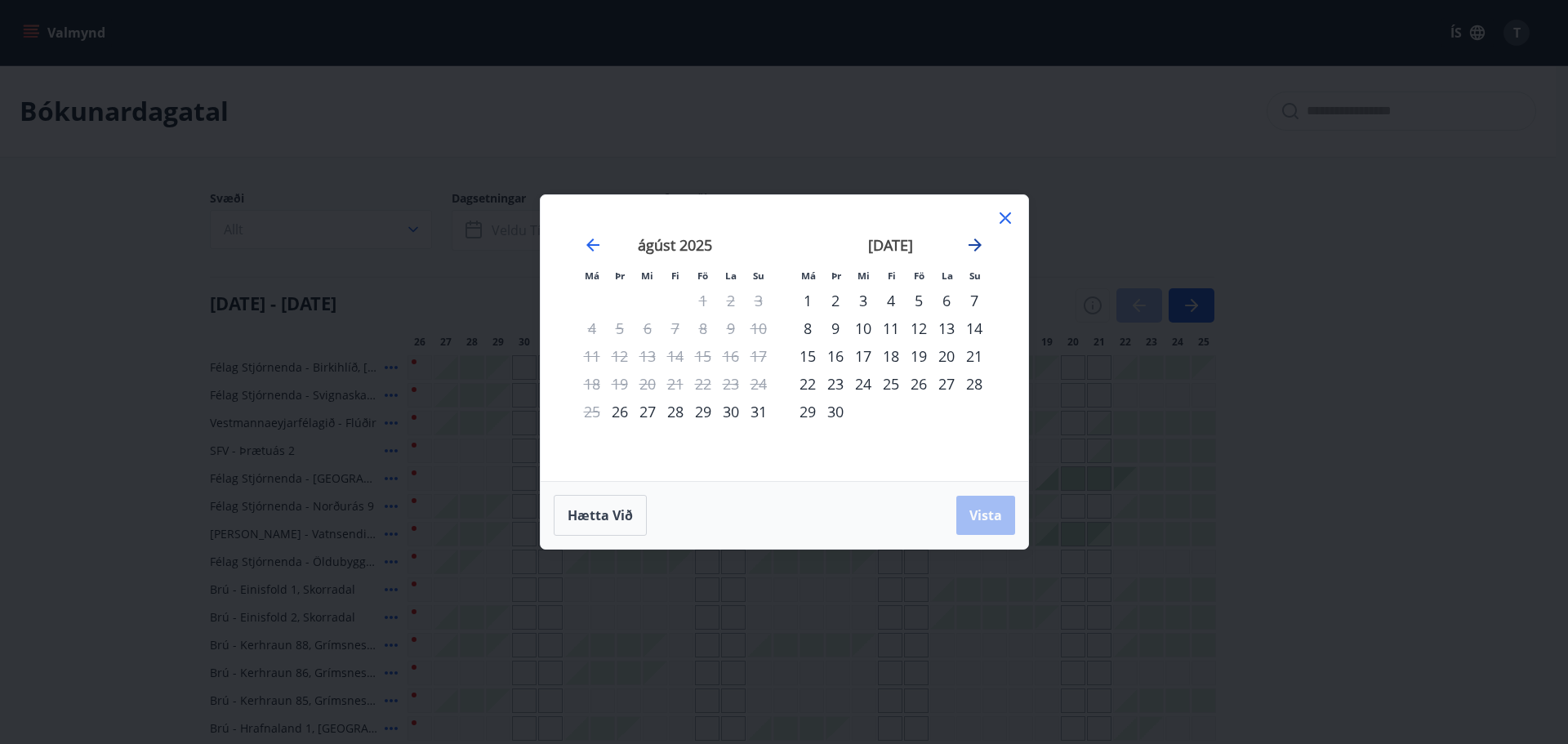
click at [977, 244] on icon "Move forward to switch to the next month." at bounding box center [975, 245] width 13 height 13
click at [973, 246] on icon "Move forward to switch to the next month." at bounding box center [975, 245] width 13 height 13
click at [918, 323] on div "7" at bounding box center [919, 328] width 28 height 28
click at [974, 330] on div "9" at bounding box center [974, 328] width 28 height 28
click at [978, 503] on button "Vista" at bounding box center [986, 515] width 59 height 40
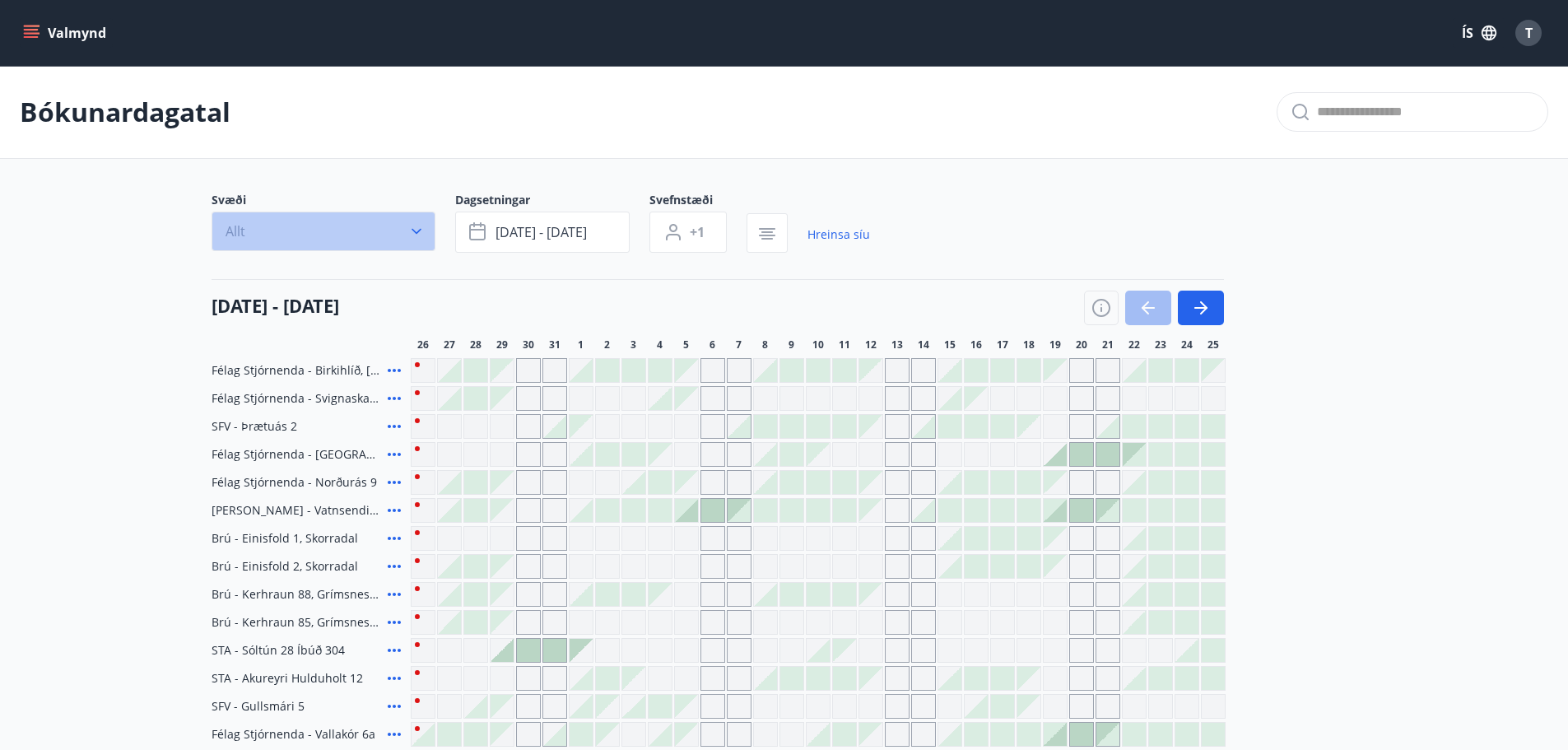
click at [405, 233] on button "Allt" at bounding box center [323, 231] width 224 height 40
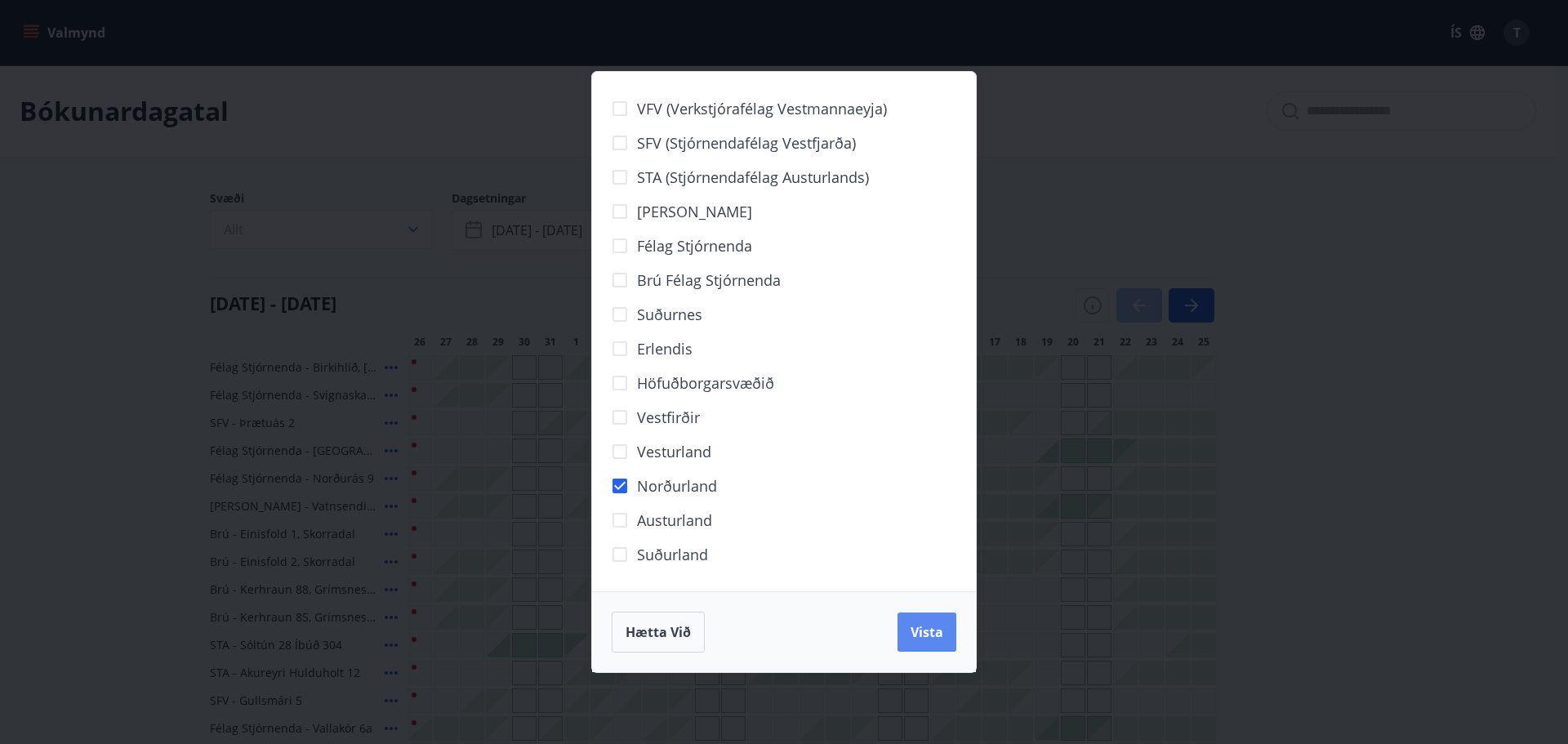
click at [929, 631] on span "Vista" at bounding box center [927, 631] width 33 height 18
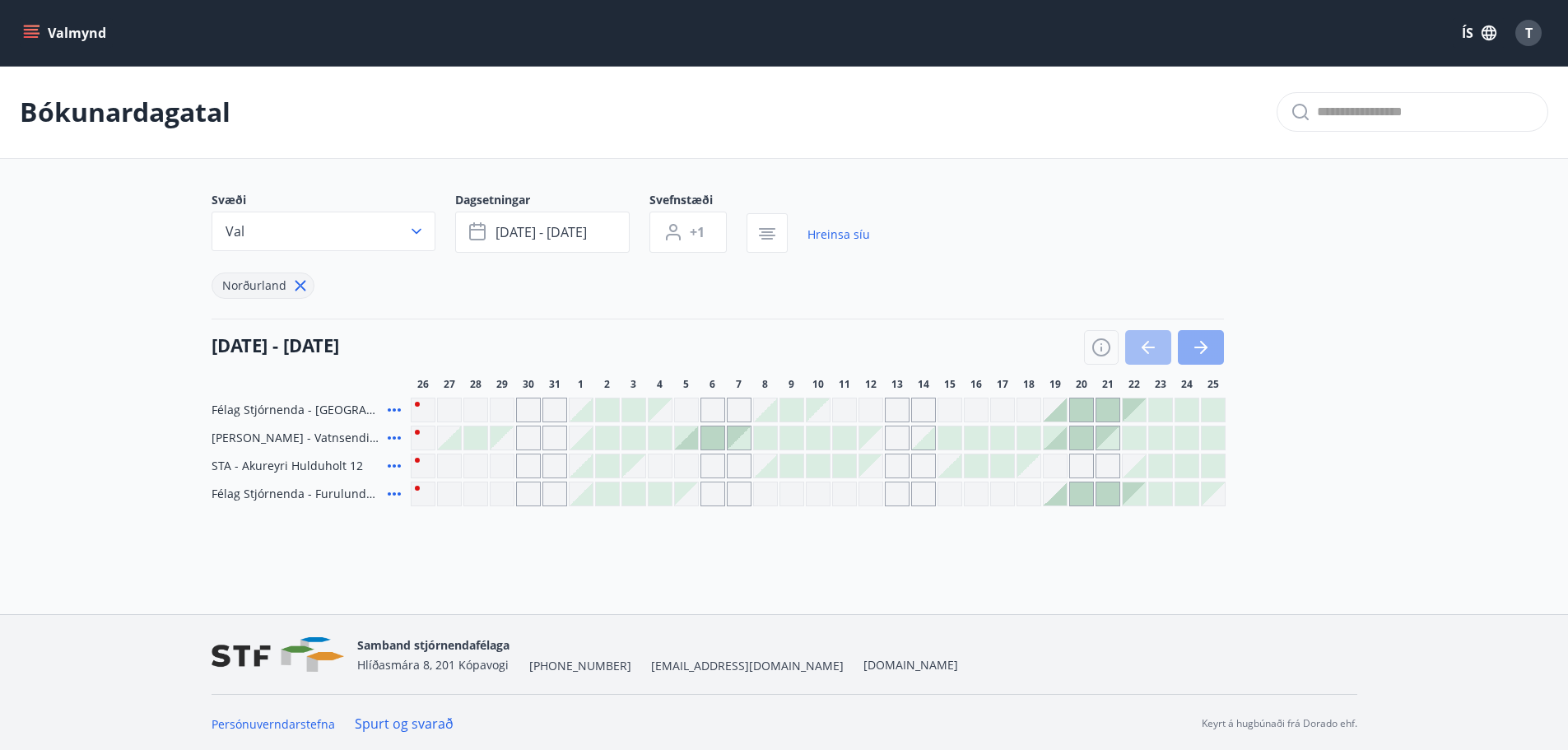
click at [1197, 346] on icon "button" at bounding box center [1200, 347] width 13 height 2
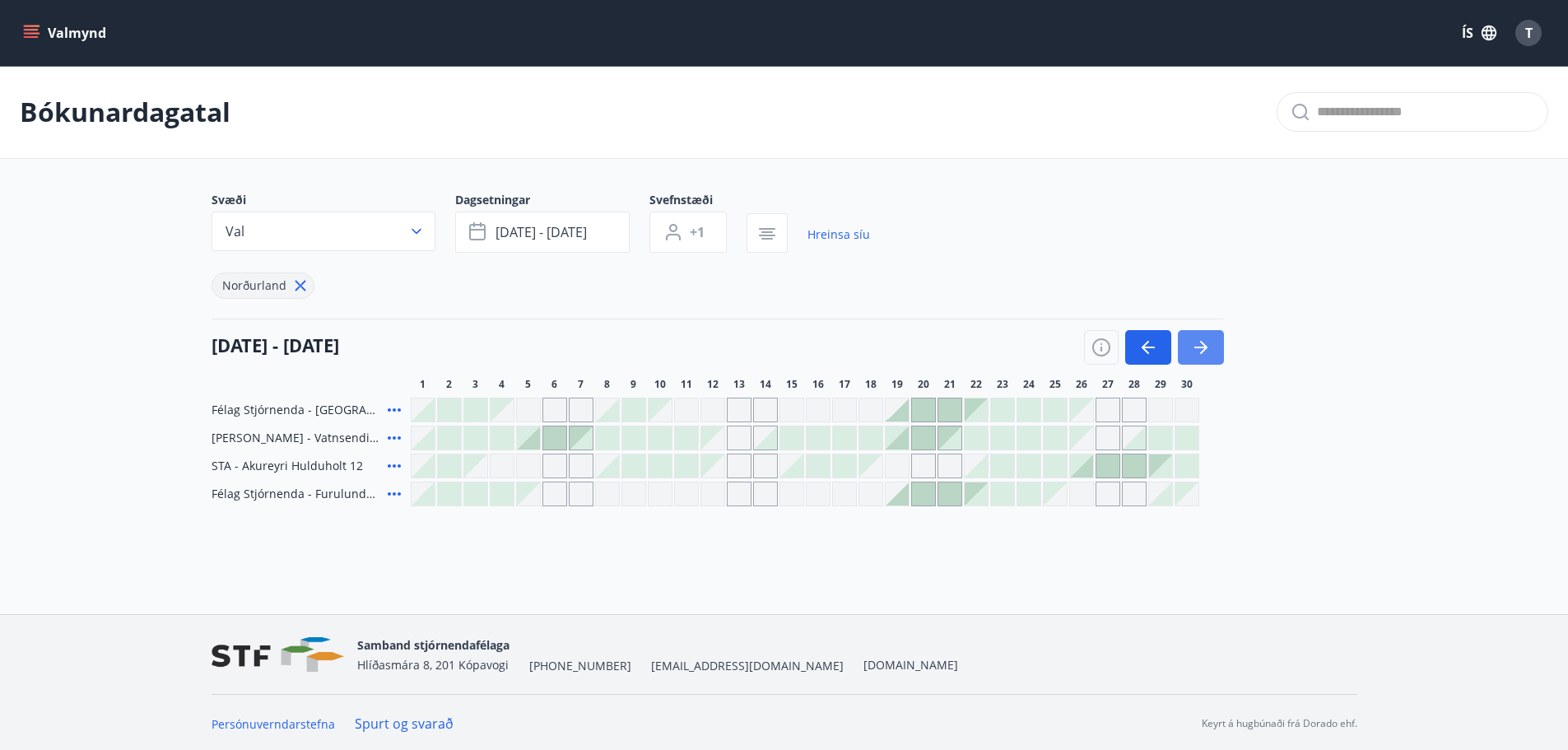
click at [1197, 346] on icon "button" at bounding box center [1200, 347] width 13 height 2
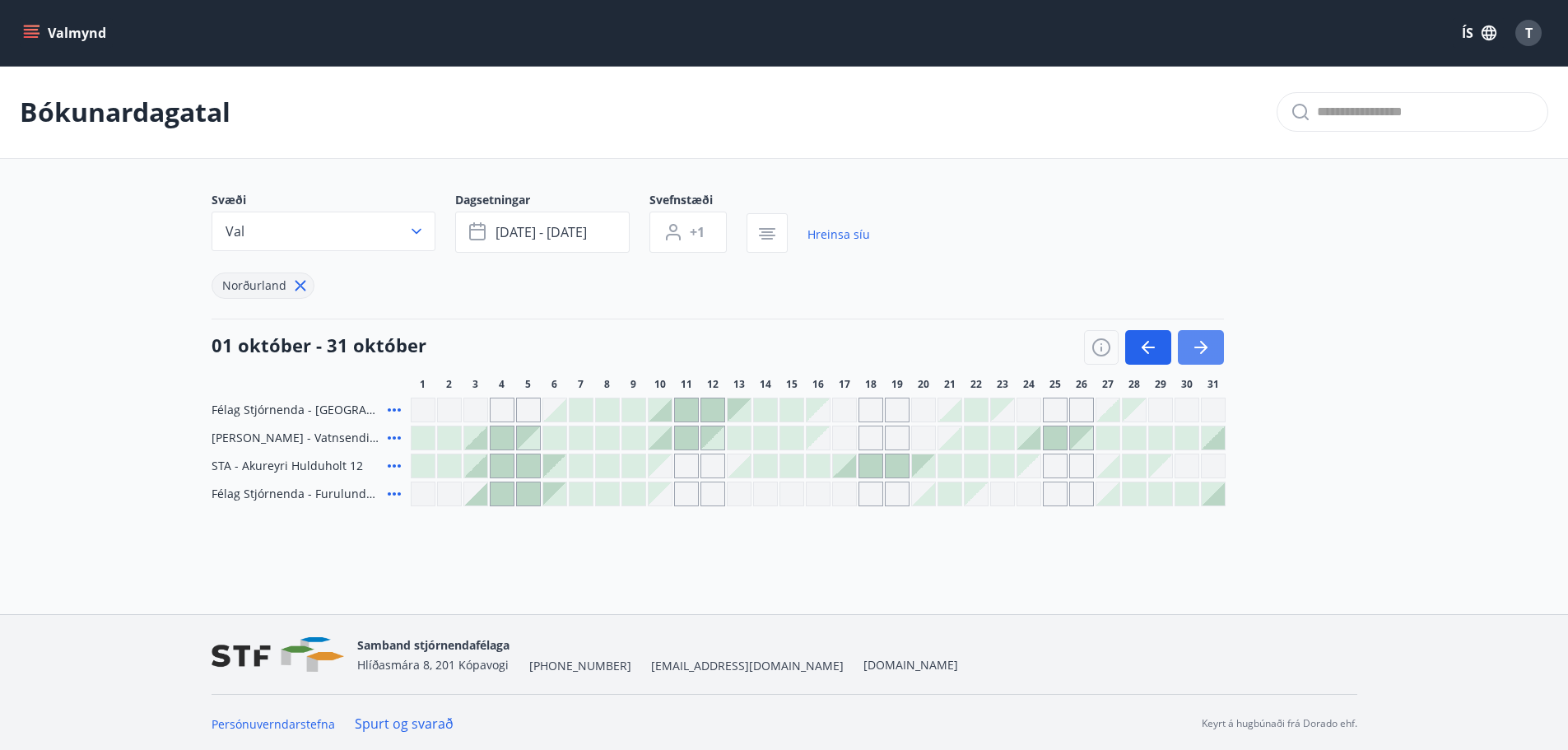
click at [1197, 346] on icon "button" at bounding box center [1200, 347] width 13 height 2
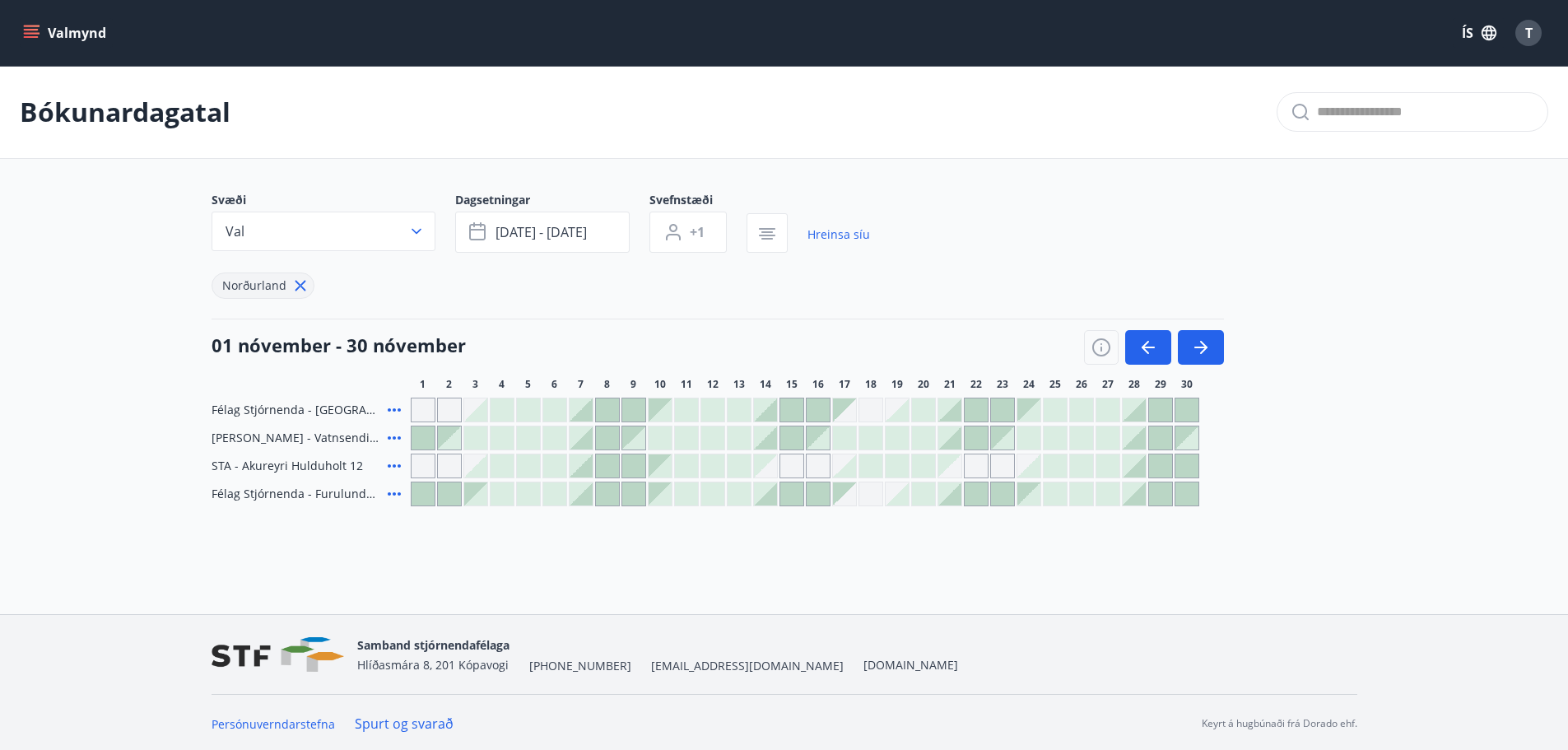
click at [23, 28] on icon "menu" at bounding box center [31, 33] width 17 height 17
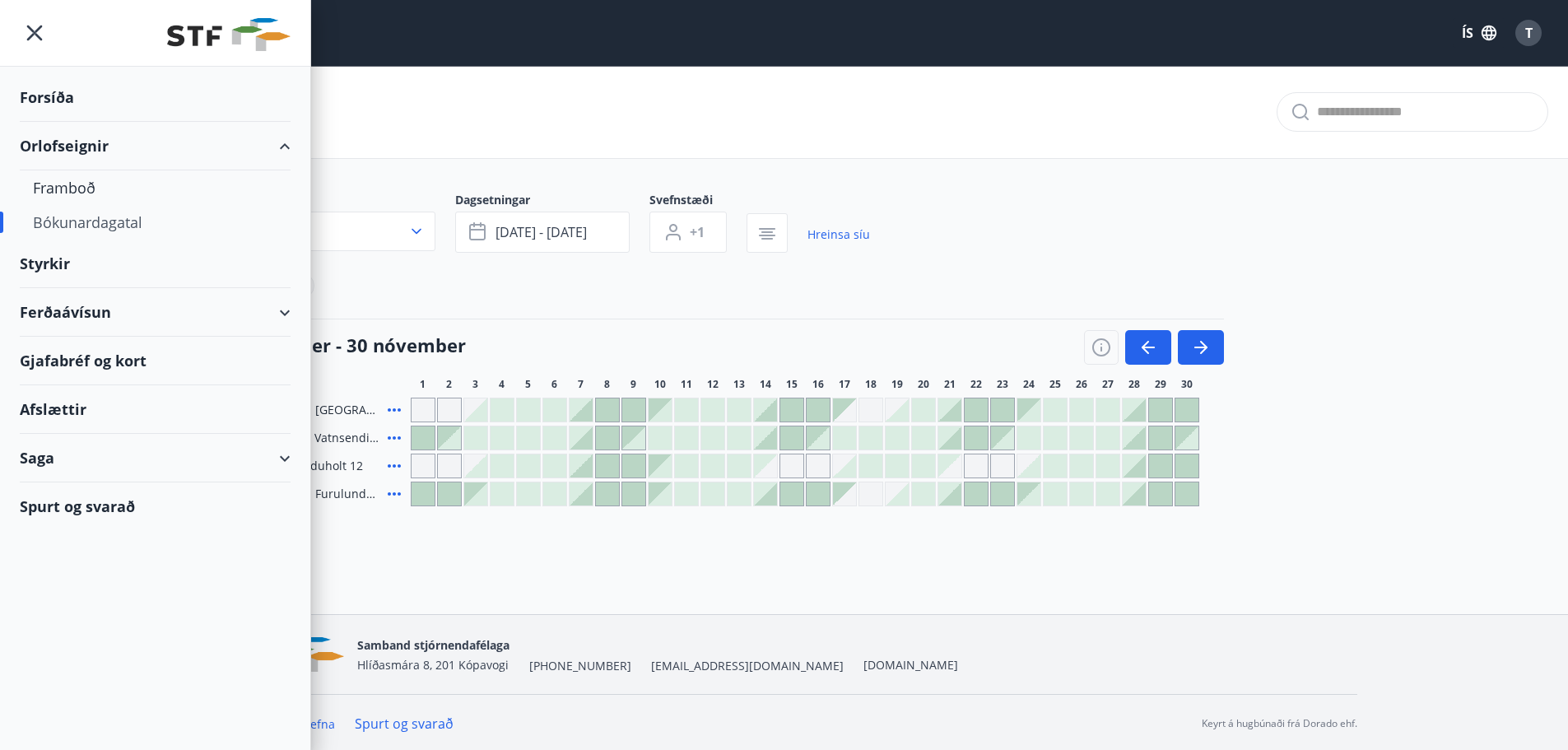
click at [67, 299] on div "Ferðaávísun" at bounding box center [154, 312] width 271 height 49
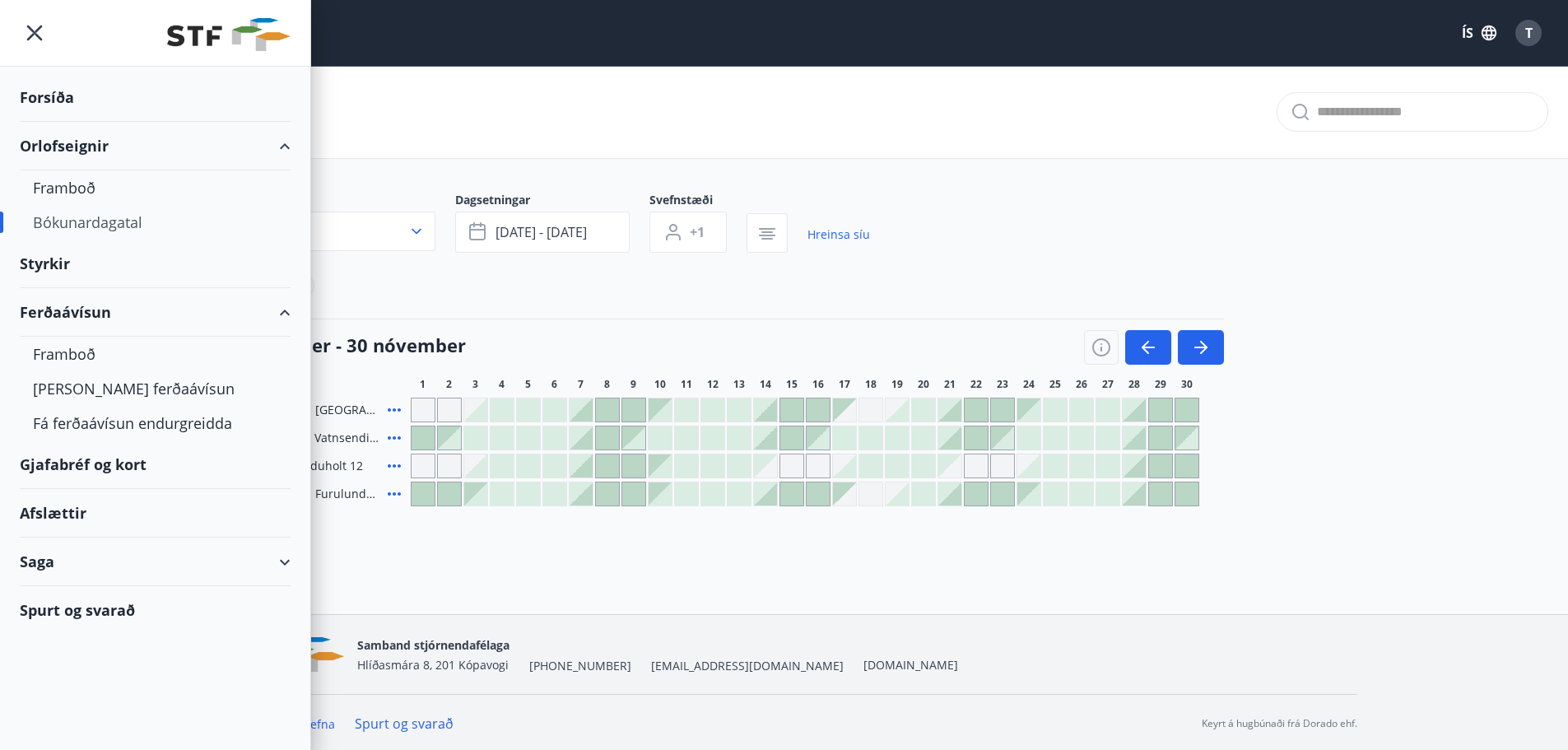
click at [63, 308] on div "Ferðaávísun" at bounding box center [154, 312] width 271 height 49
click at [62, 95] on div "Forsíða" at bounding box center [154, 98] width 271 height 49
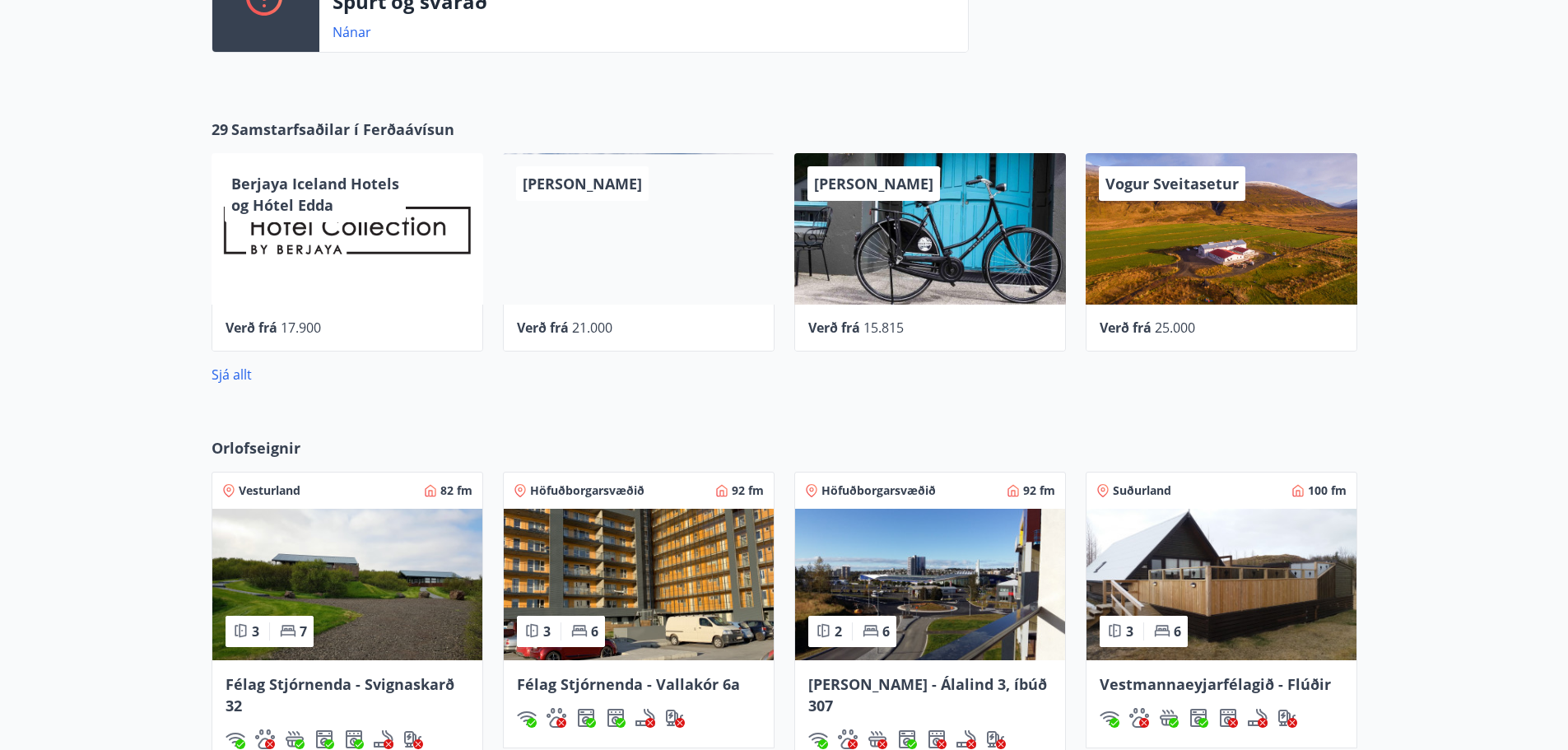
scroll to position [905, 0]
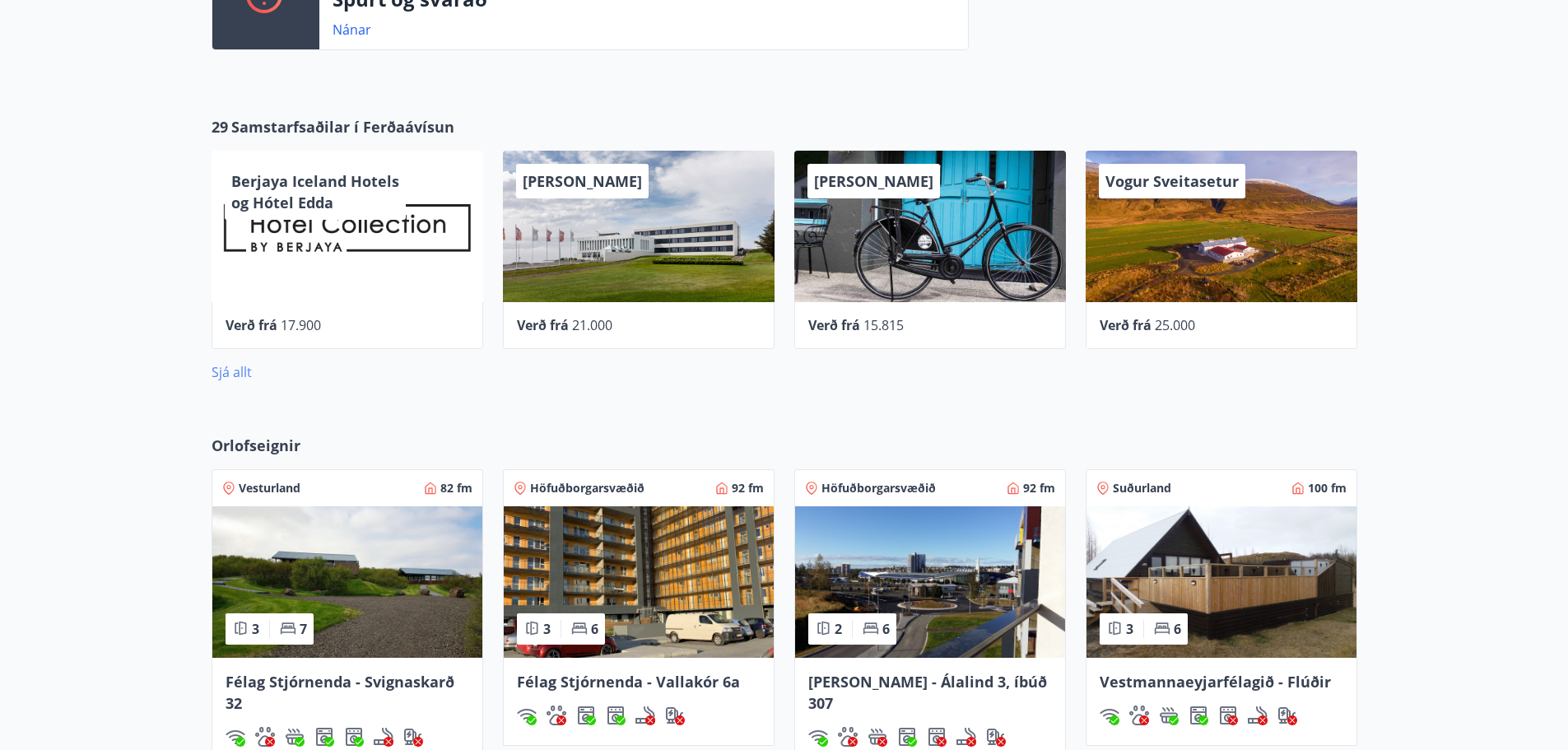
click at [231, 375] on link "Sjá allt" at bounding box center [231, 372] width 40 height 18
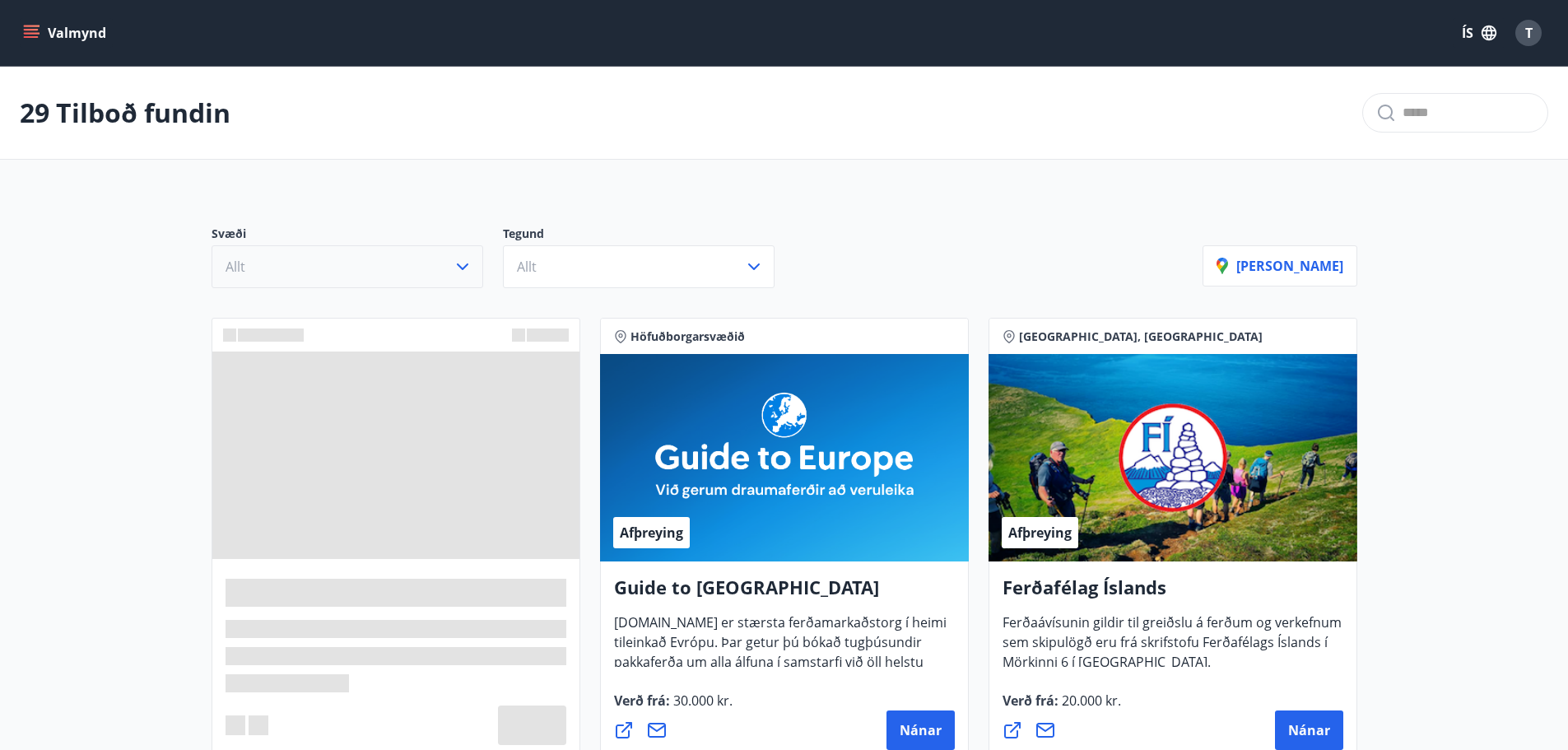
click at [442, 270] on button "Allt" at bounding box center [347, 266] width 272 height 43
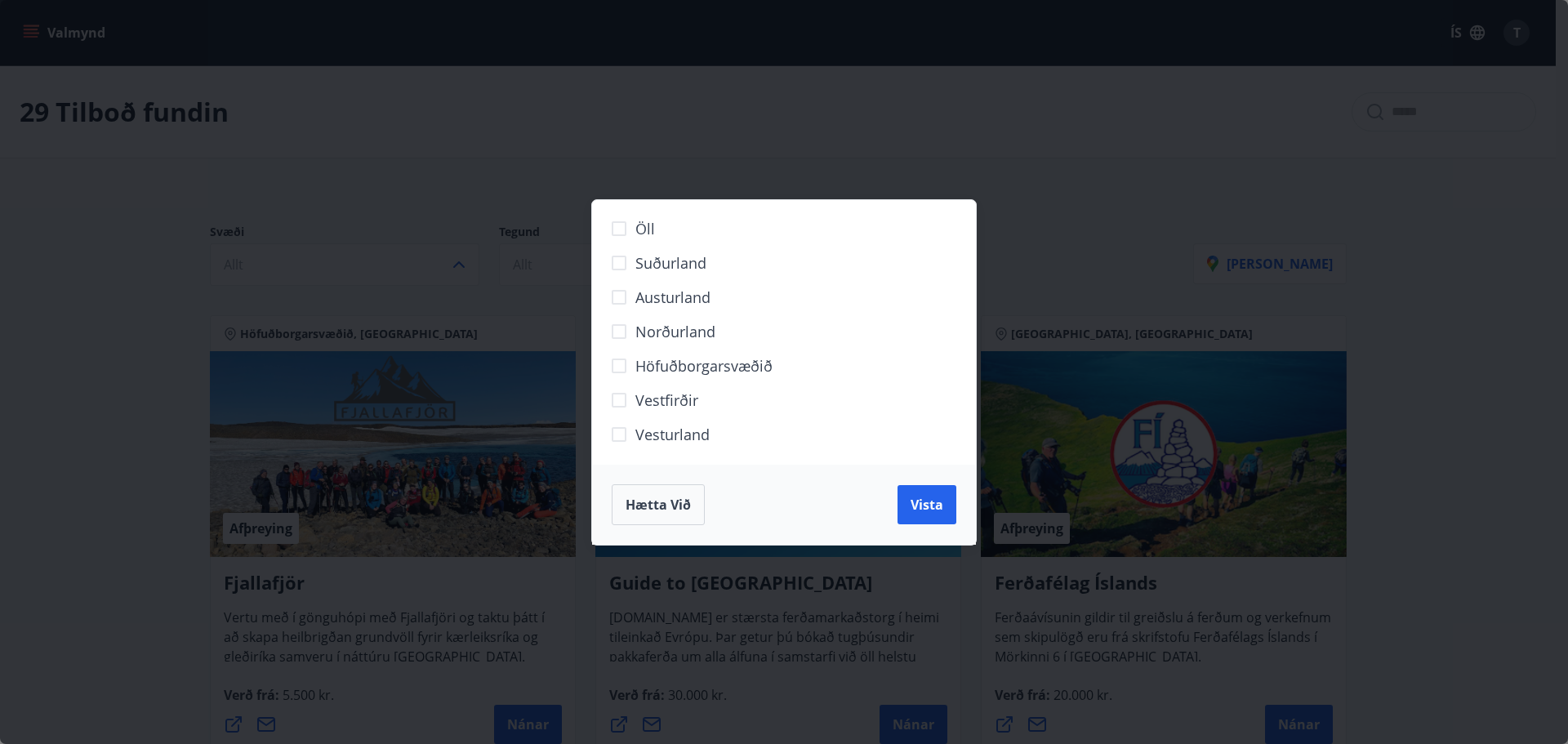
click at [678, 335] on span "Norðurland" at bounding box center [675, 331] width 80 height 21
drag, startPoint x: 917, startPoint y: 491, endPoint x: 936, endPoint y: 507, distance: 24.8
click at [919, 492] on button "Vista" at bounding box center [927, 505] width 59 height 40
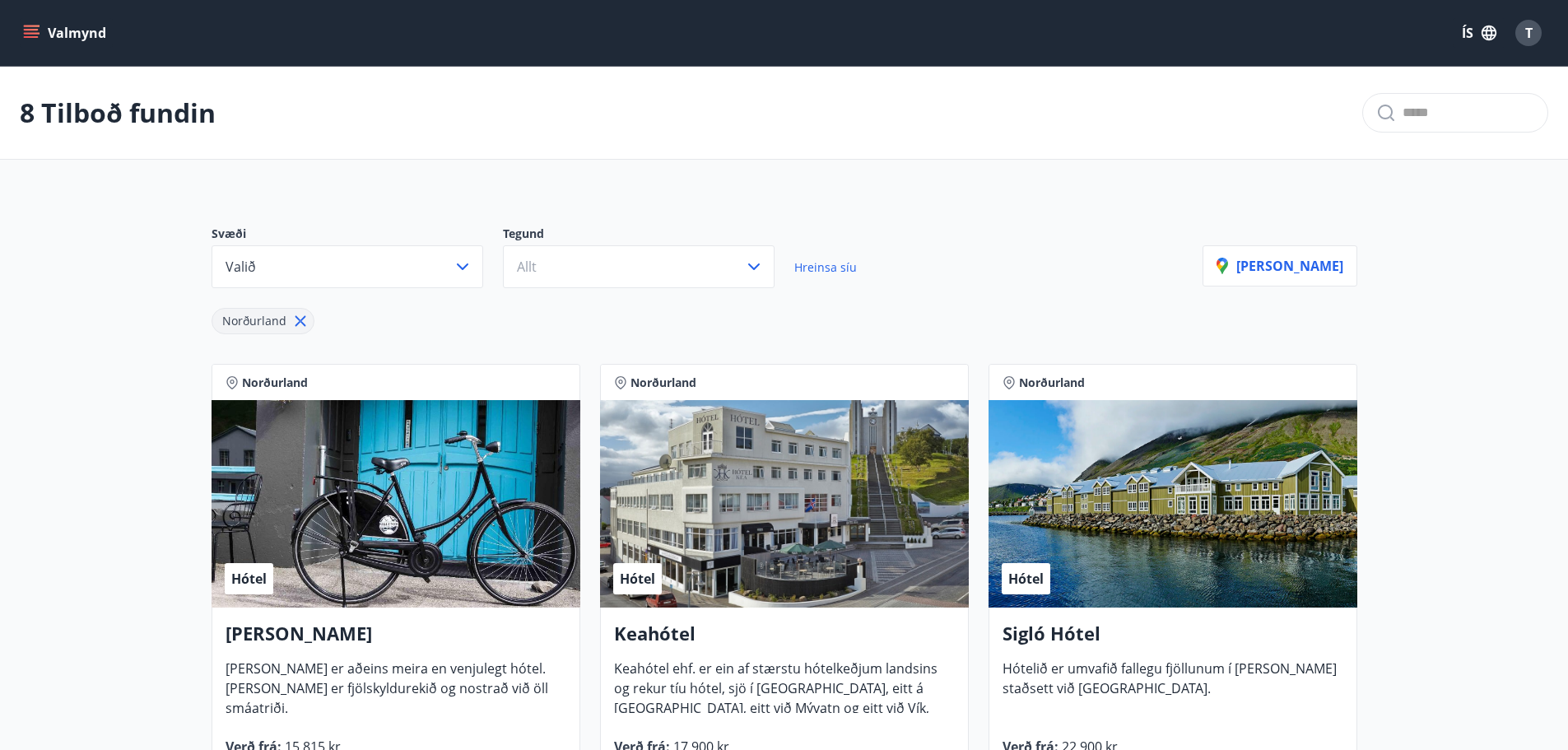
click at [32, 28] on icon "menu" at bounding box center [31, 33] width 17 height 17
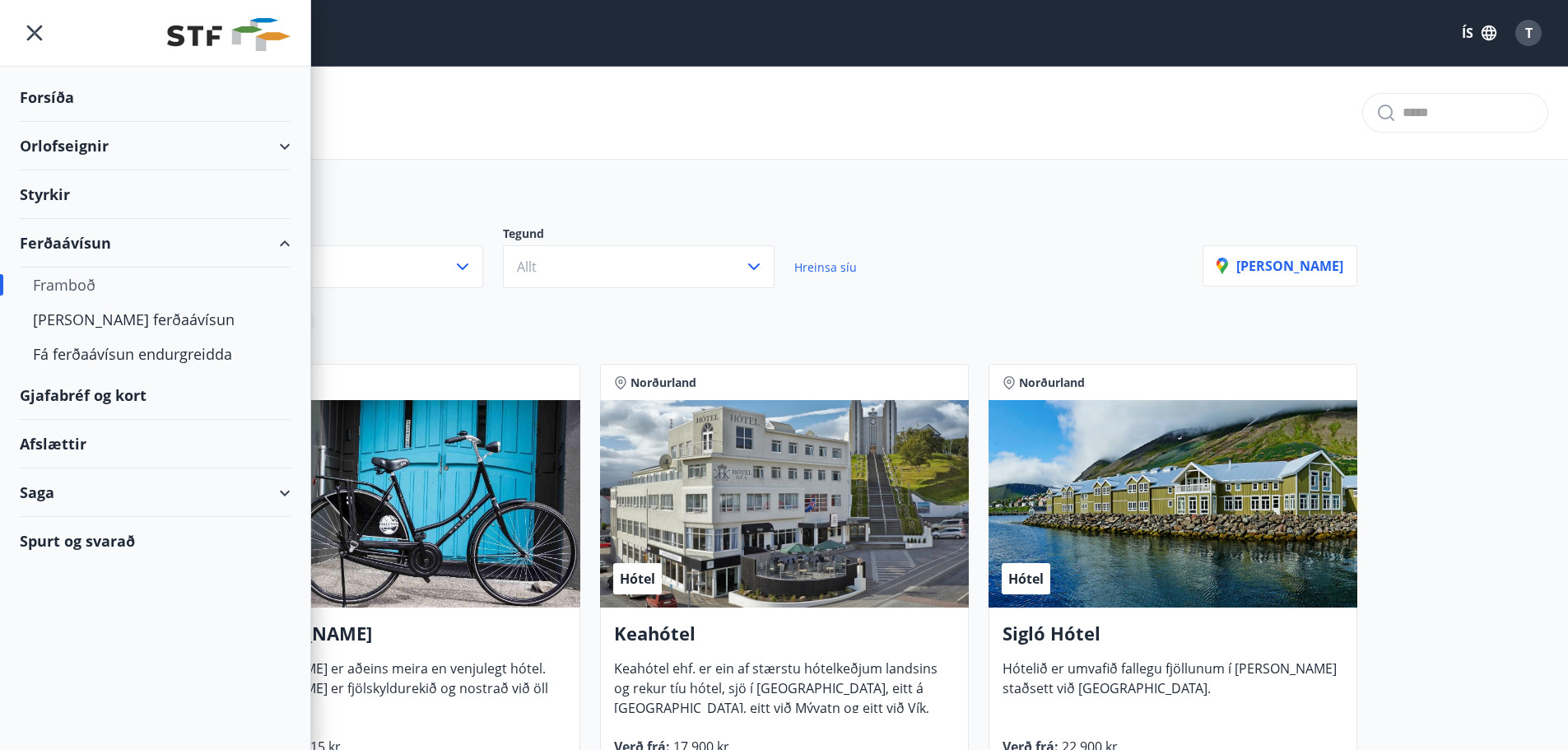
click at [77, 141] on div "Orlofseignir" at bounding box center [154, 146] width 271 height 49
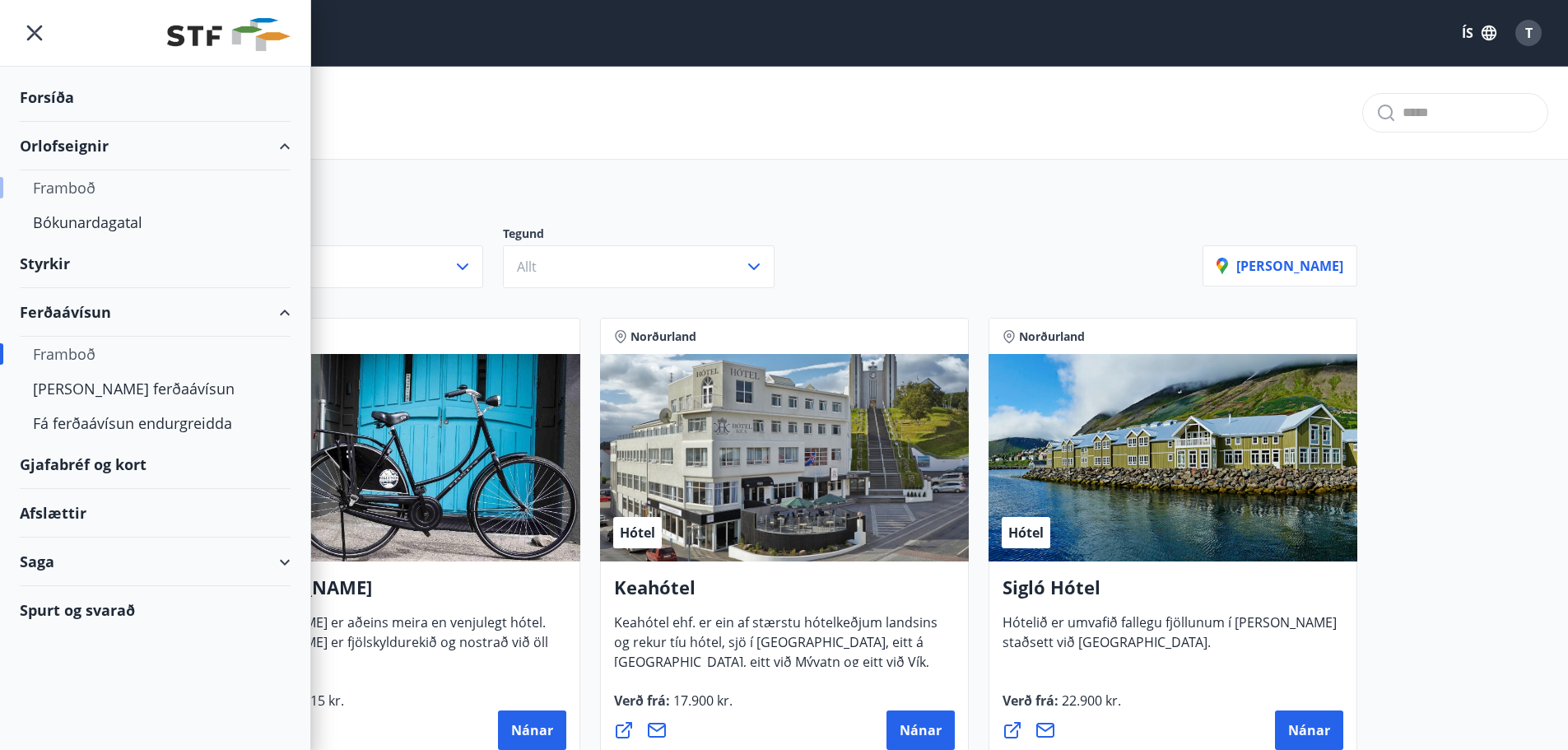
click at [80, 193] on div "Framboð" at bounding box center [154, 187] width 244 height 35
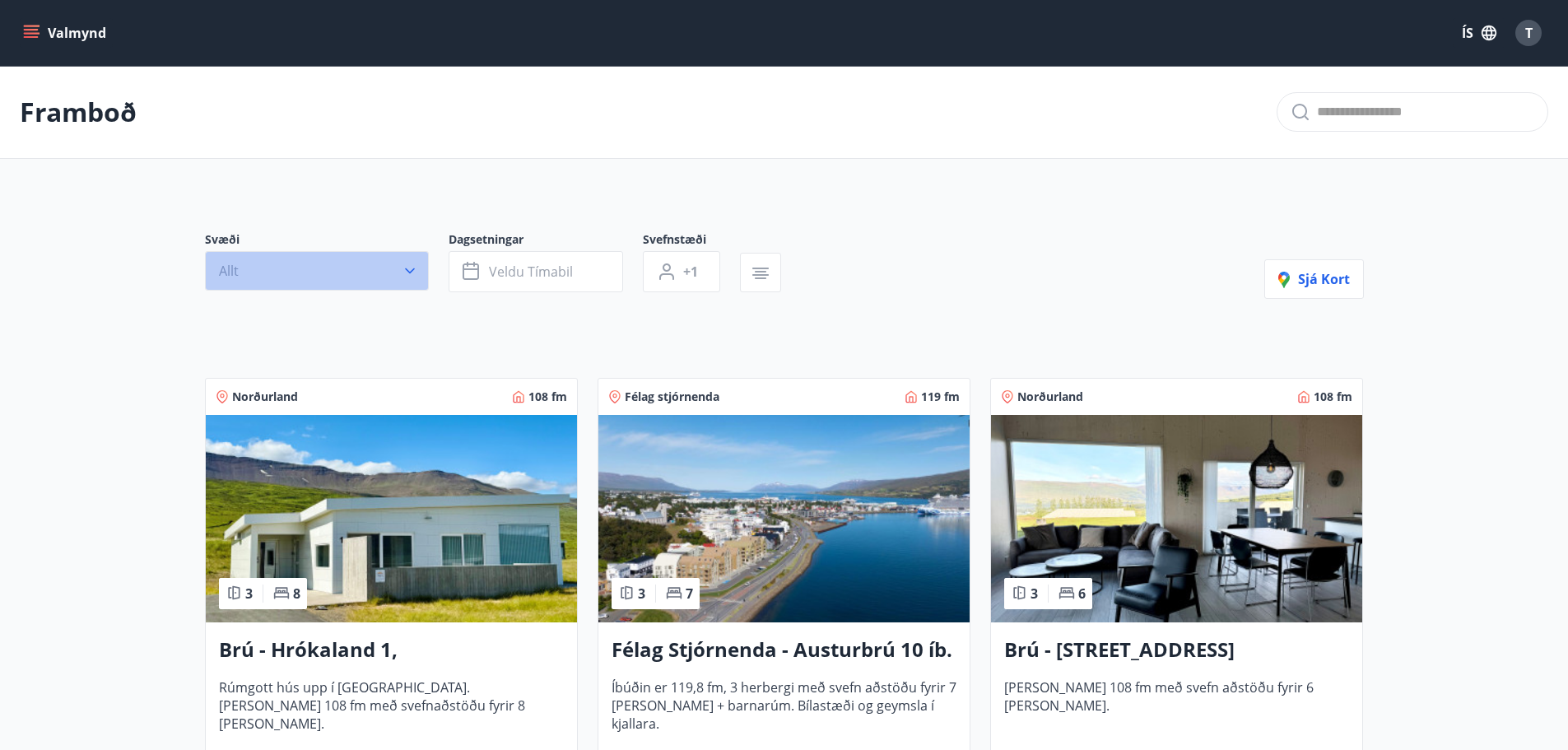
click at [317, 267] on button "Allt" at bounding box center [317, 271] width 224 height 40
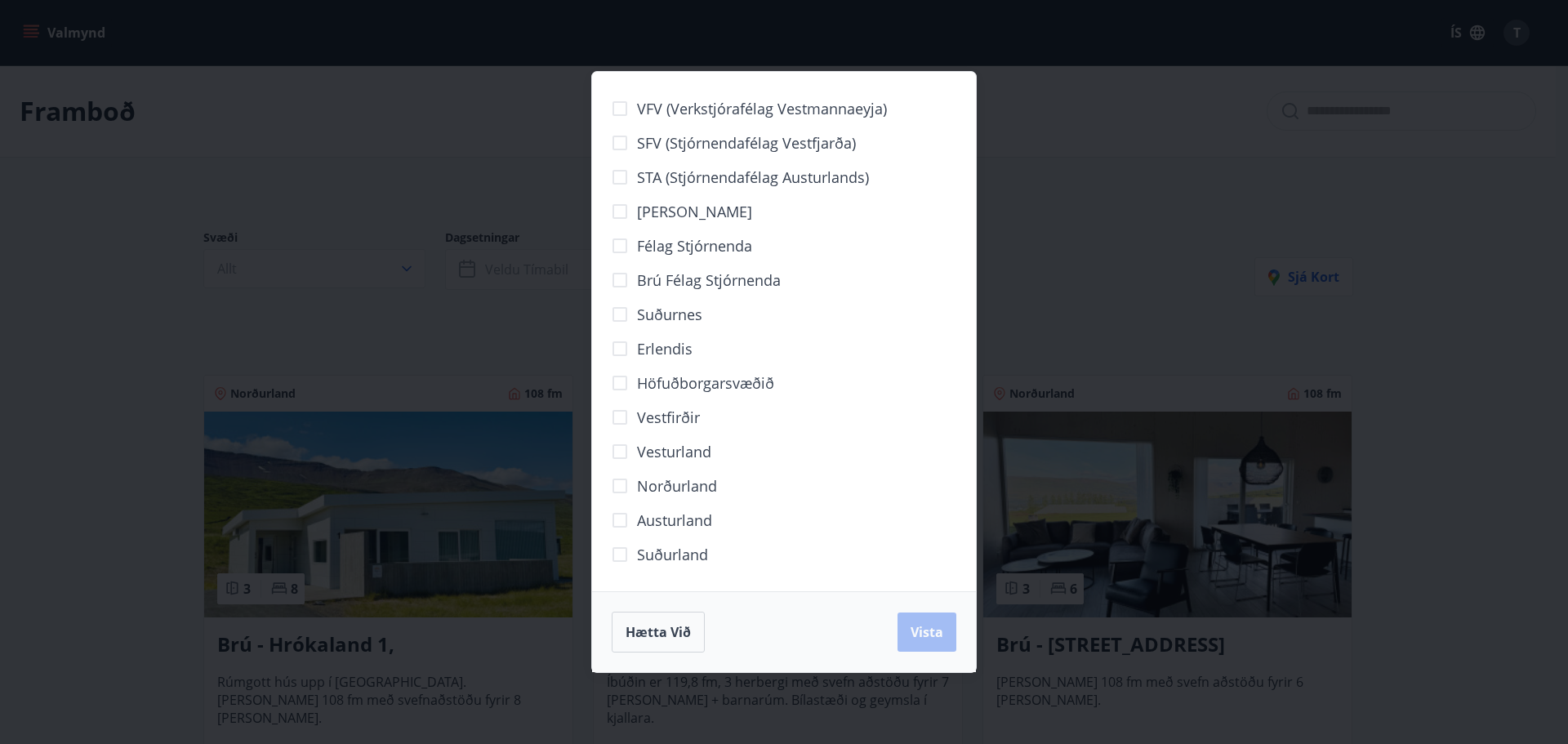
click at [667, 487] on span "Norðurland" at bounding box center [677, 486] width 80 height 21
click at [936, 630] on span "Vista" at bounding box center [927, 631] width 33 height 18
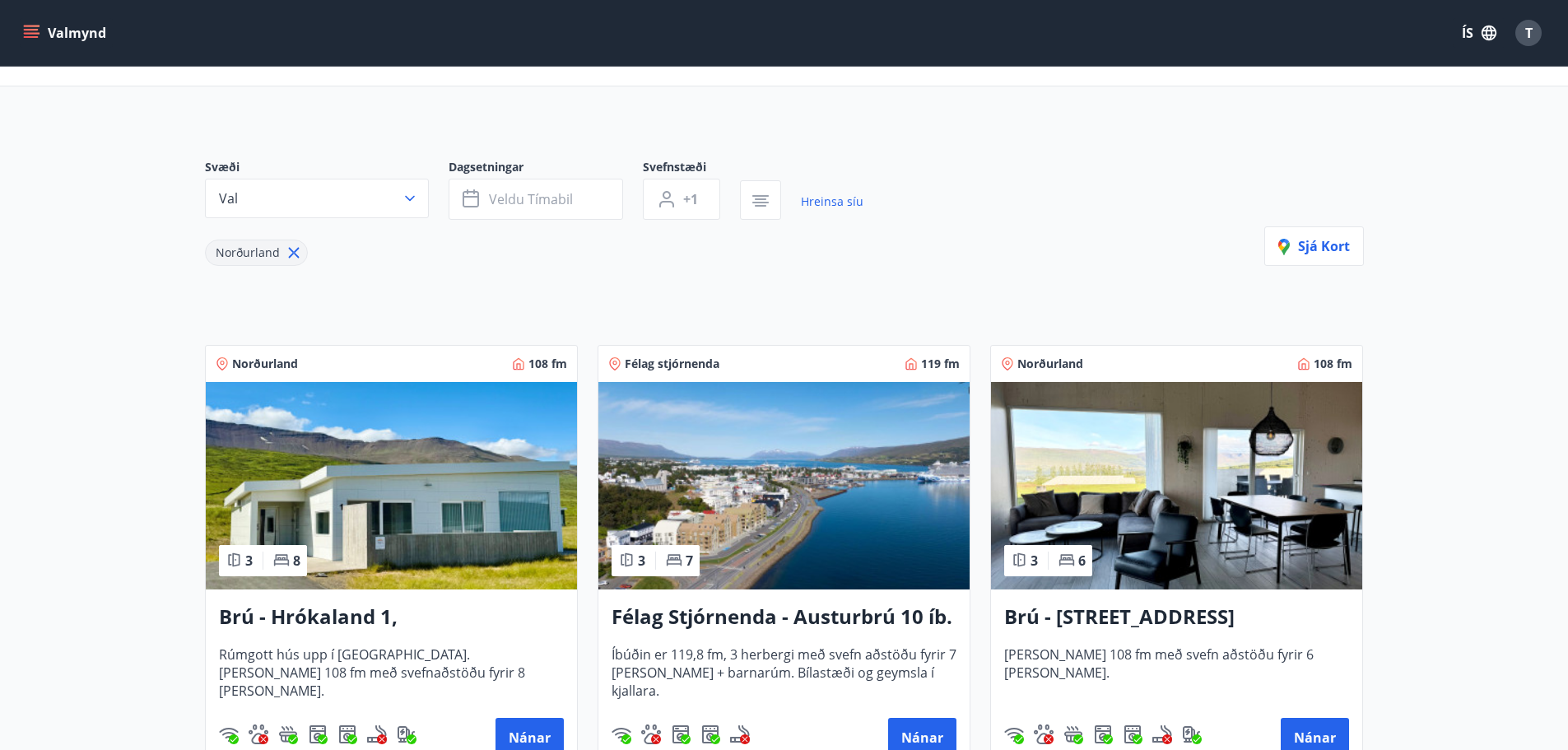
scroll to position [247, 0]
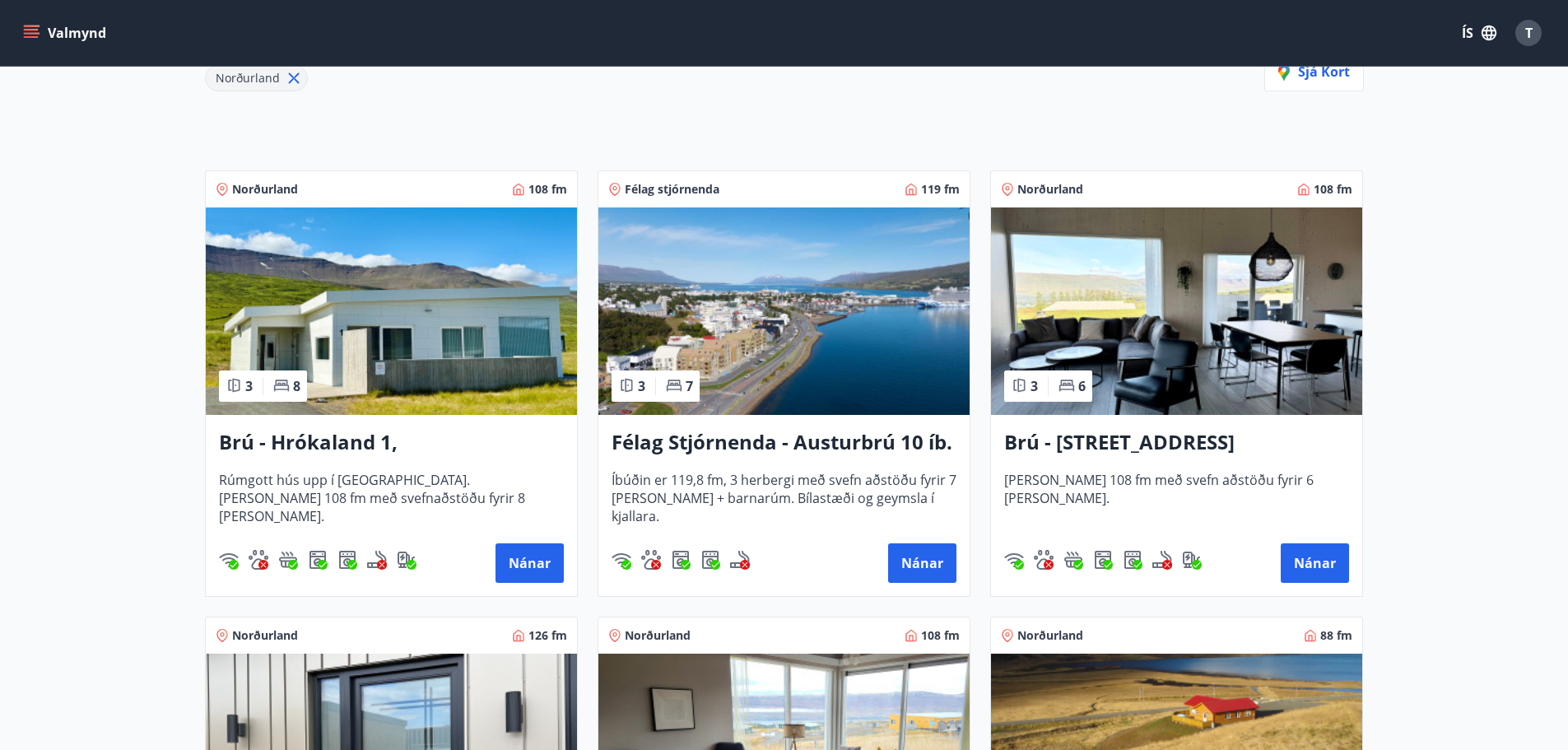
click at [764, 338] on img at bounding box center [784, 312] width 371 height 208
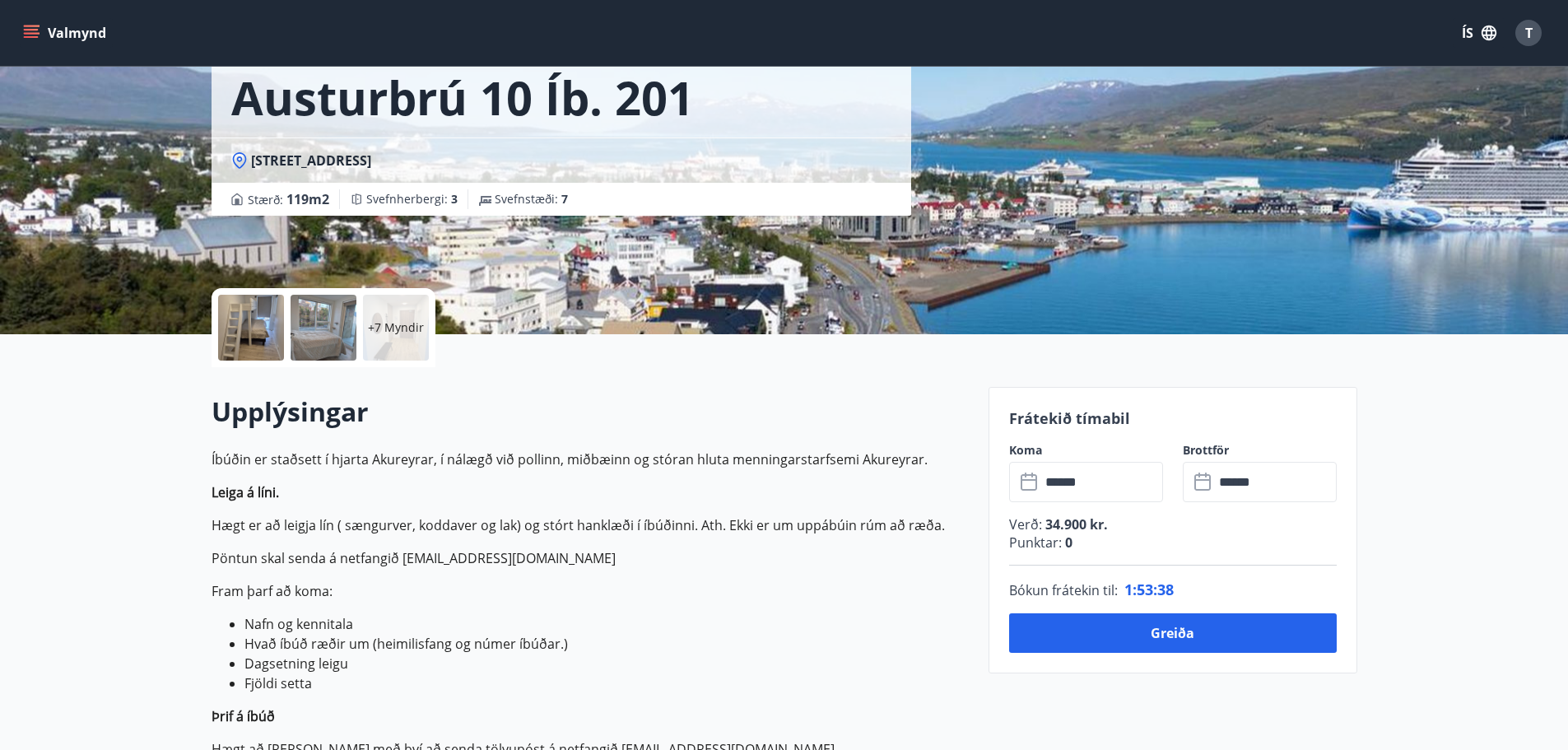
scroll to position [164, 0]
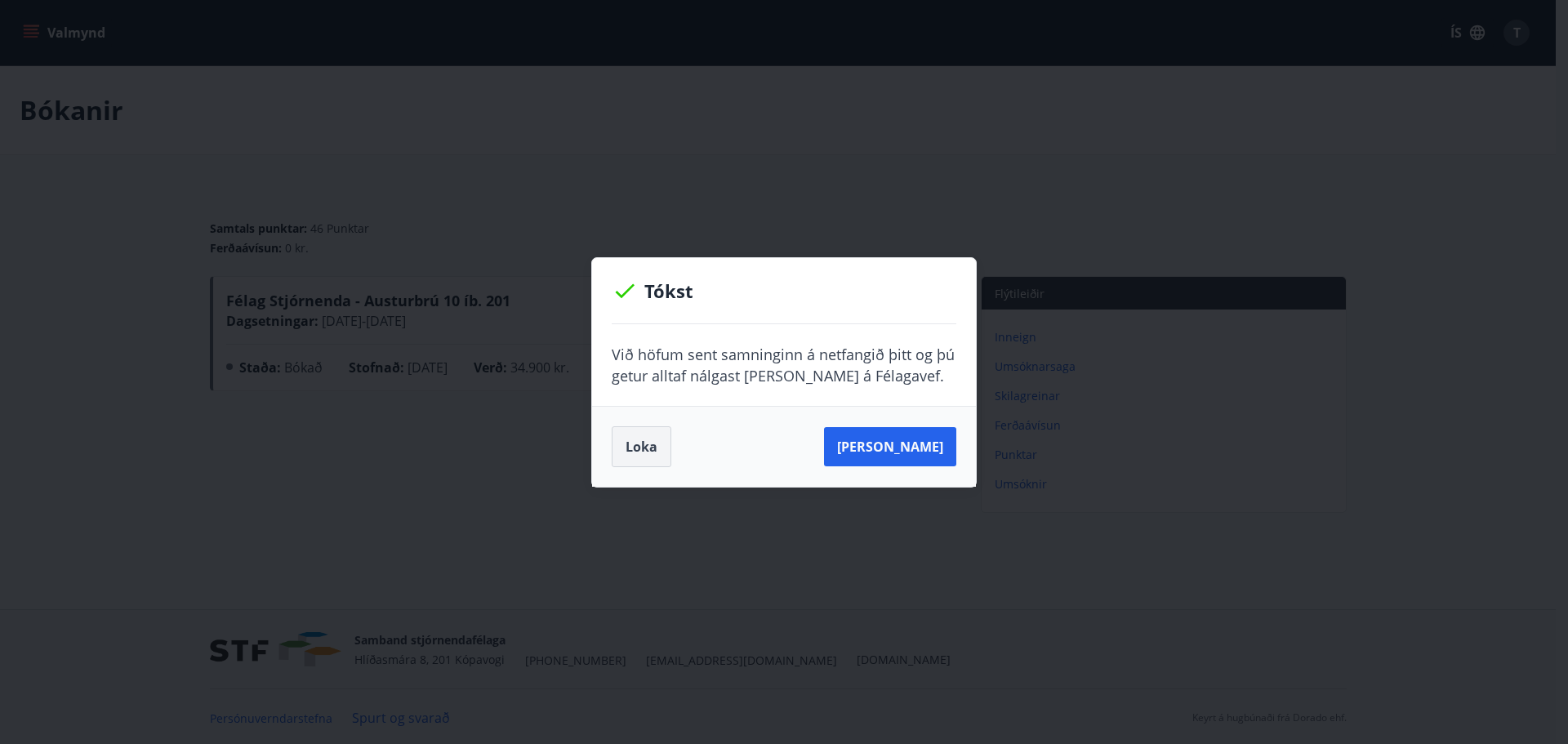
click at [637, 446] on button "Loka" at bounding box center [641, 446] width 60 height 41
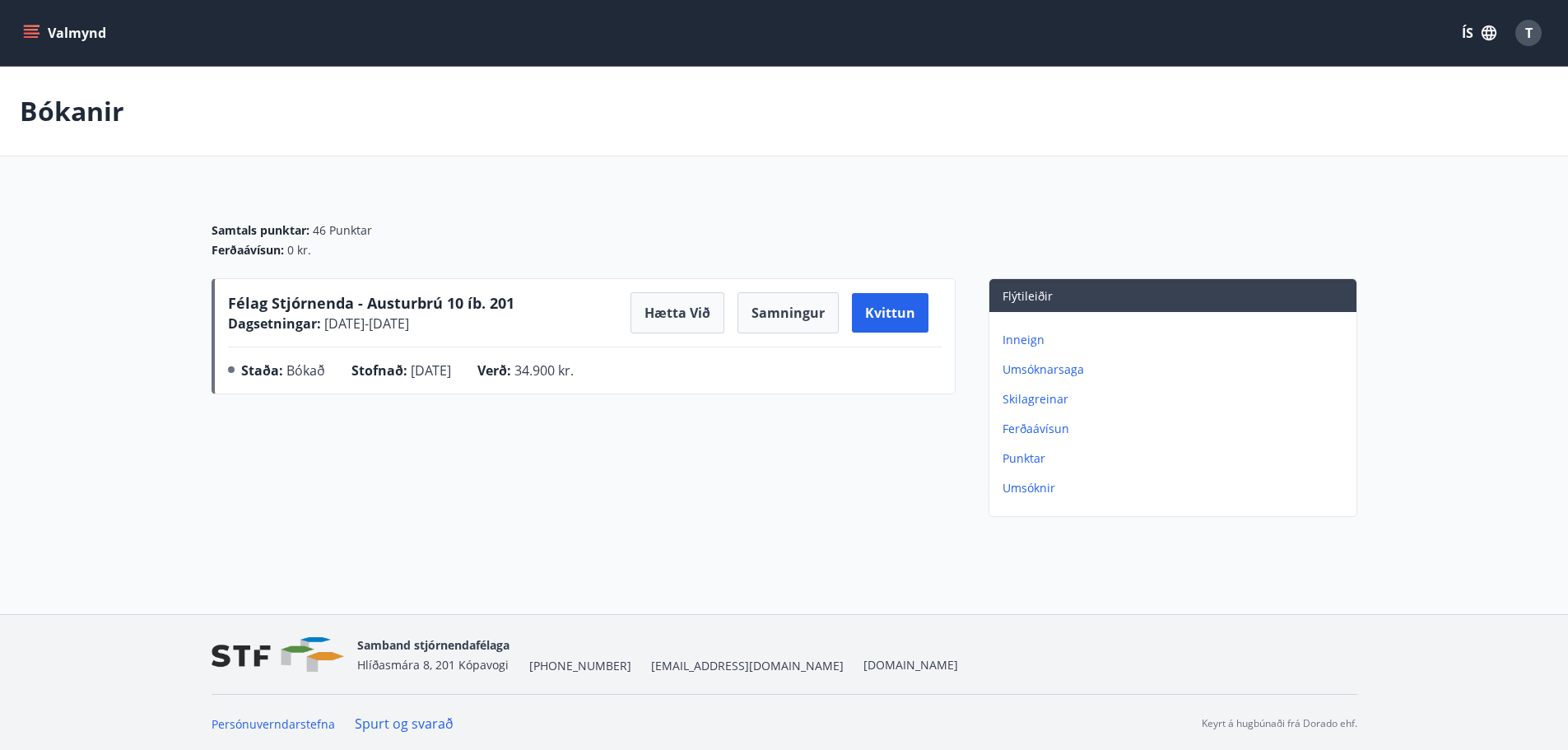
click at [28, 32] on icon "menu" at bounding box center [31, 33] width 17 height 17
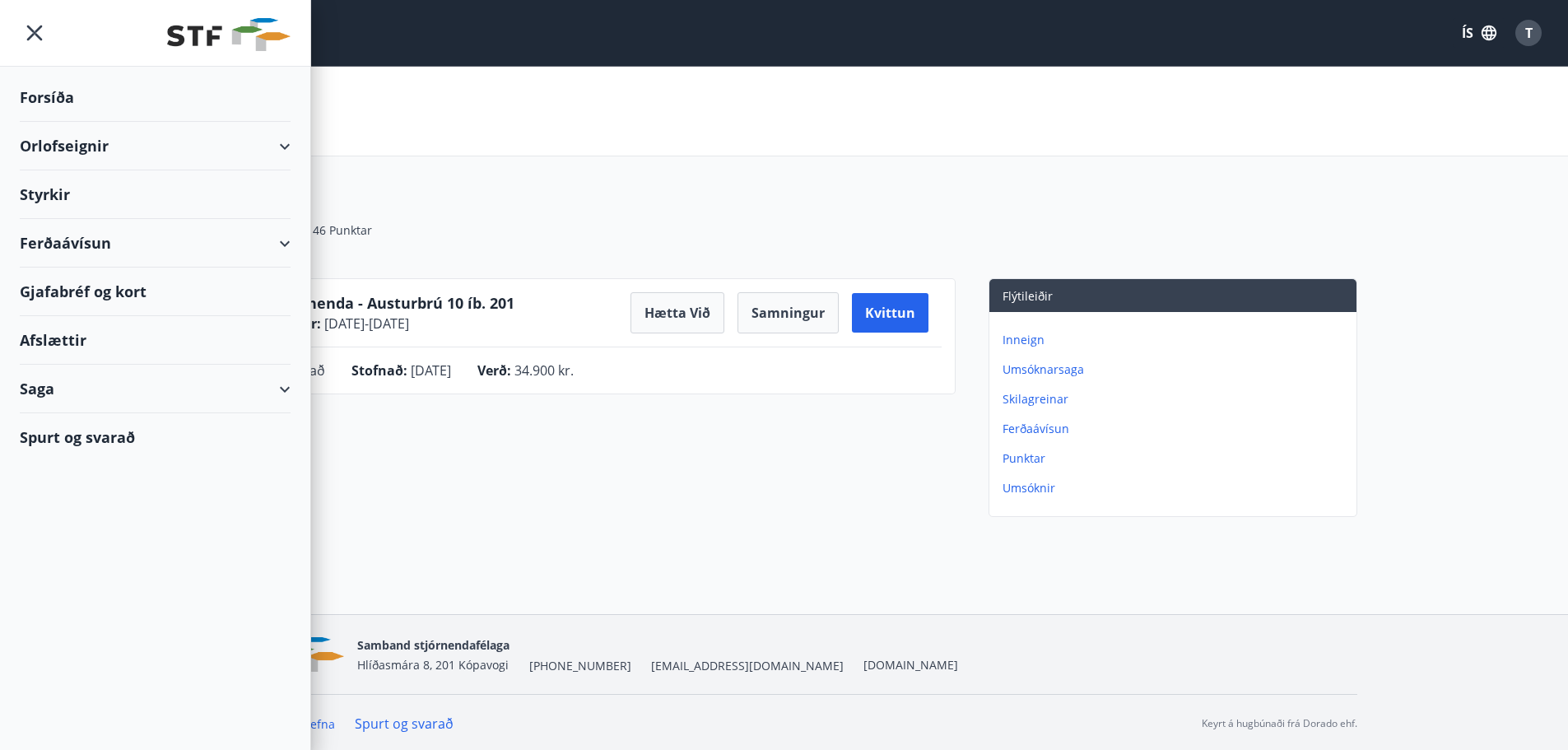
click at [63, 144] on div "Orlofseignir" at bounding box center [154, 146] width 271 height 49
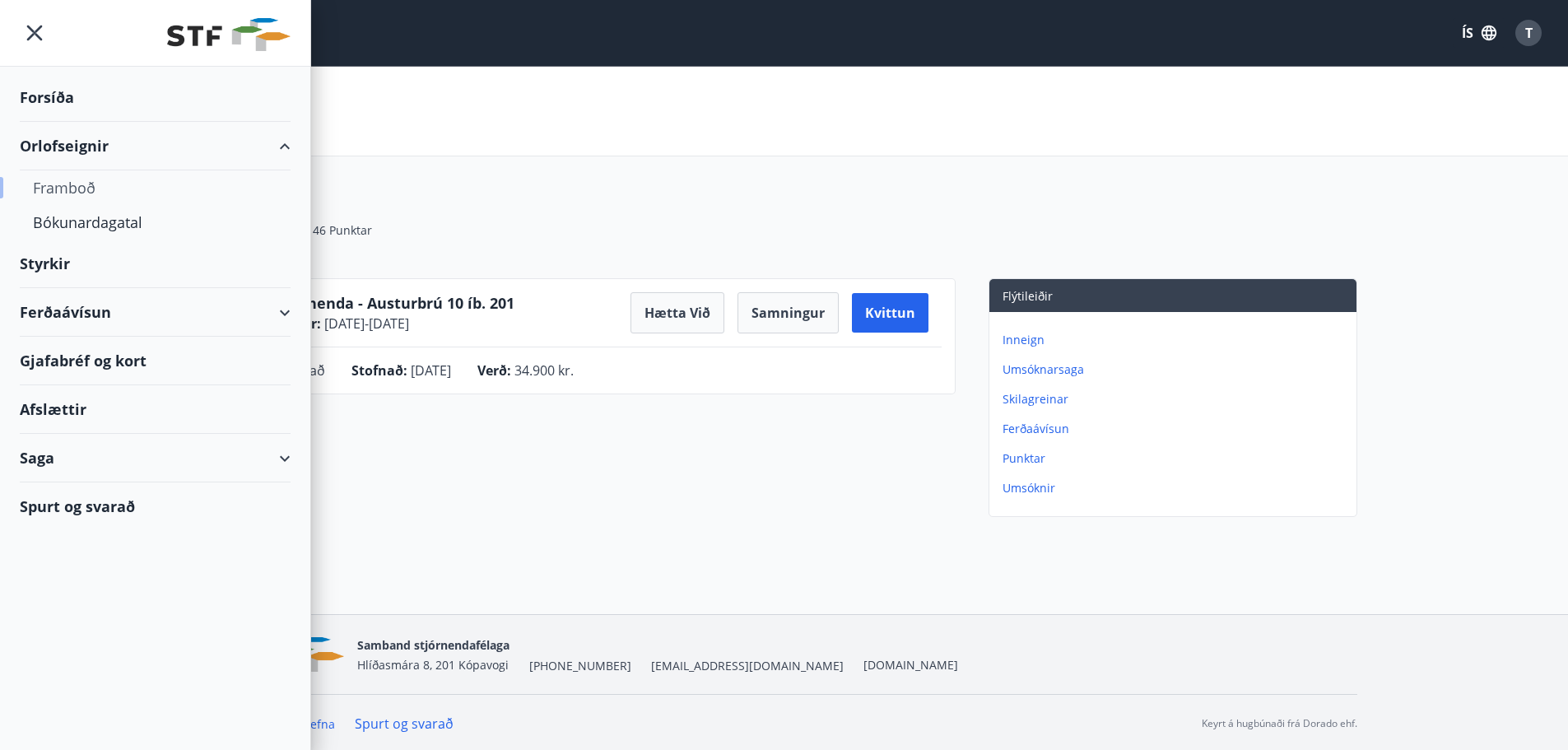
click at [72, 190] on div "Framboð" at bounding box center [154, 187] width 244 height 35
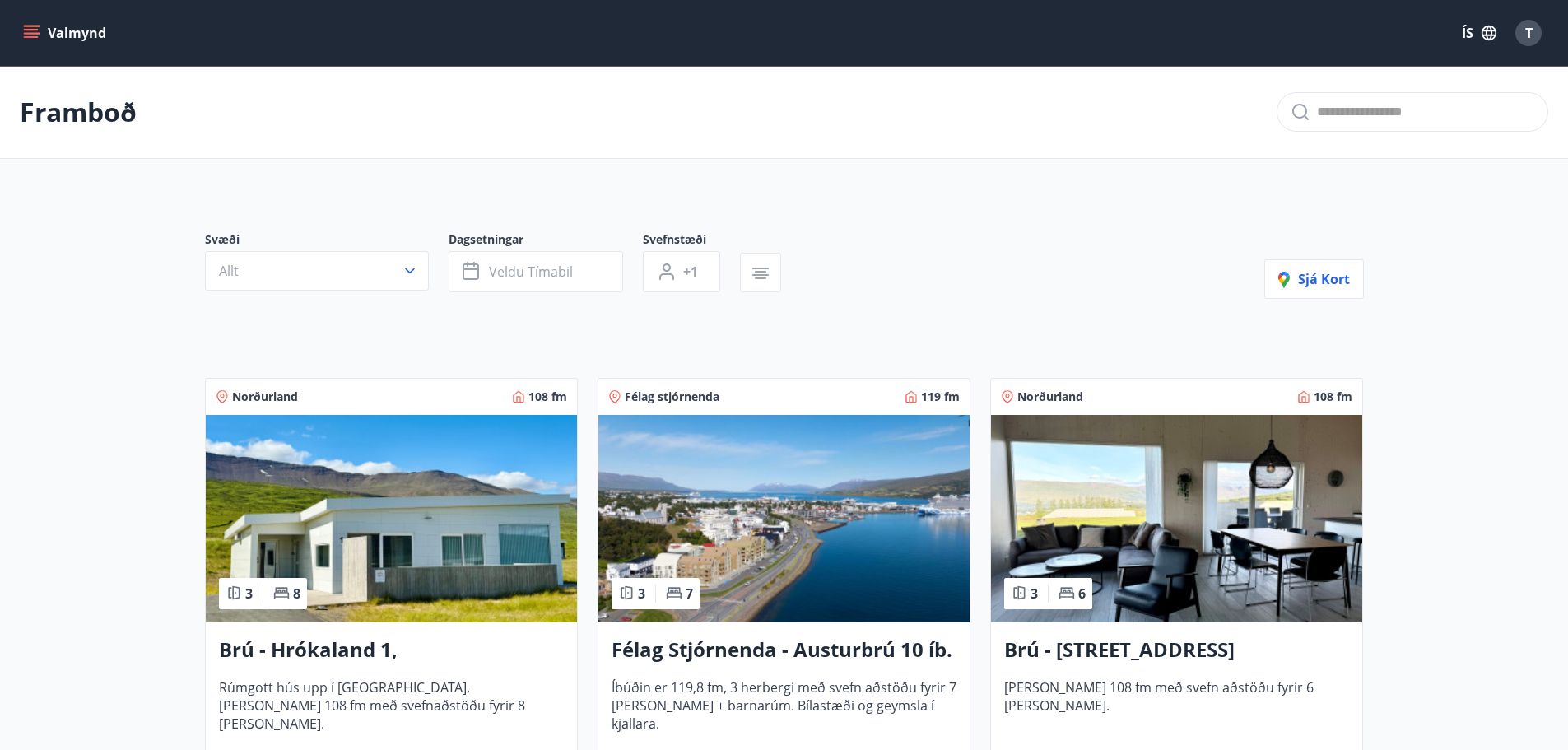
click at [865, 554] on img at bounding box center [784, 518] width 371 height 208
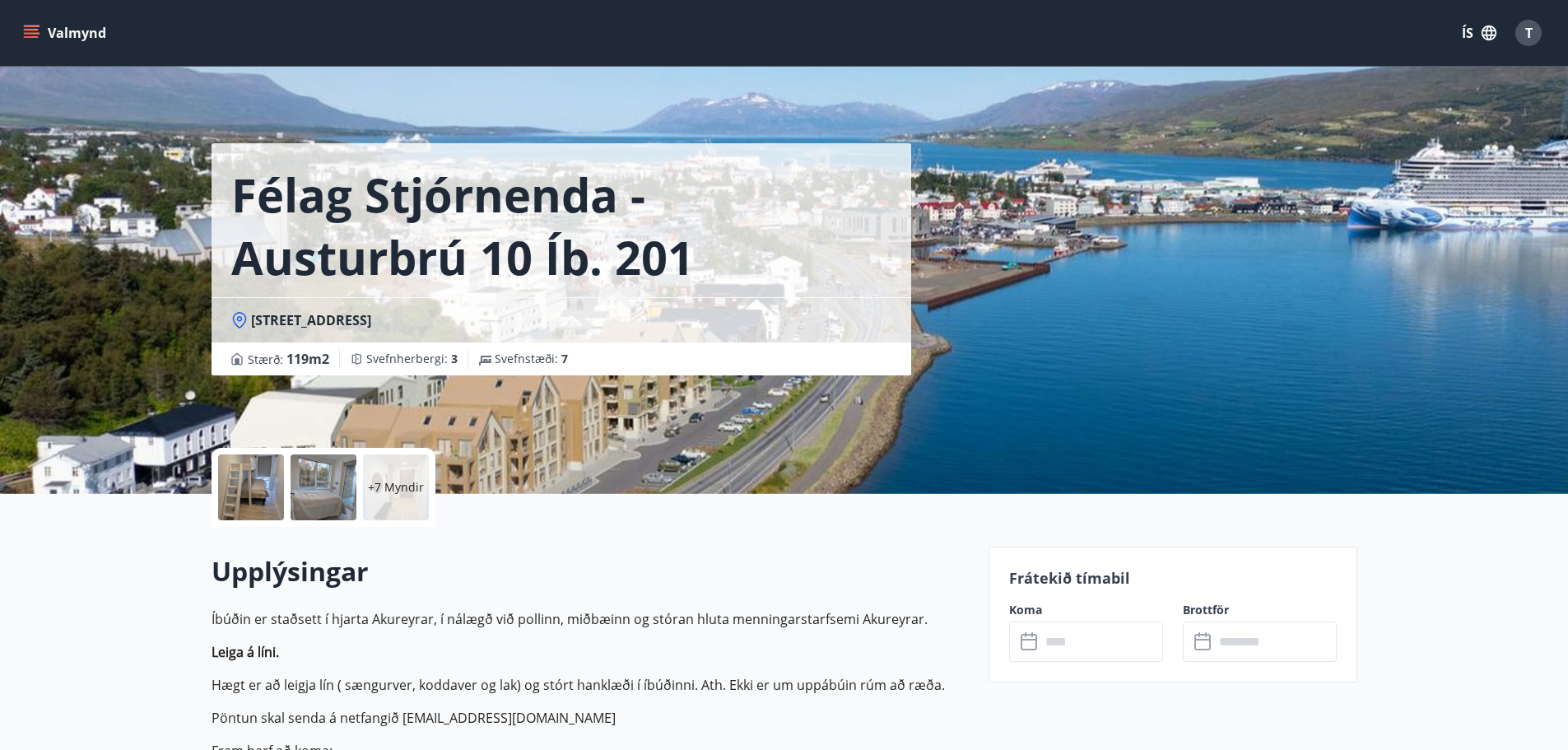
click at [244, 494] on div at bounding box center [251, 487] width 66 height 66
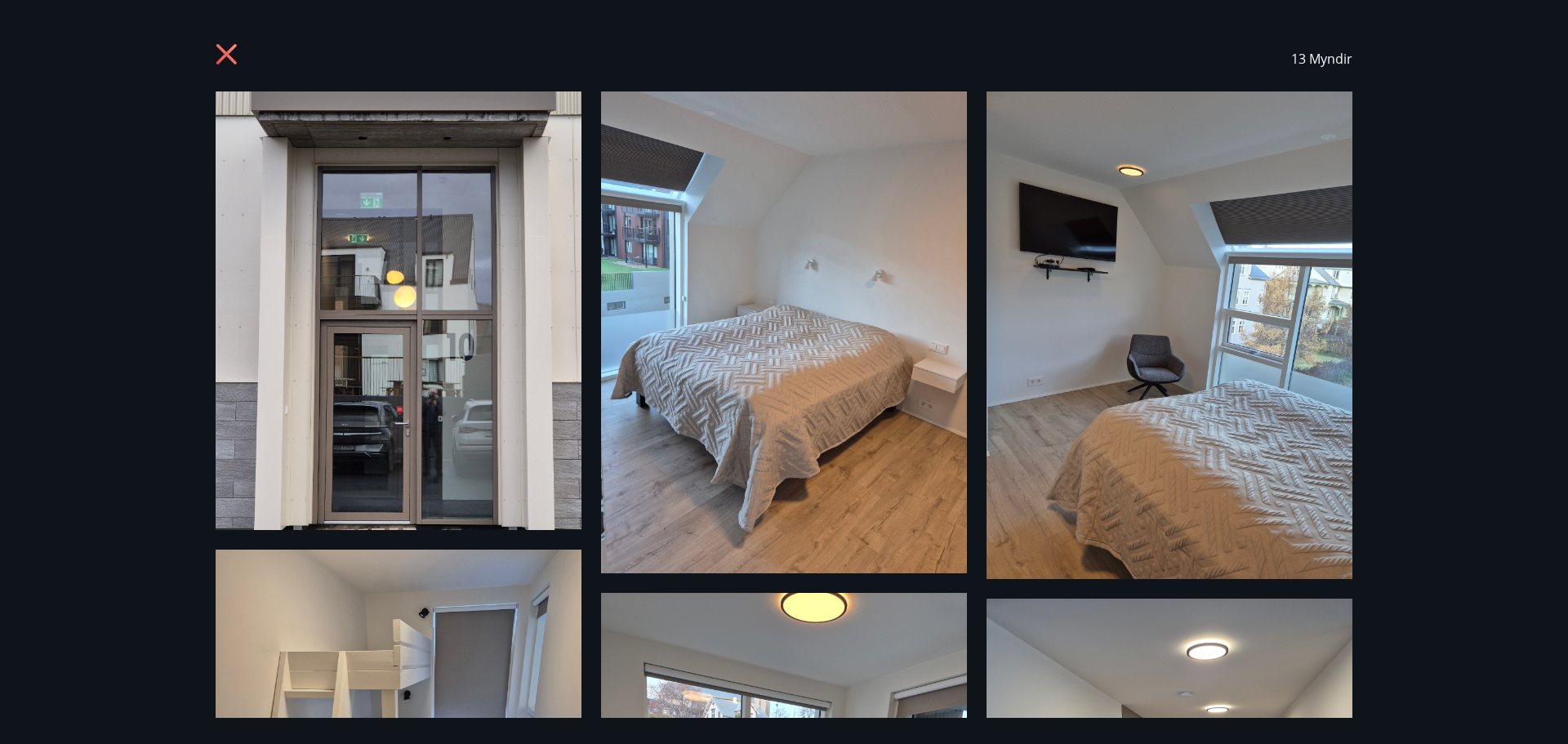
click at [218, 56] on icon at bounding box center [229, 56] width 26 height 26
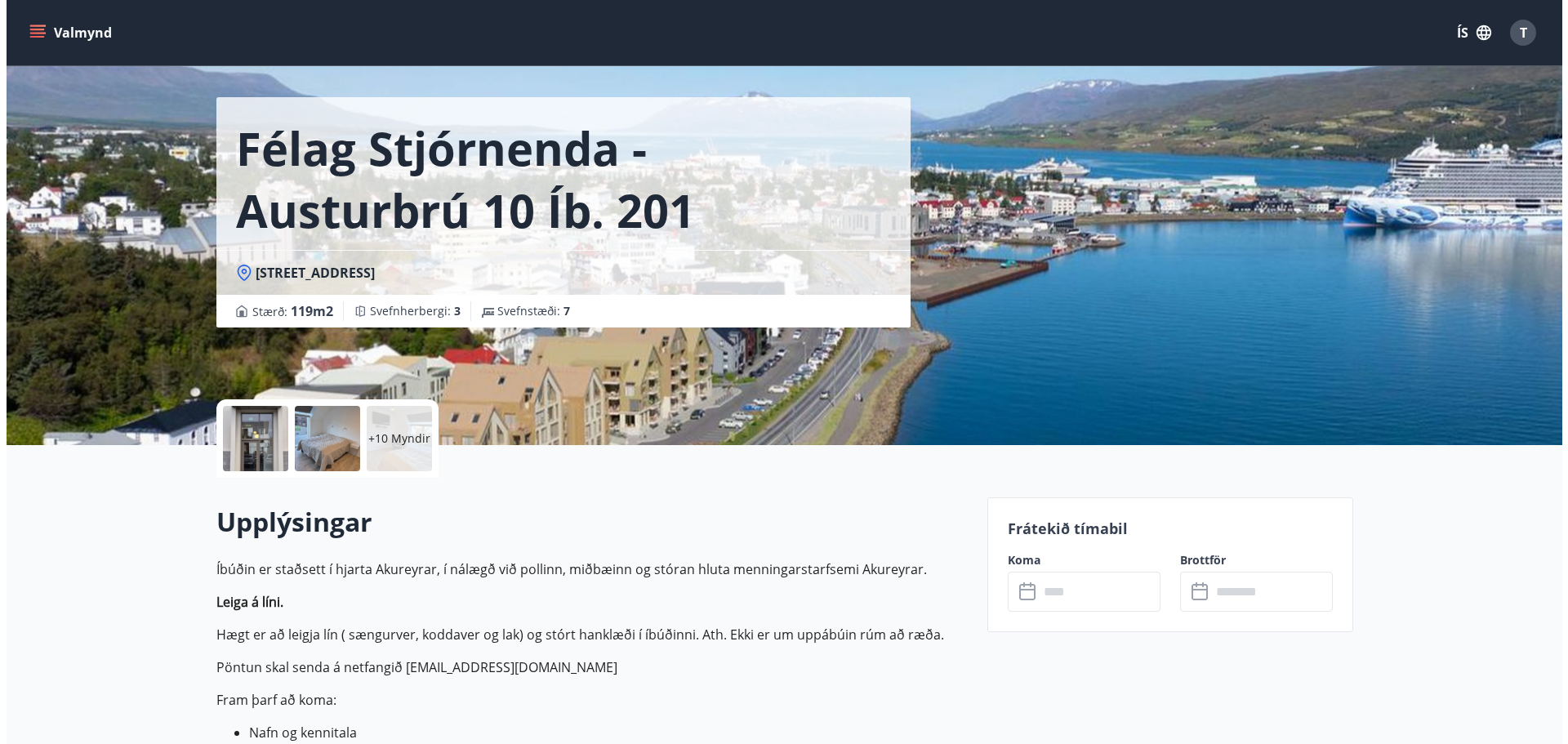
scroll to position [82, 0]
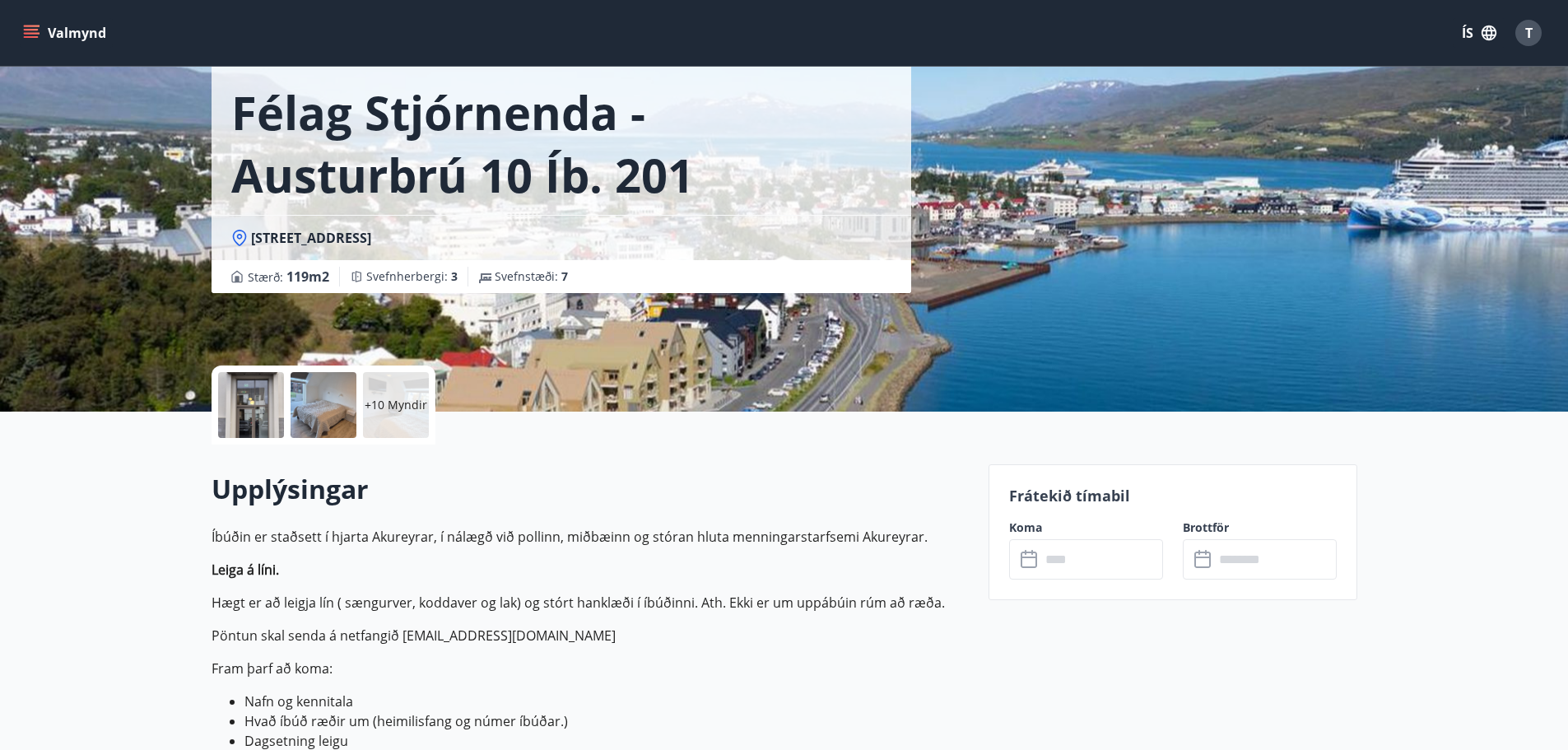
click at [264, 400] on div at bounding box center [251, 405] width 66 height 66
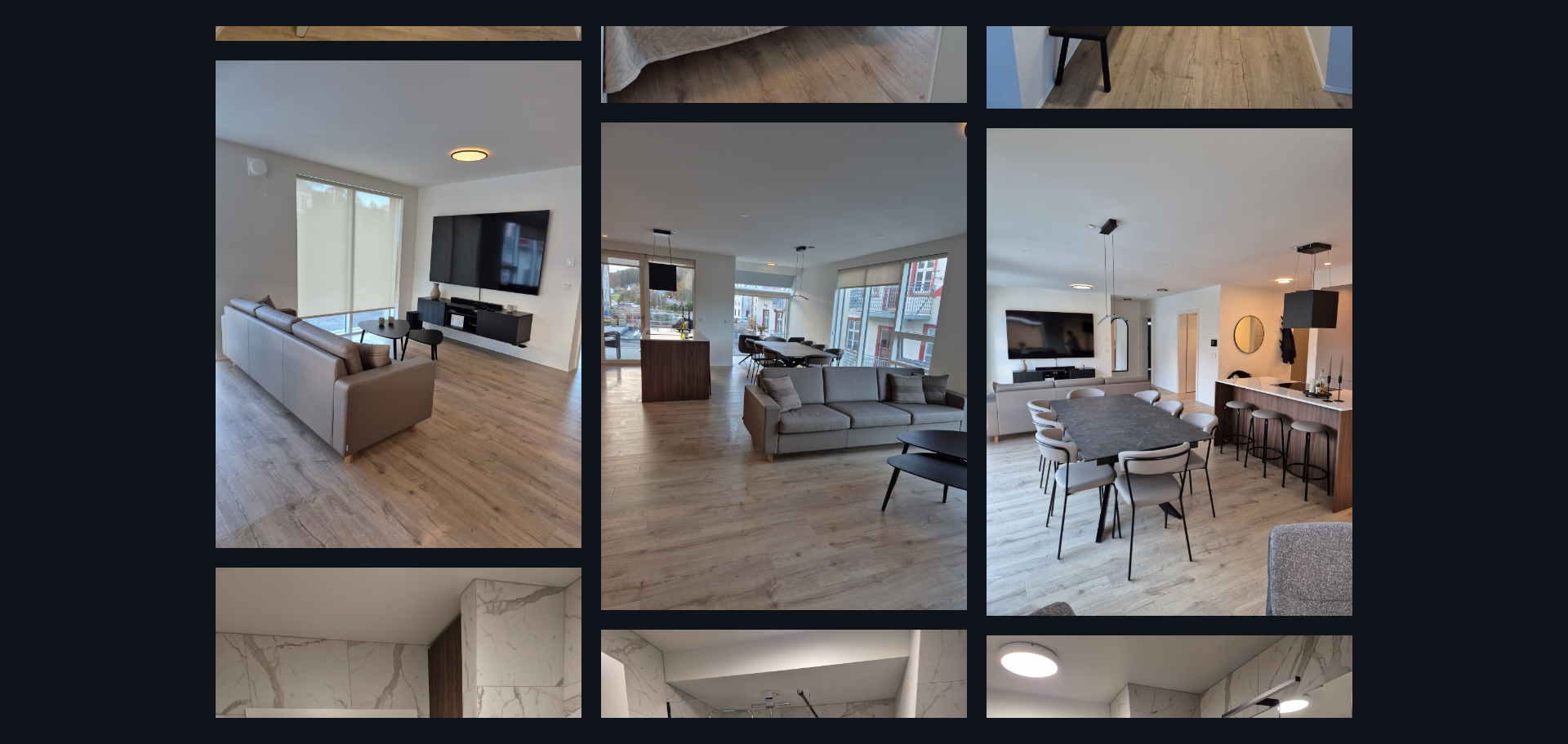
scroll to position [980, 0]
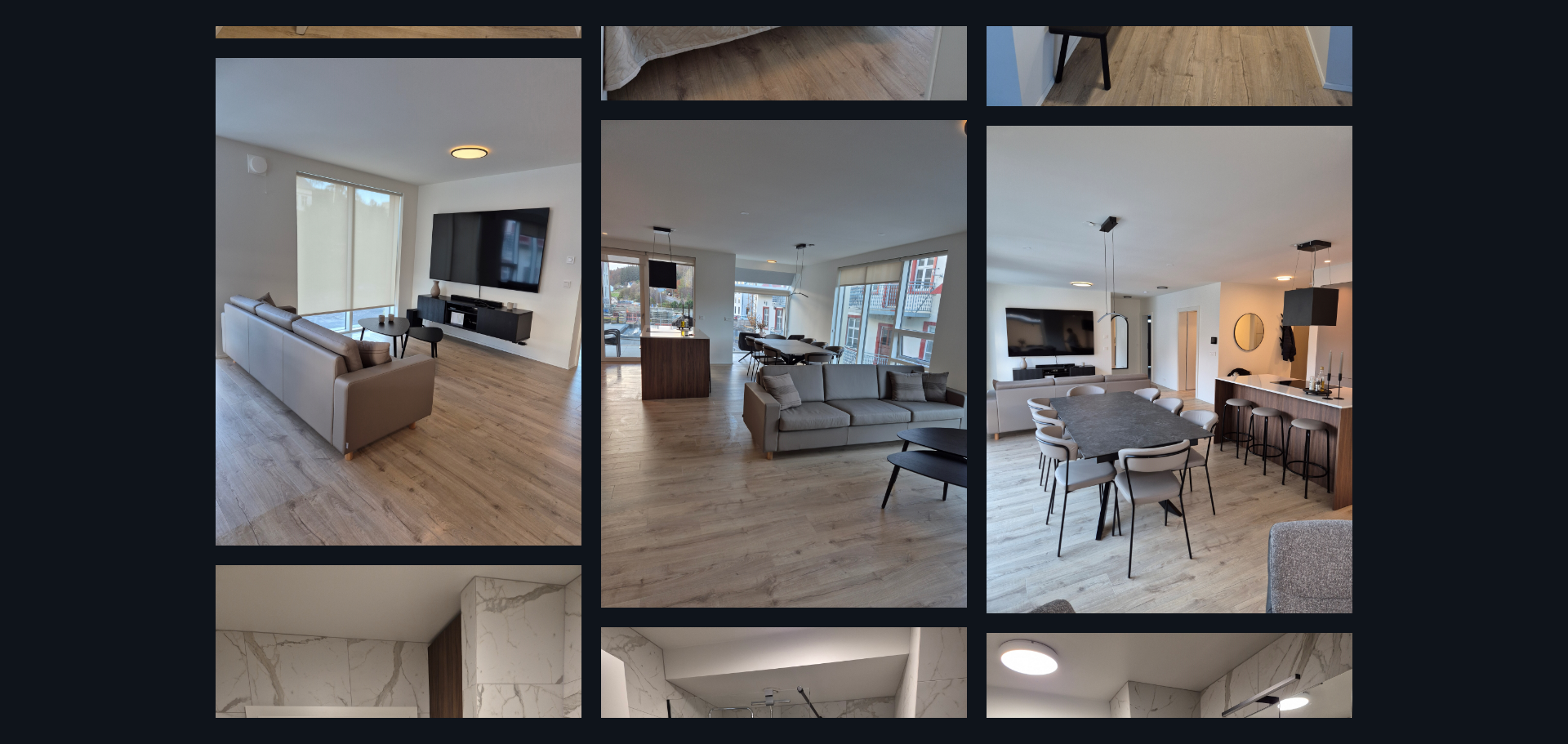
click at [433, 351] on img at bounding box center [398, 301] width 366 height 487
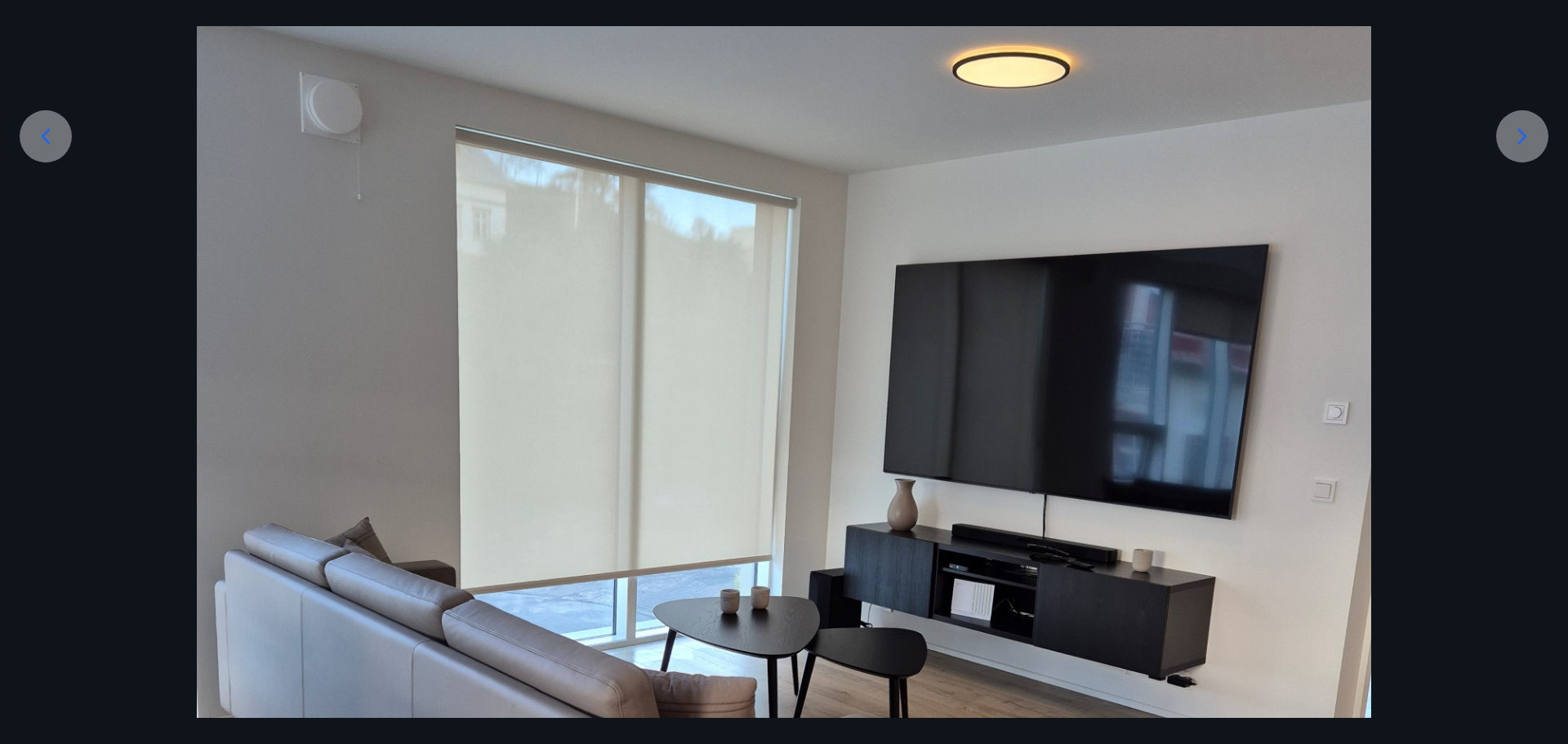
scroll to position [327, 0]
click at [1518, 137] on icon at bounding box center [1522, 137] width 26 height 26
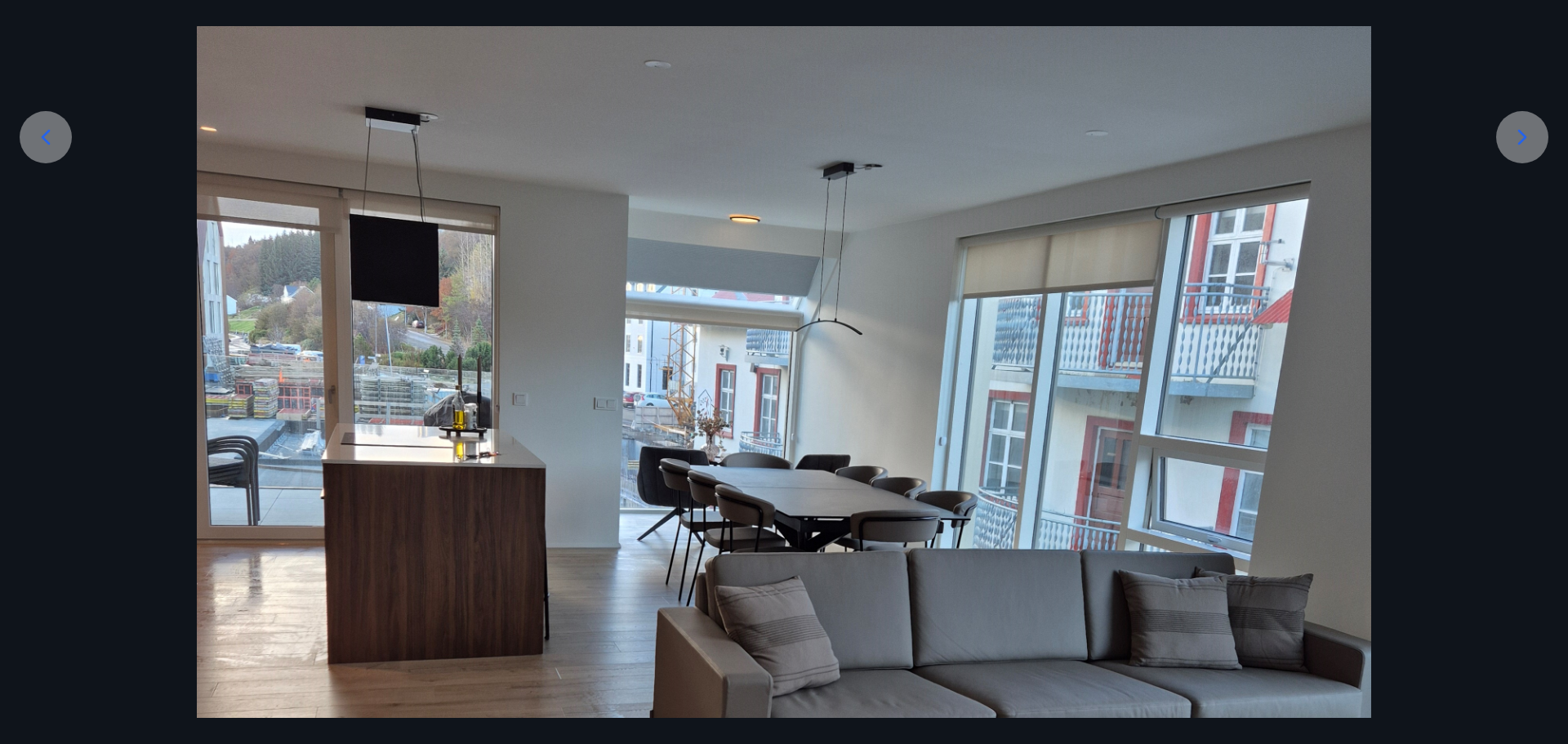
click at [1518, 137] on icon at bounding box center [1522, 137] width 26 height 26
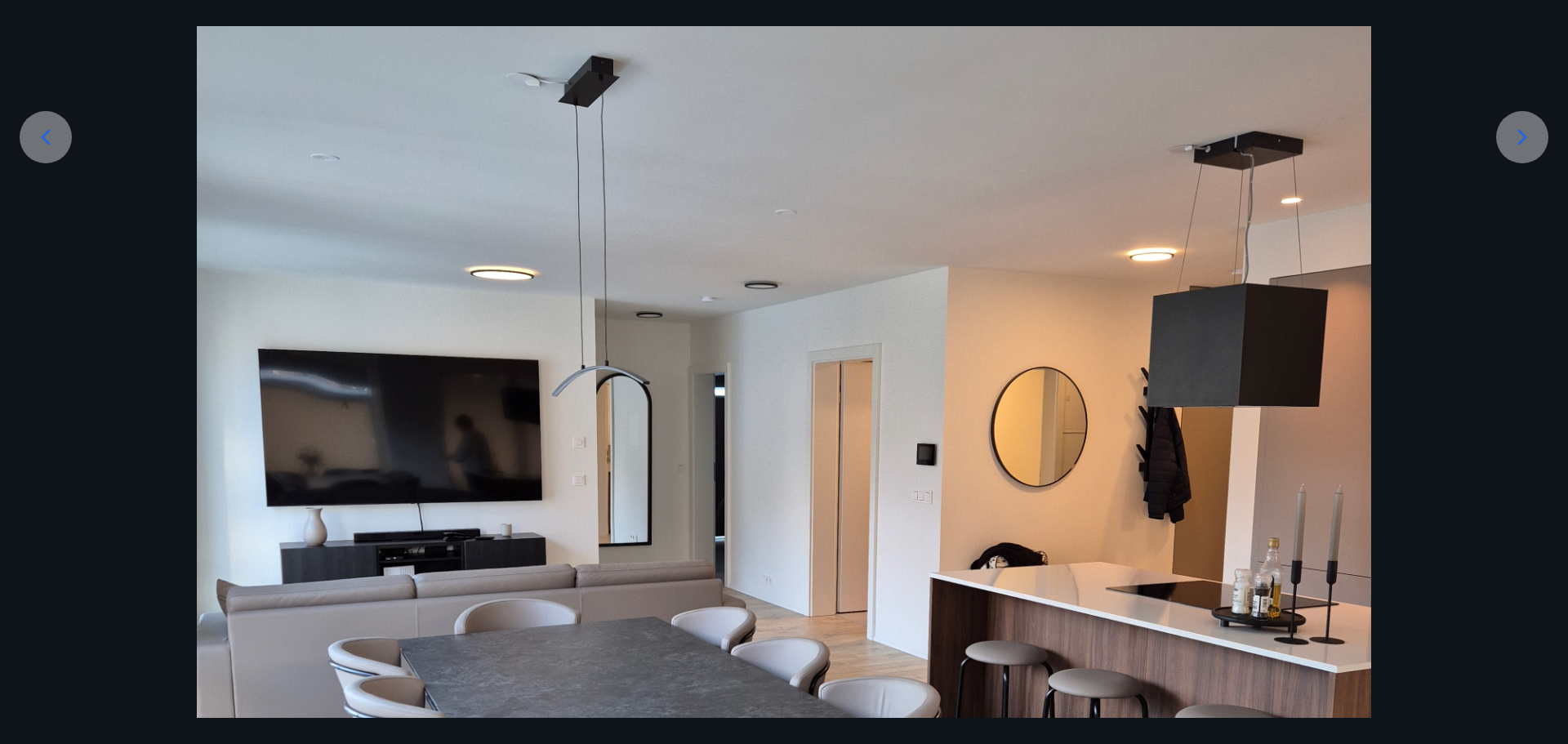
click at [1518, 137] on icon at bounding box center [1522, 137] width 26 height 26
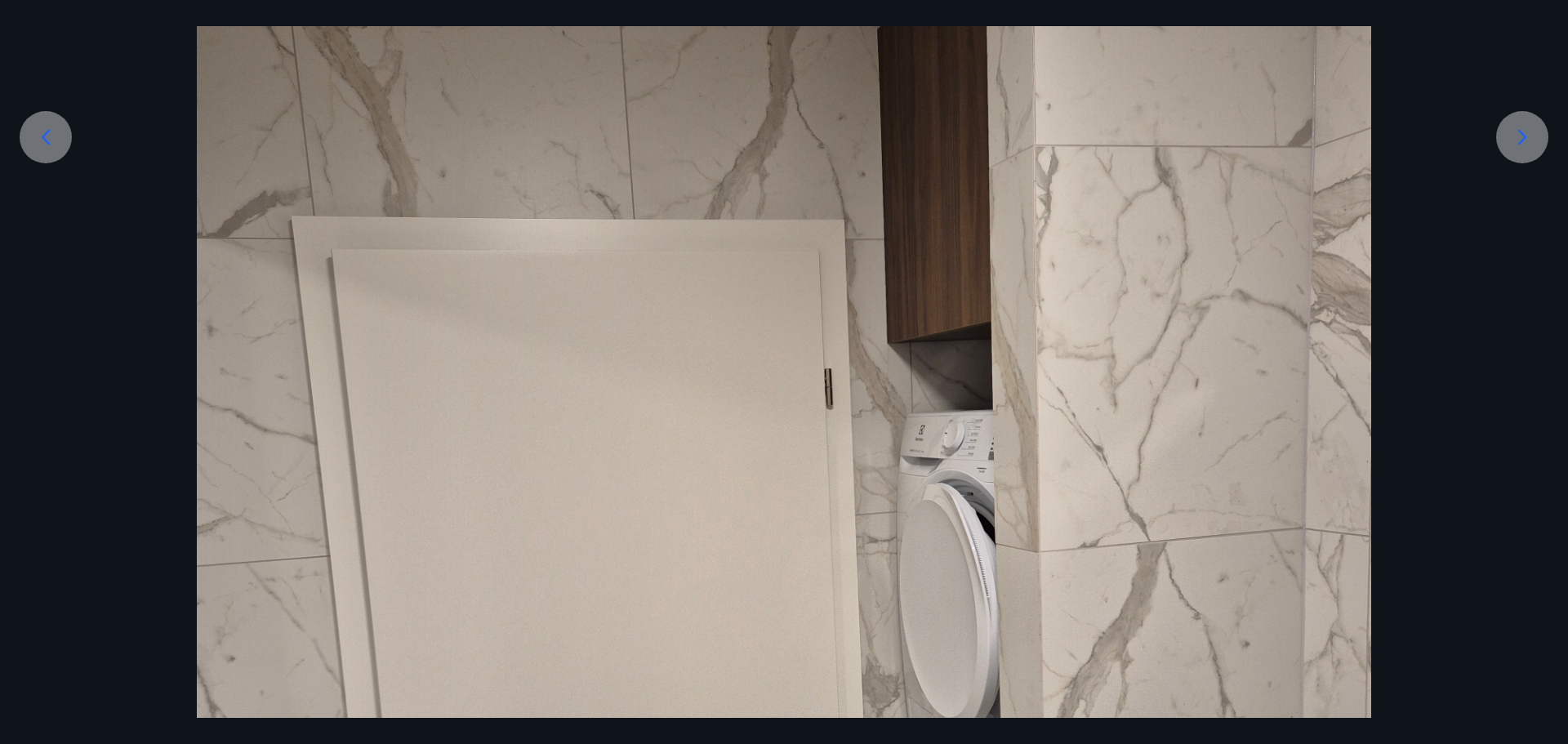
click at [1518, 137] on icon at bounding box center [1522, 137] width 26 height 26
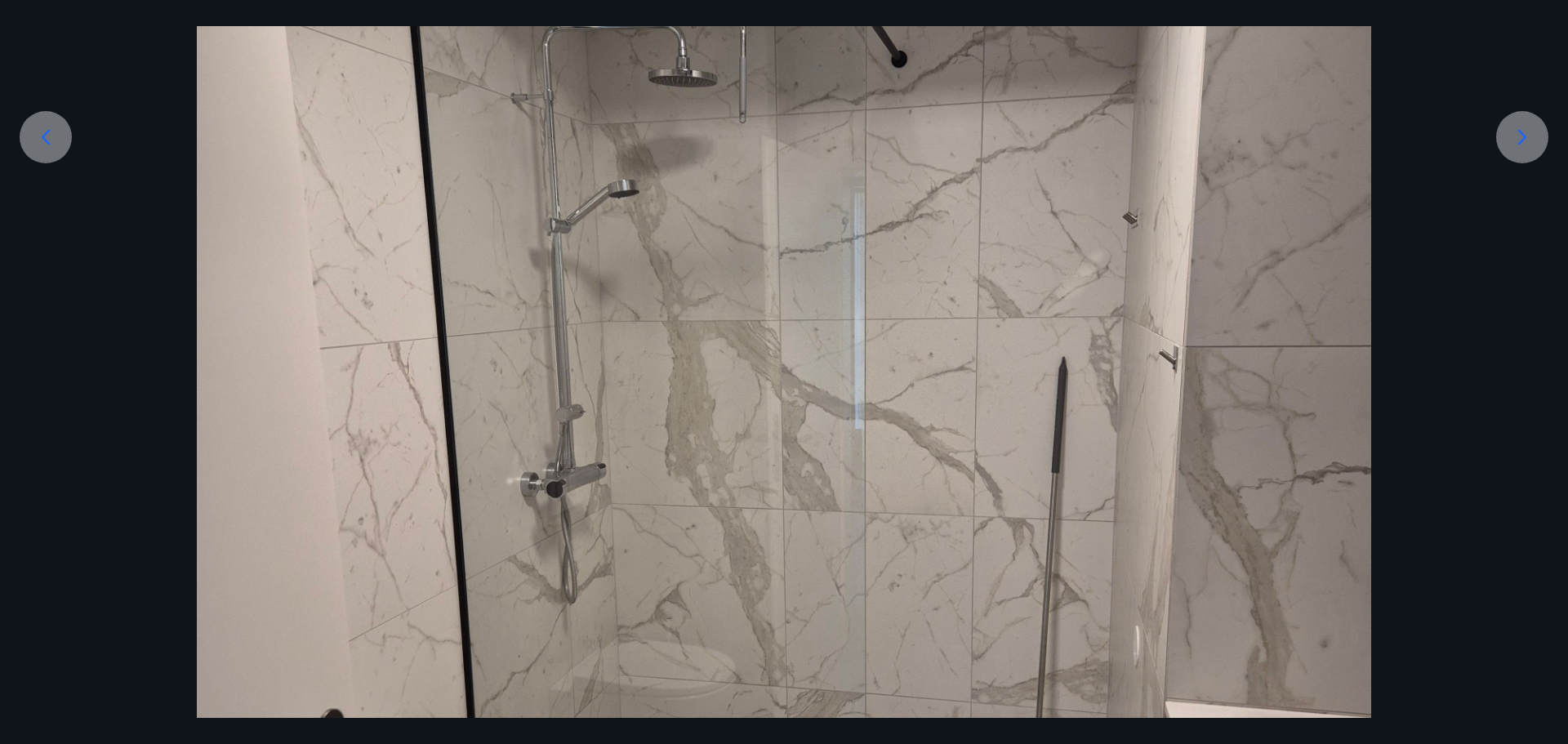
click at [1518, 137] on icon at bounding box center [1522, 137] width 26 height 26
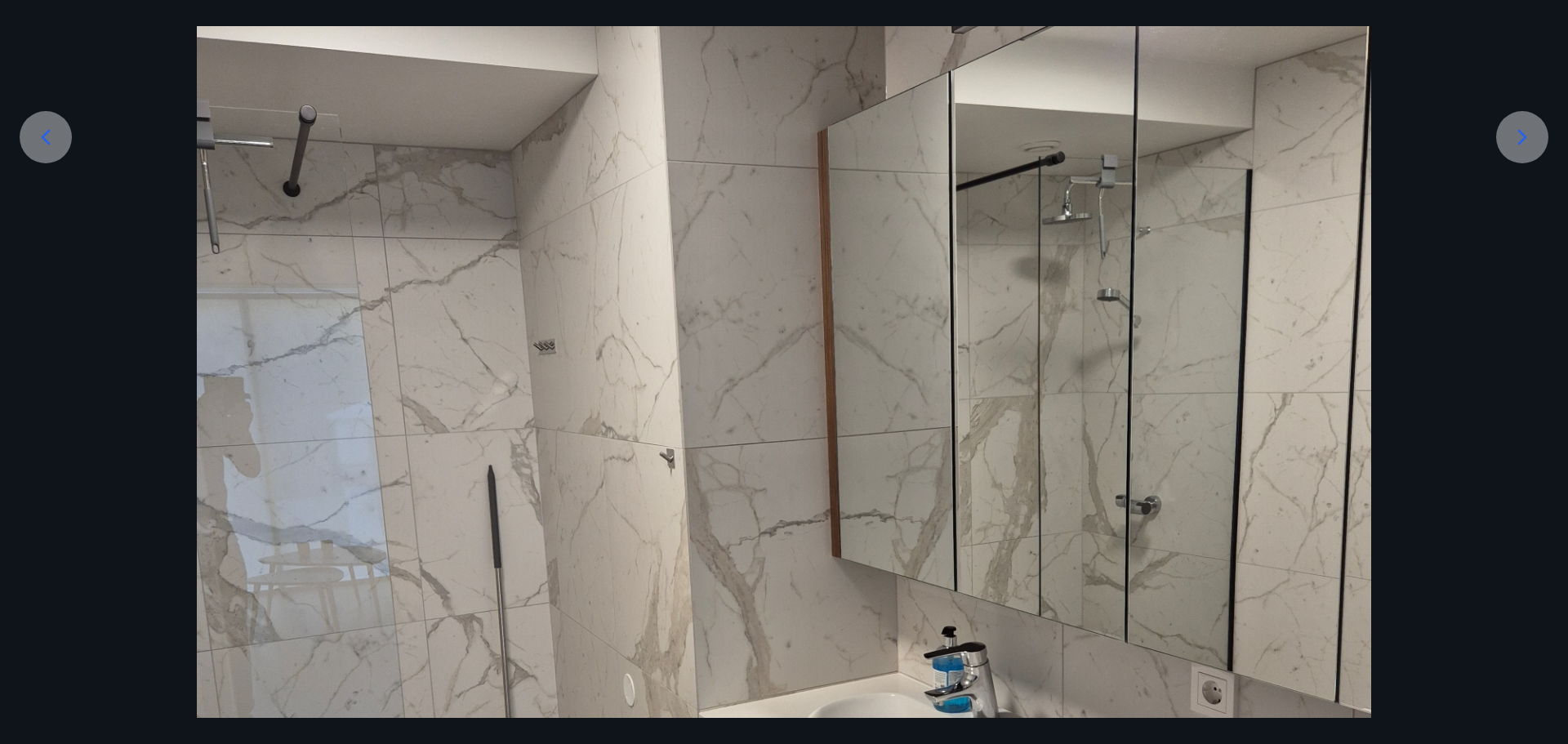
click at [1525, 145] on icon at bounding box center [1522, 137] width 26 height 26
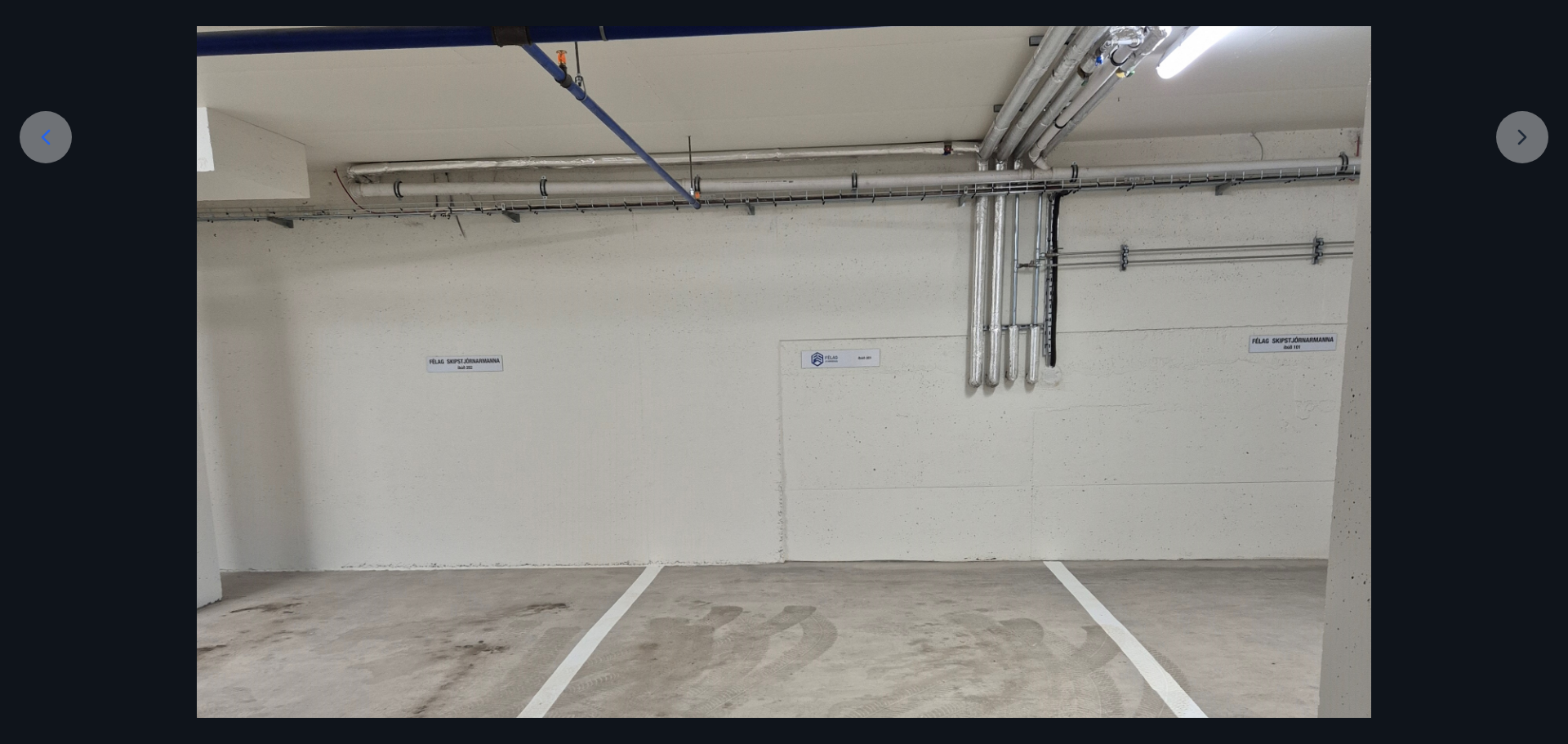
click at [1512, 144] on div at bounding box center [784, 547] width 1568 height 1565
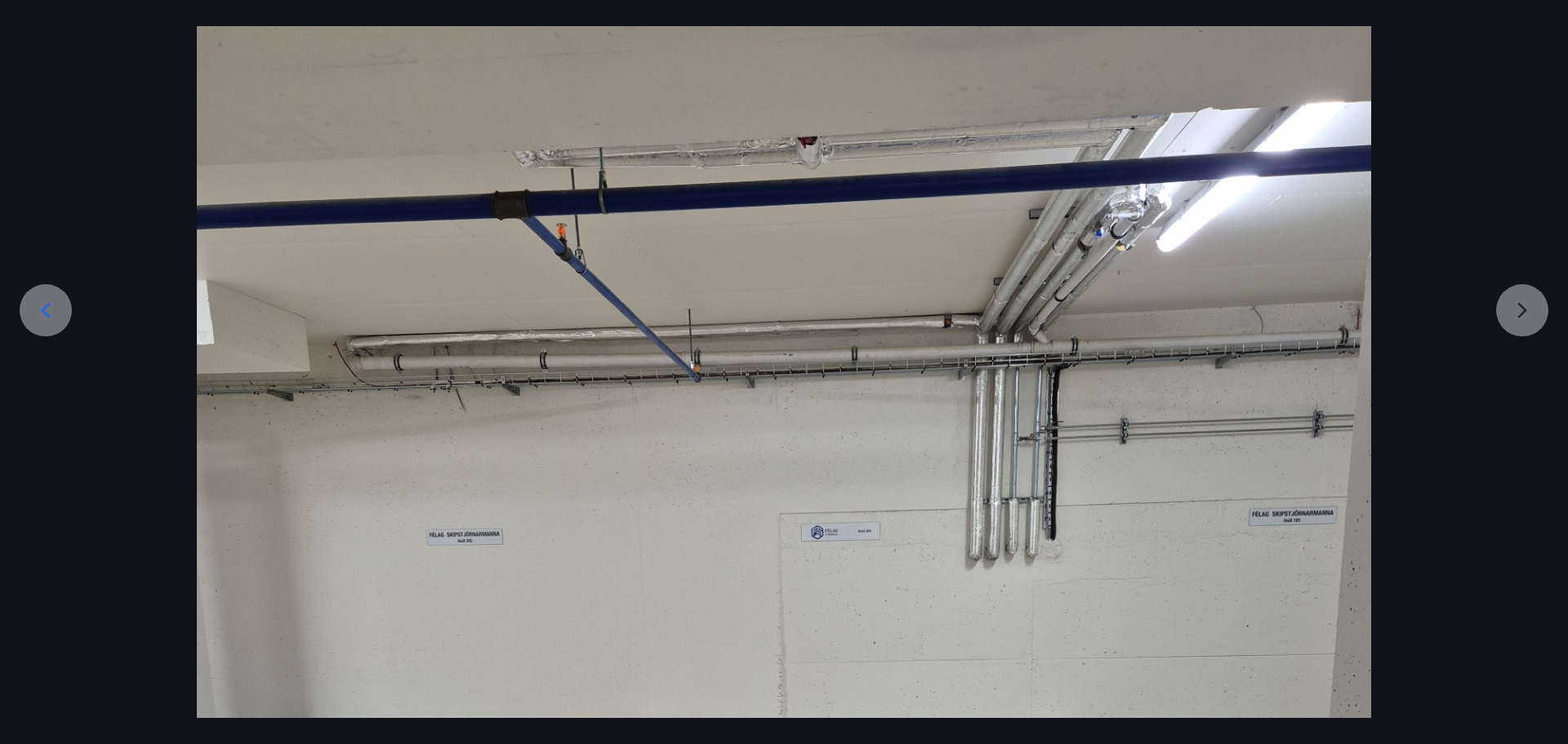
scroll to position [0, 0]
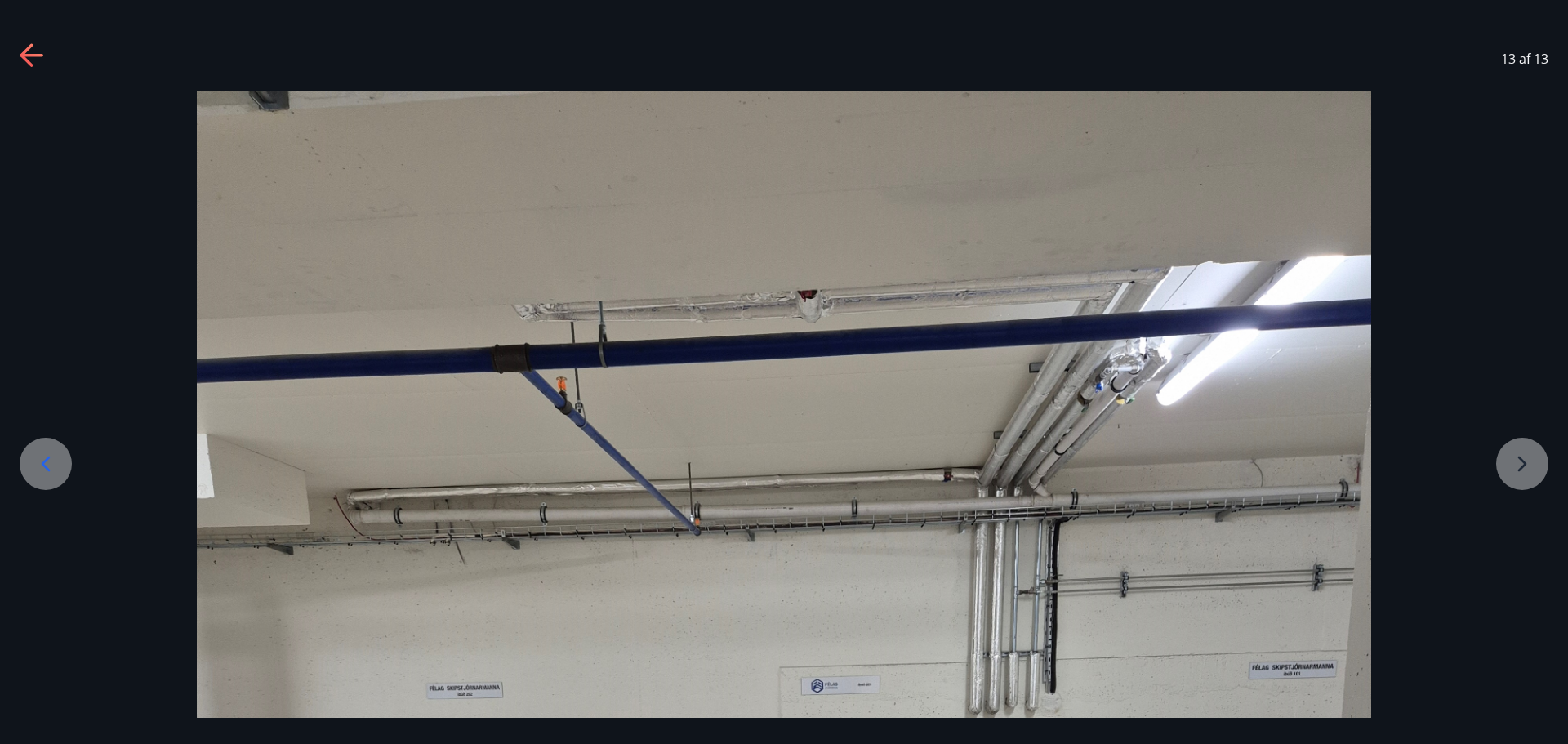
click at [36, 54] on icon at bounding box center [31, 55] width 23 height 4
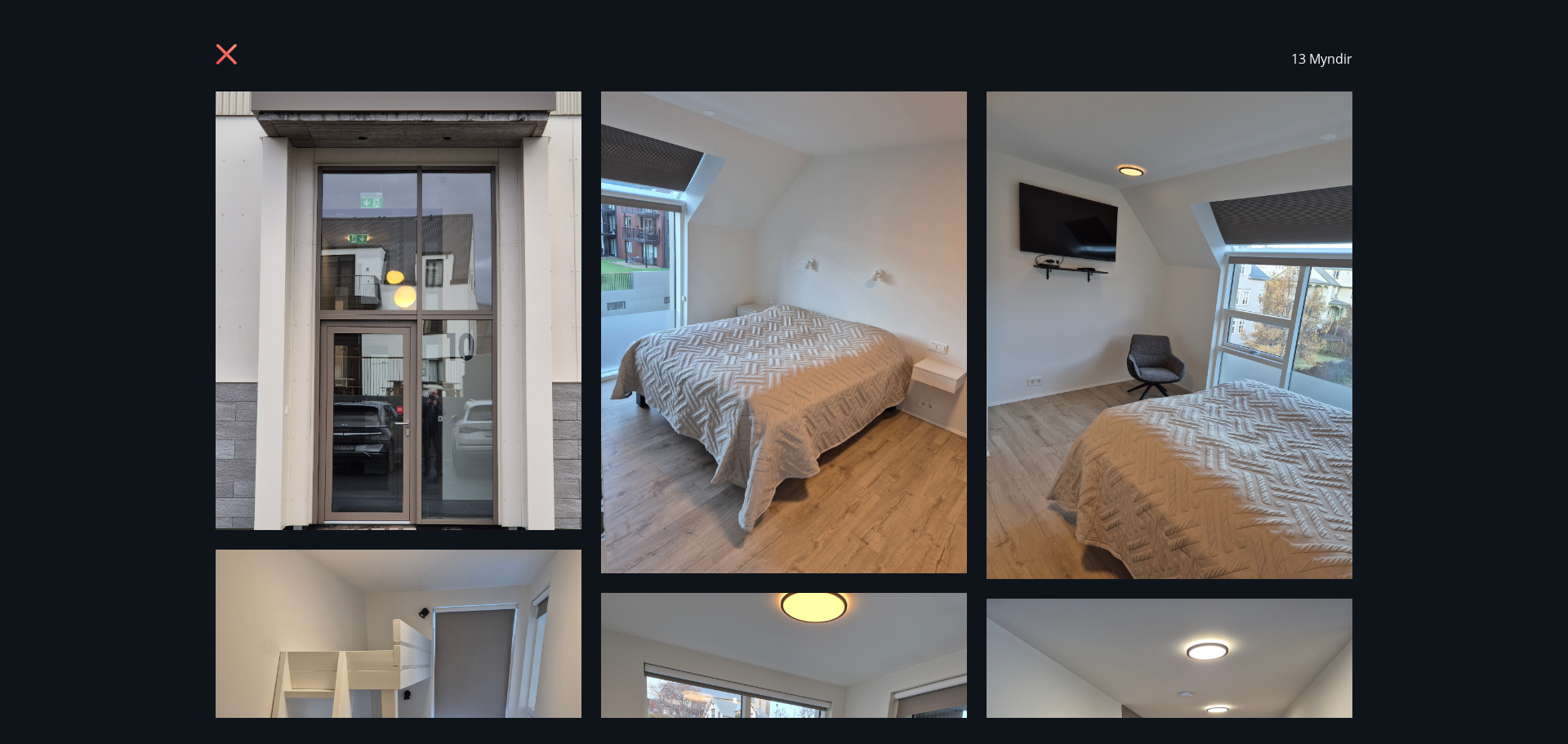
click at [222, 48] on icon at bounding box center [226, 54] width 20 height 20
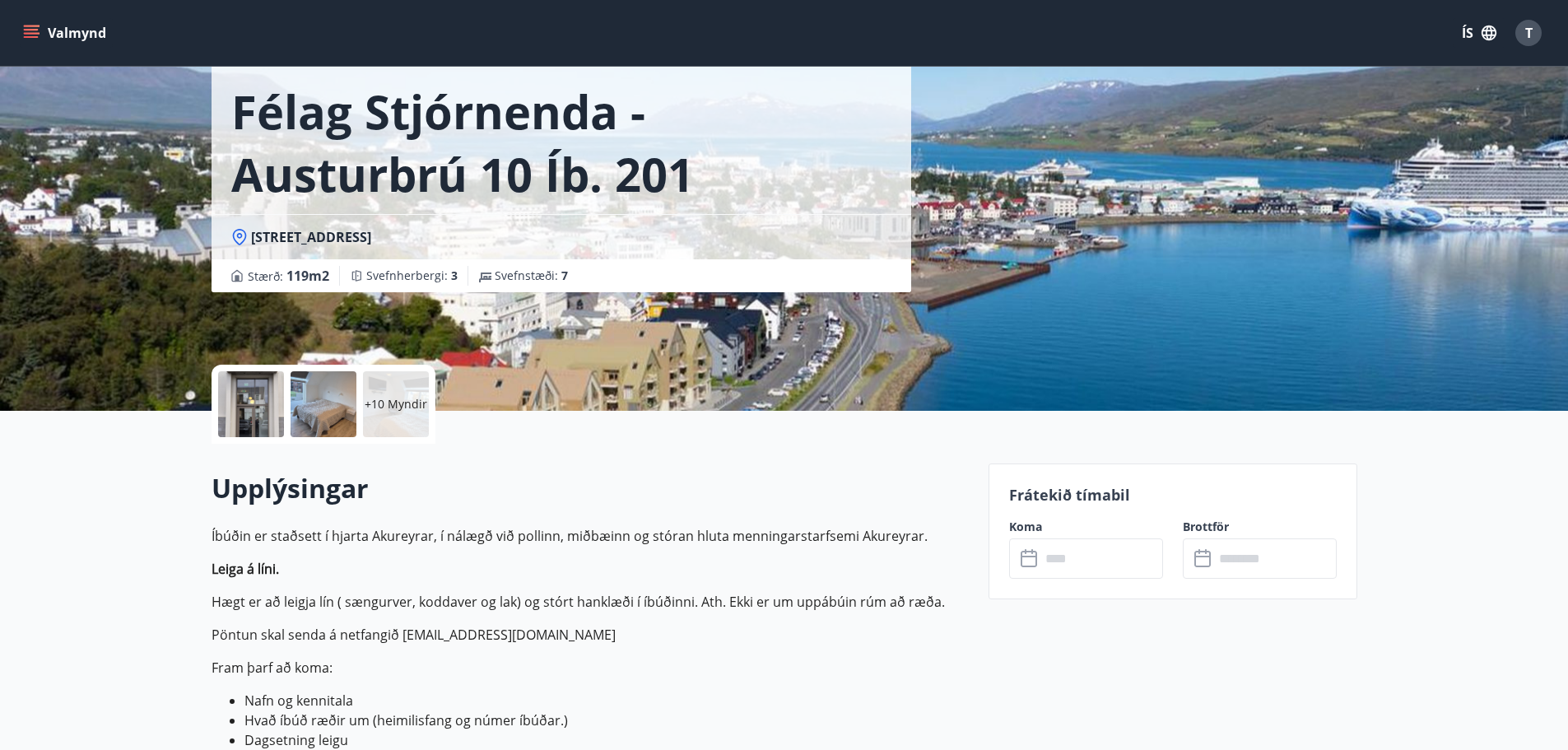
scroll to position [83, 0]
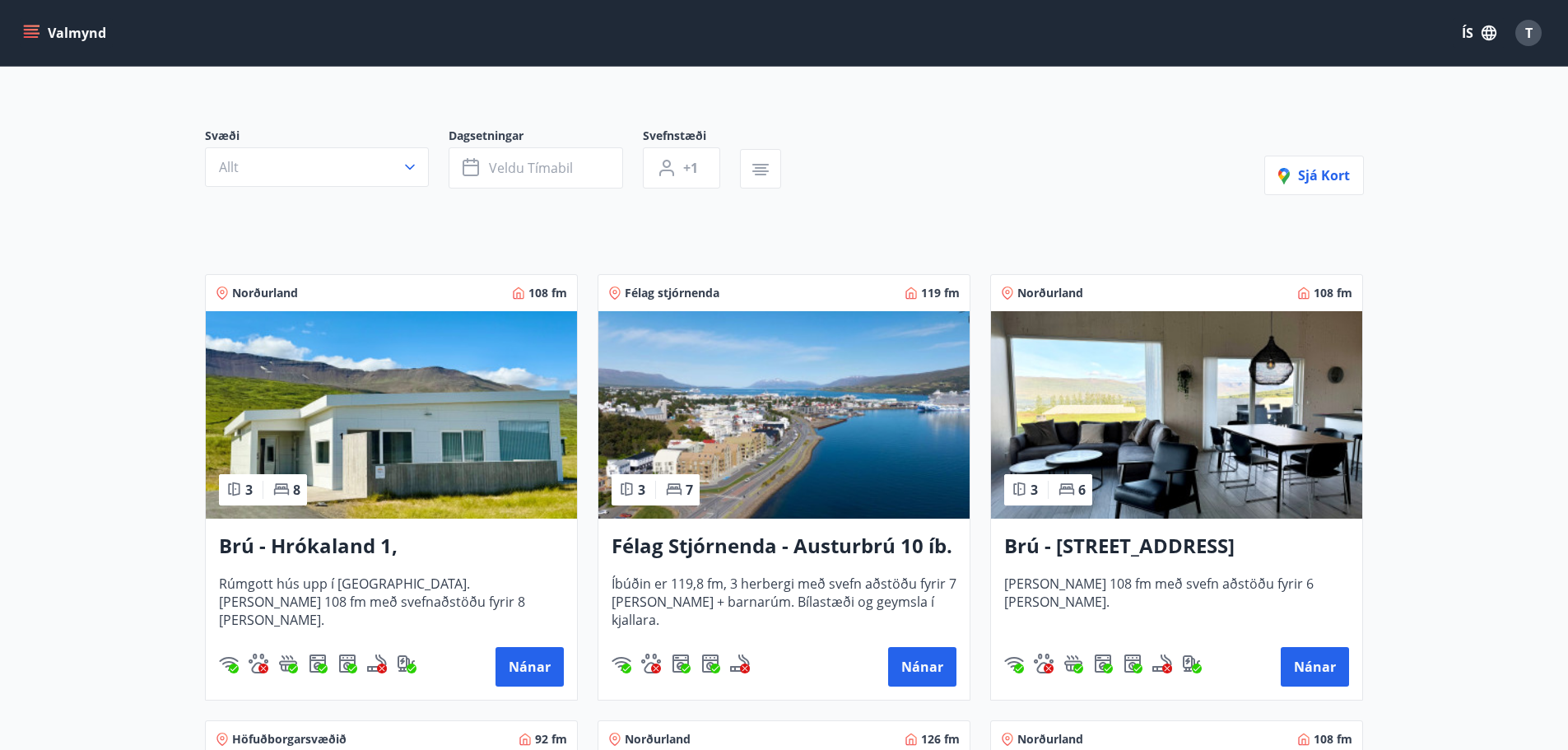
scroll to position [247, 0]
